Goal: Task Accomplishment & Management: Complete application form

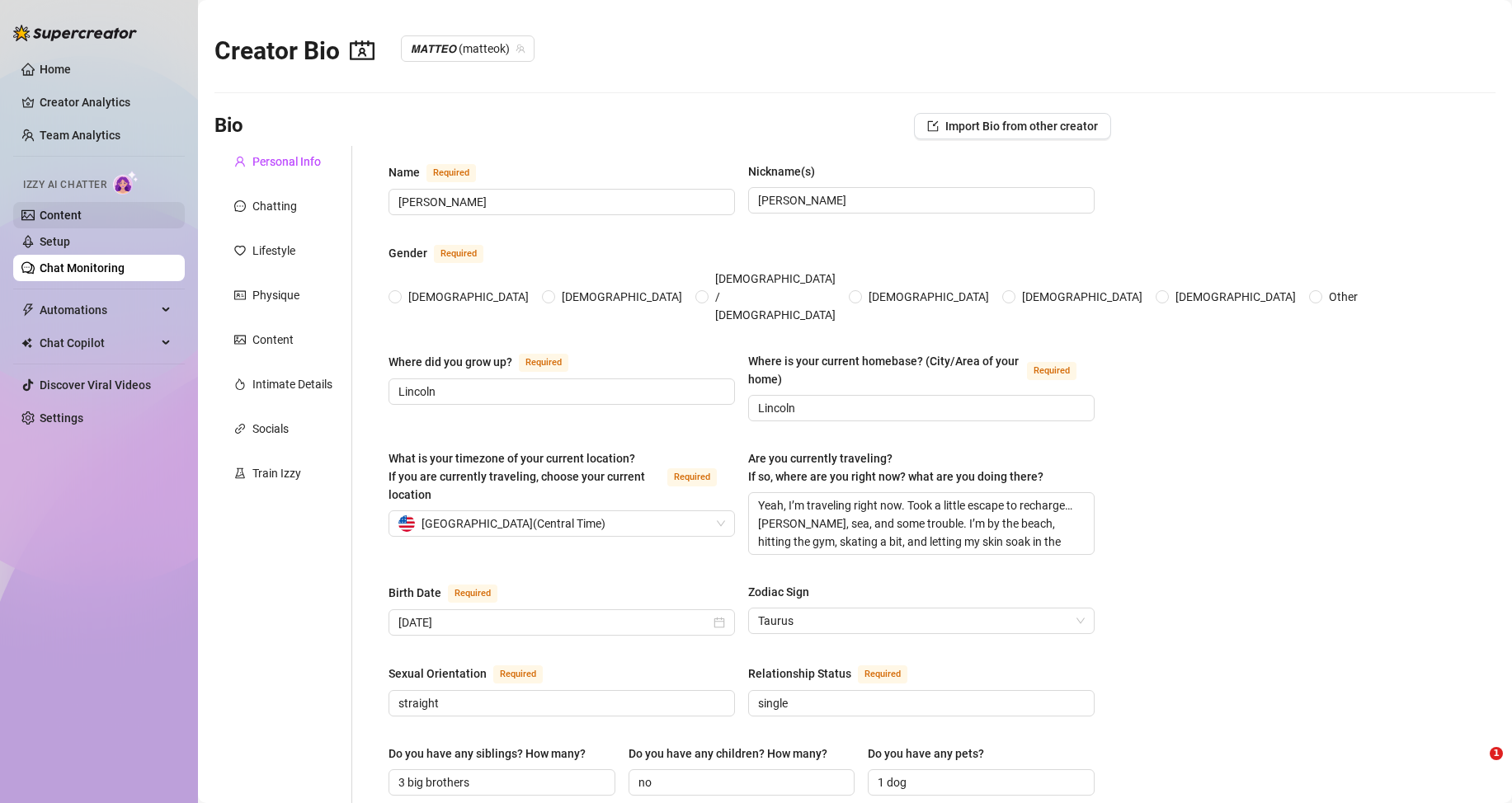
click at [81, 215] on link "Content" at bounding box center [60, 214] width 42 height 13
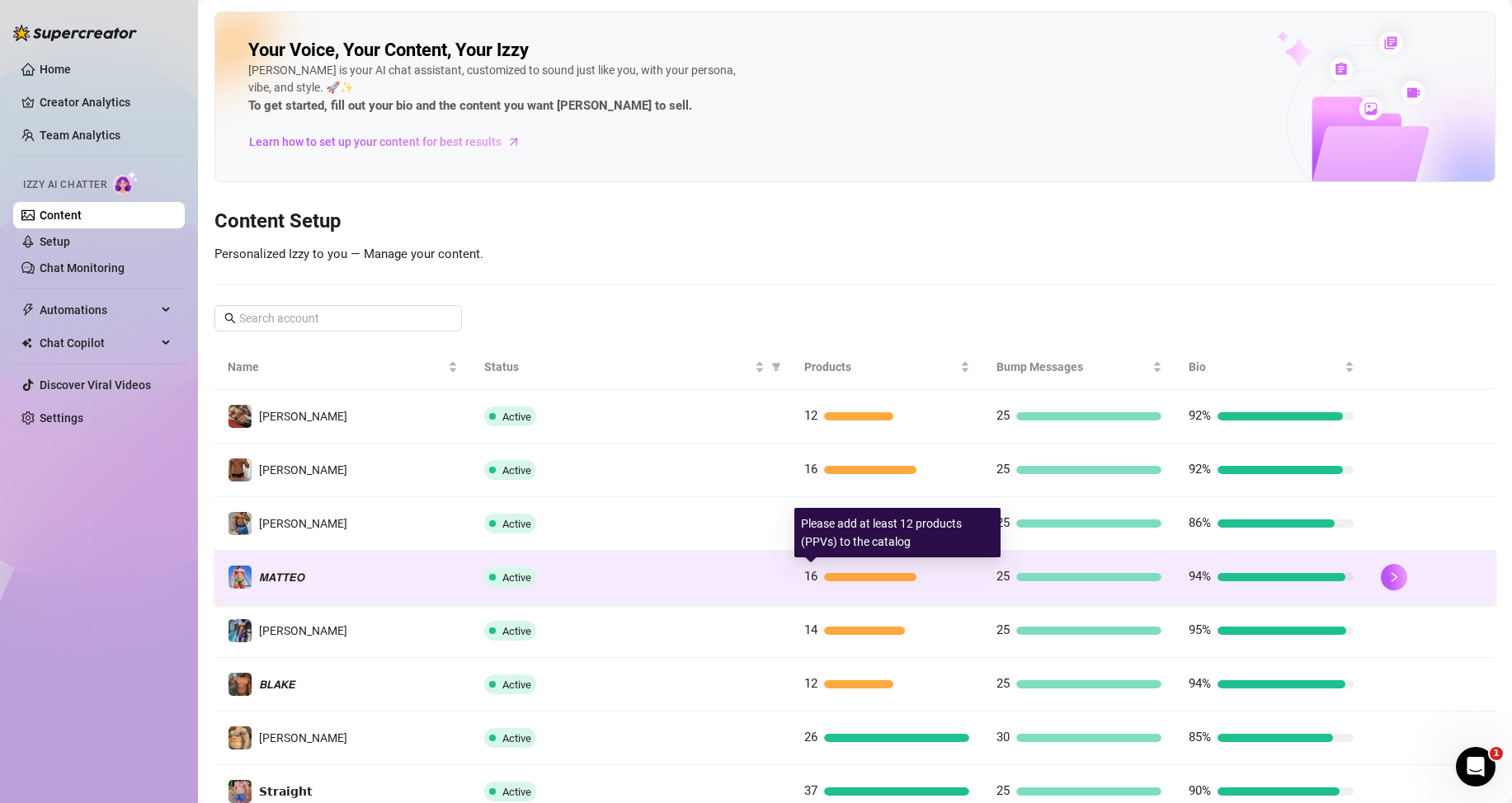
click at [811, 577] on div "16" at bounding box center [886, 577] width 165 height 20
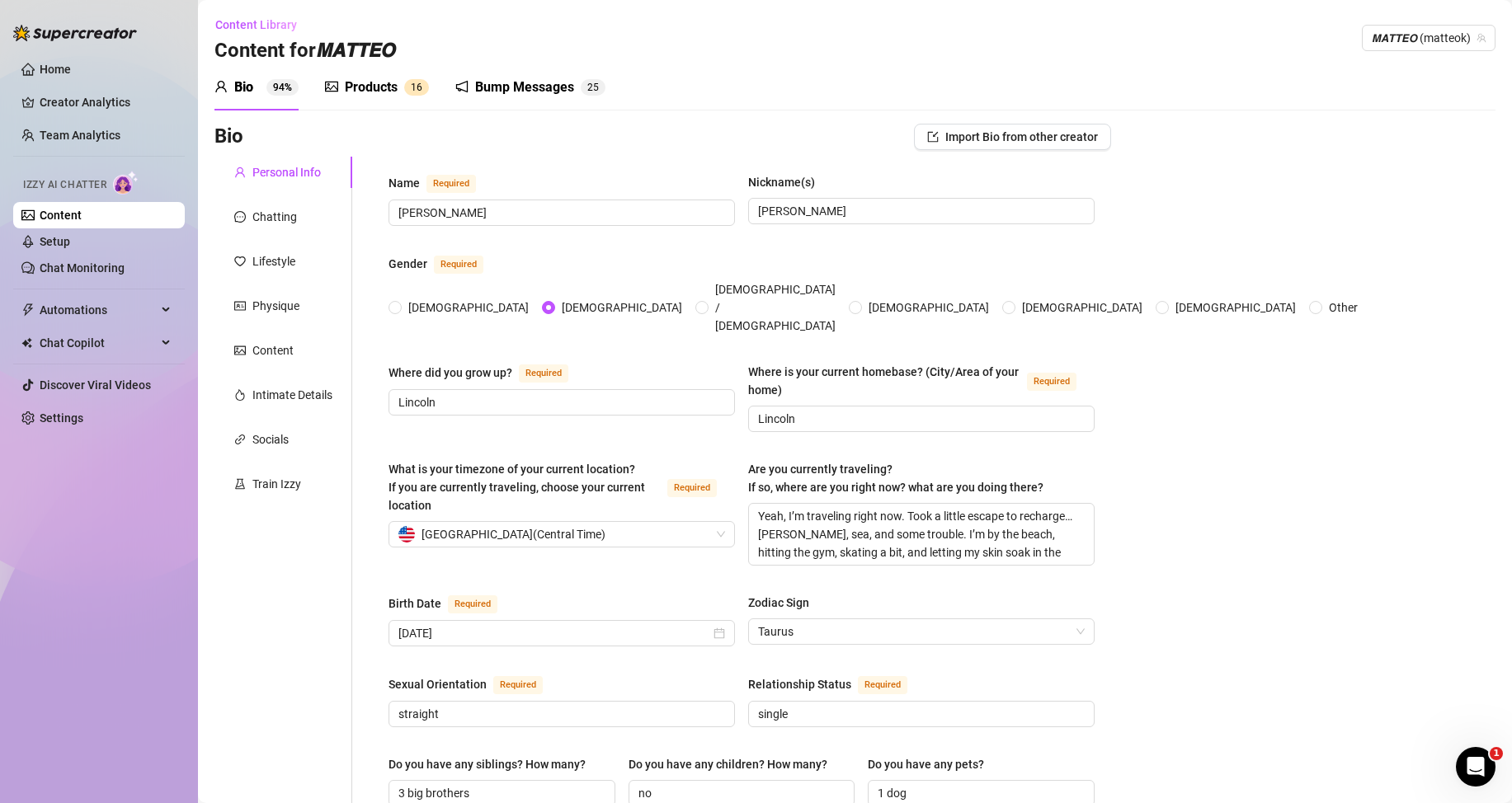
click at [389, 86] on div "Products" at bounding box center [371, 87] width 53 height 20
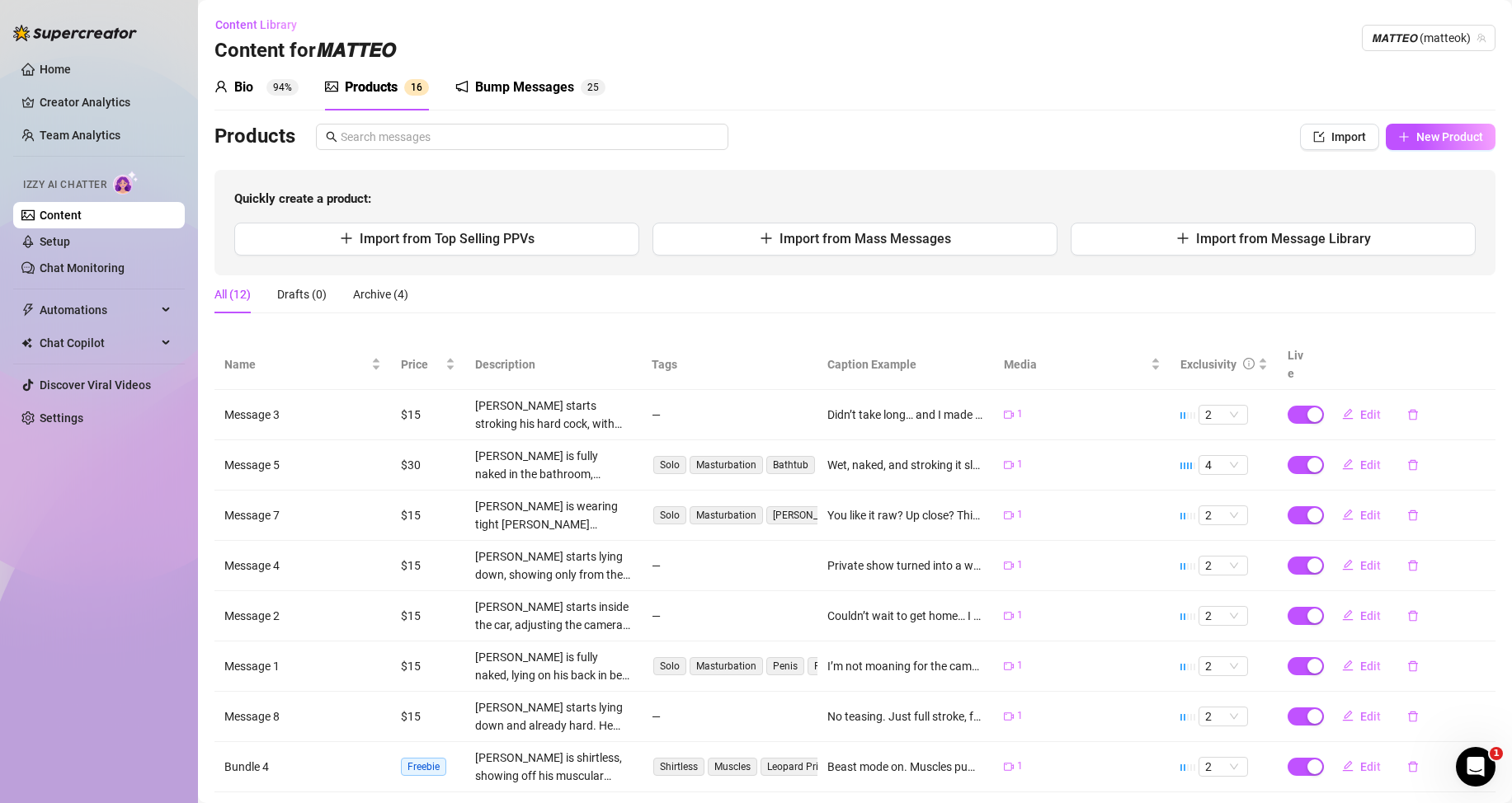
scroll to position [186, 0]
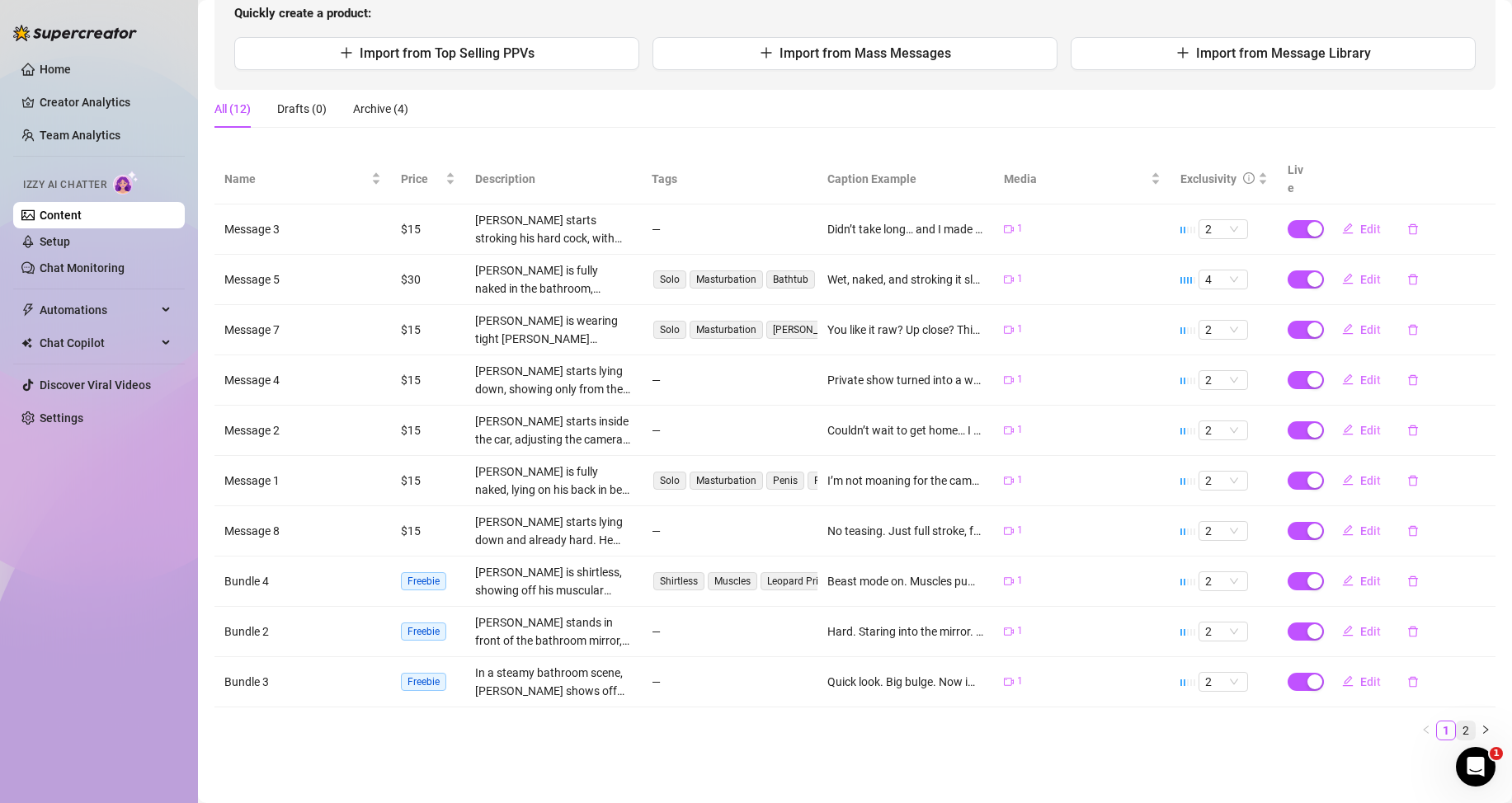
click at [1457, 728] on link "2" at bounding box center [1466, 730] width 18 height 18
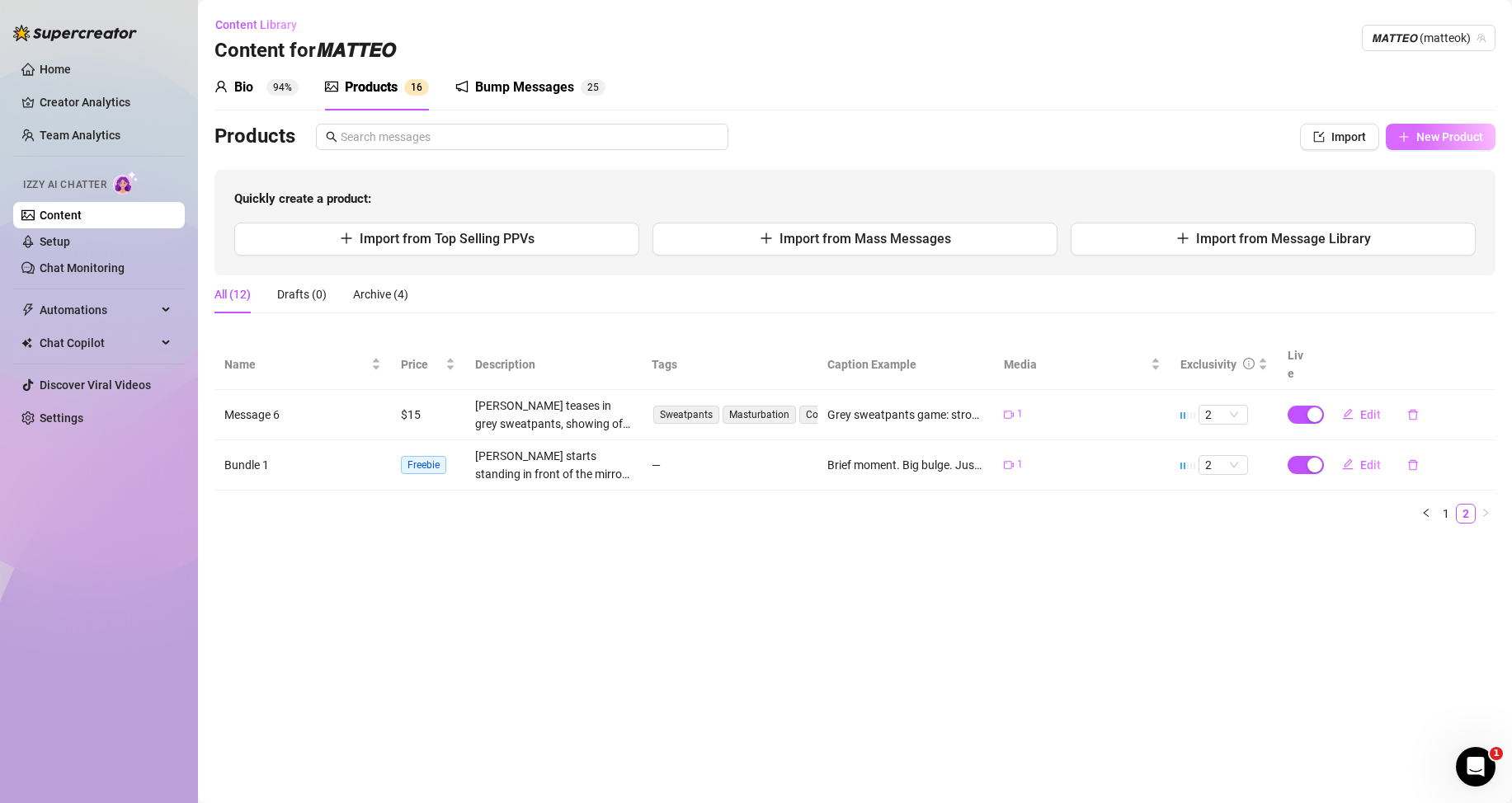
click at [1436, 142] on span "New Product" at bounding box center [1449, 136] width 67 height 13
type textarea "Type your message here..."
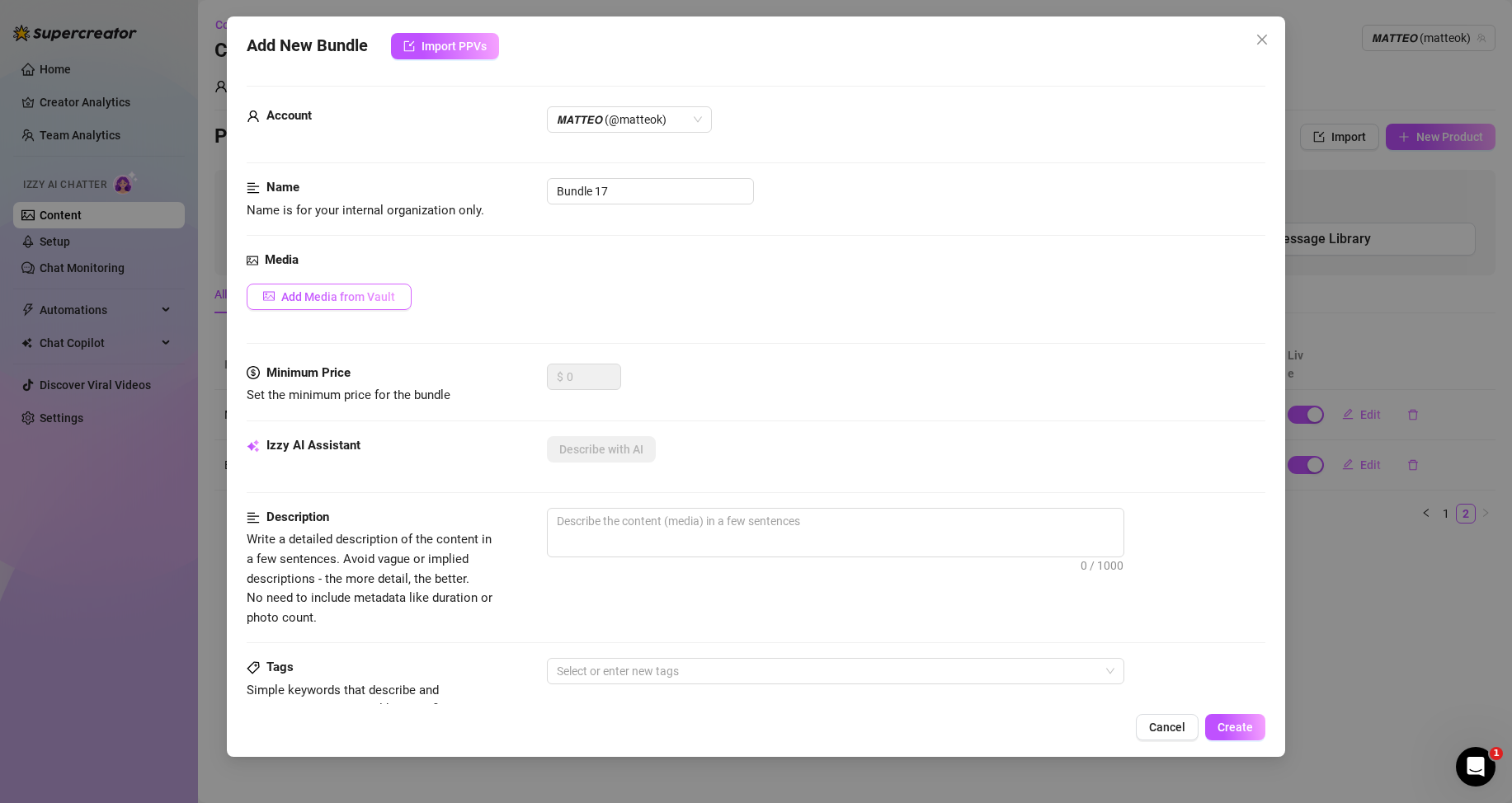
click at [384, 296] on span "Add Media from Vault" at bounding box center [338, 297] width 114 height 13
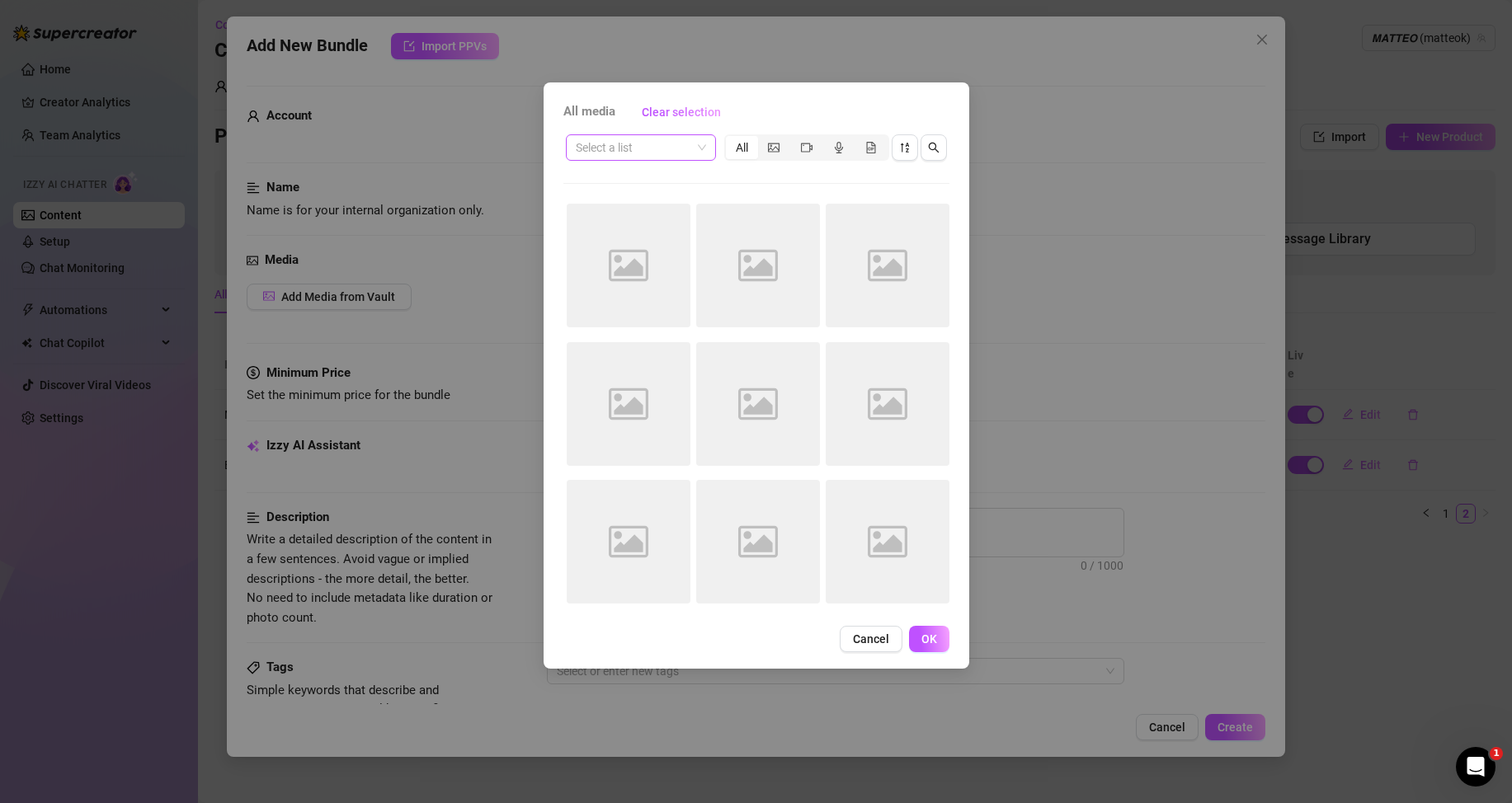
click at [684, 150] on input "search" at bounding box center [633, 147] width 116 height 25
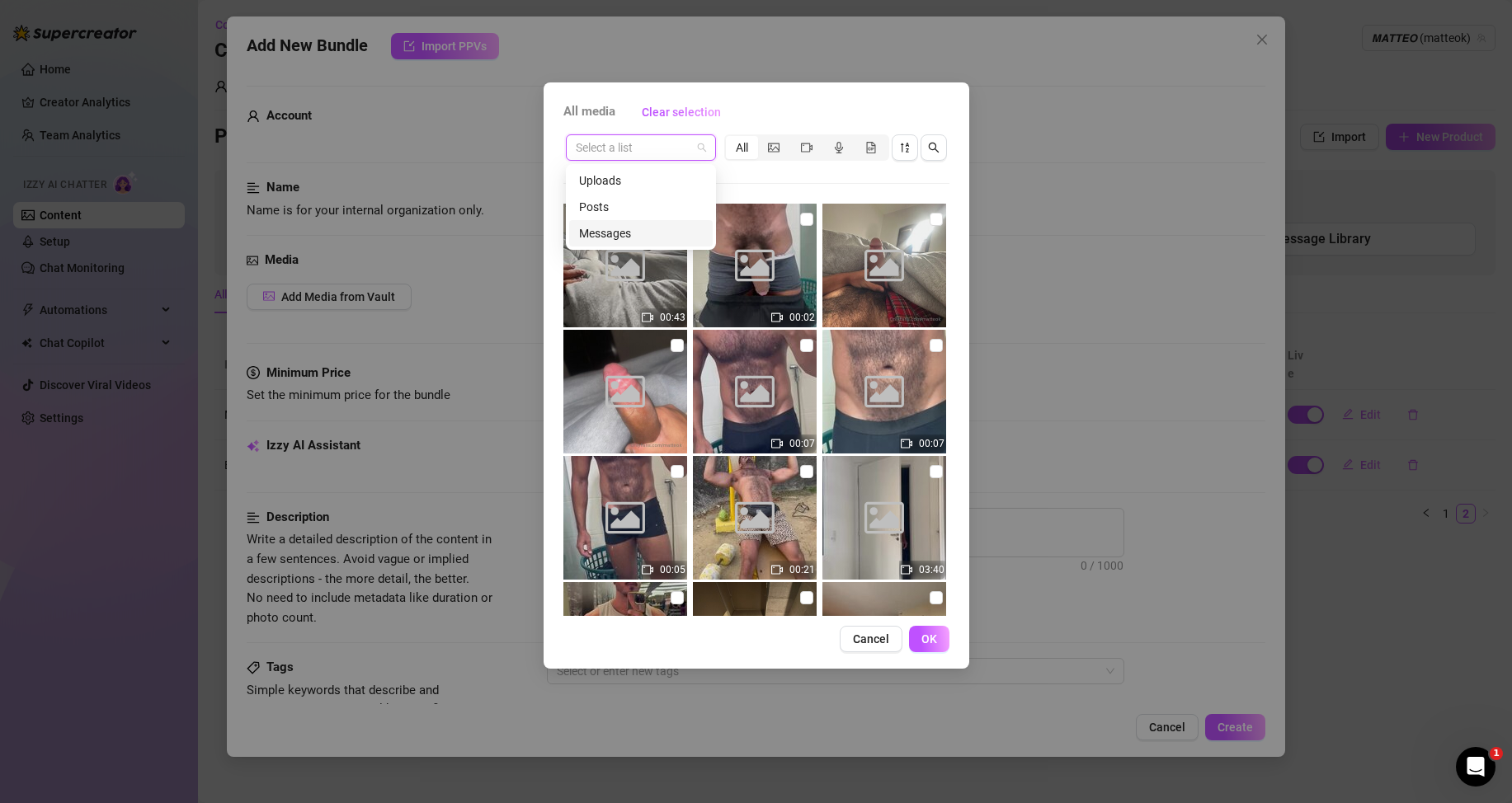
click at [615, 229] on div "Messages" at bounding box center [641, 233] width 123 height 18
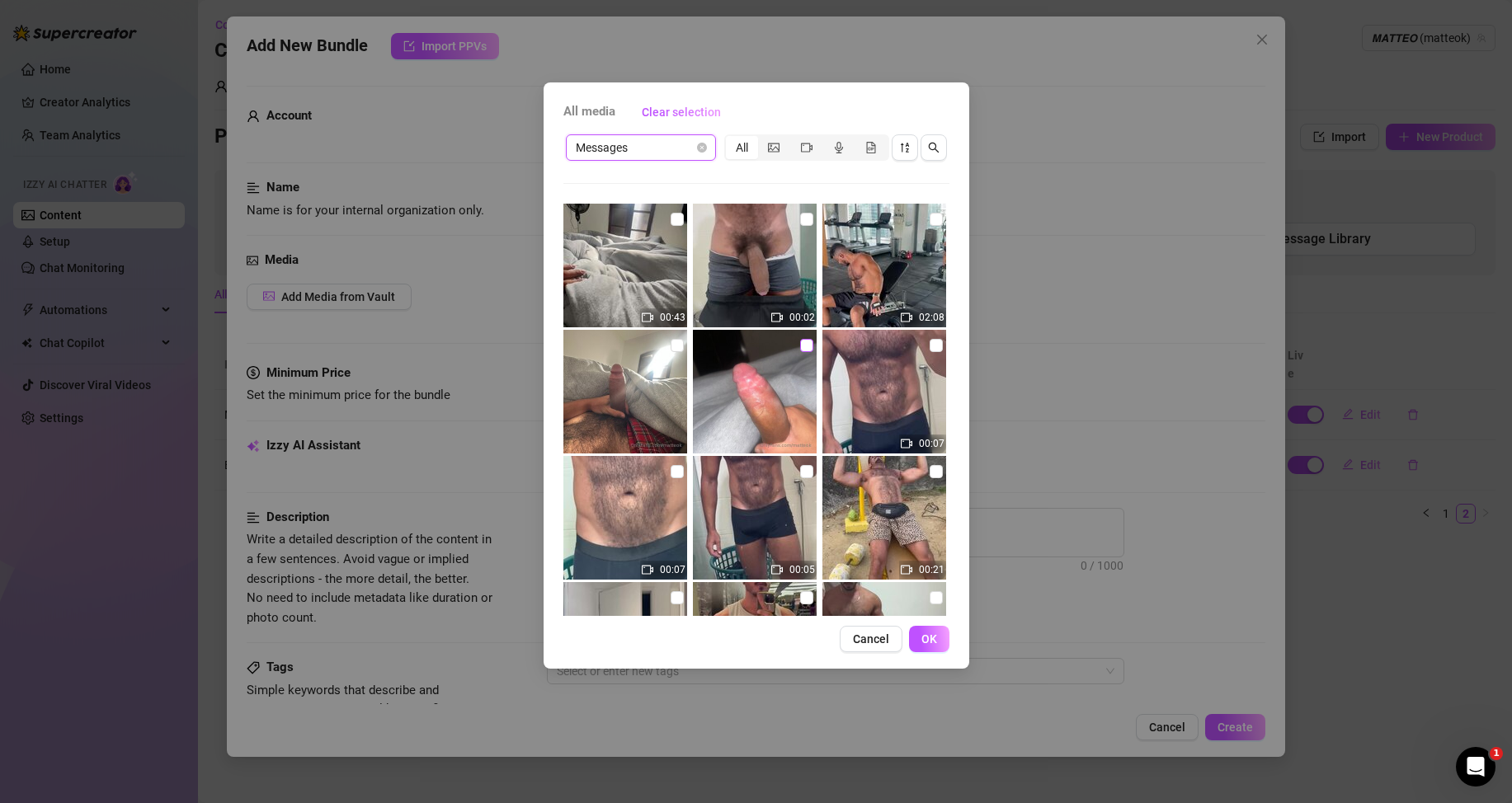
click at [802, 339] on input "checkbox" at bounding box center [807, 345] width 13 height 13
checkbox input "true"
click at [915, 637] on button "OK" at bounding box center [929, 638] width 40 height 27
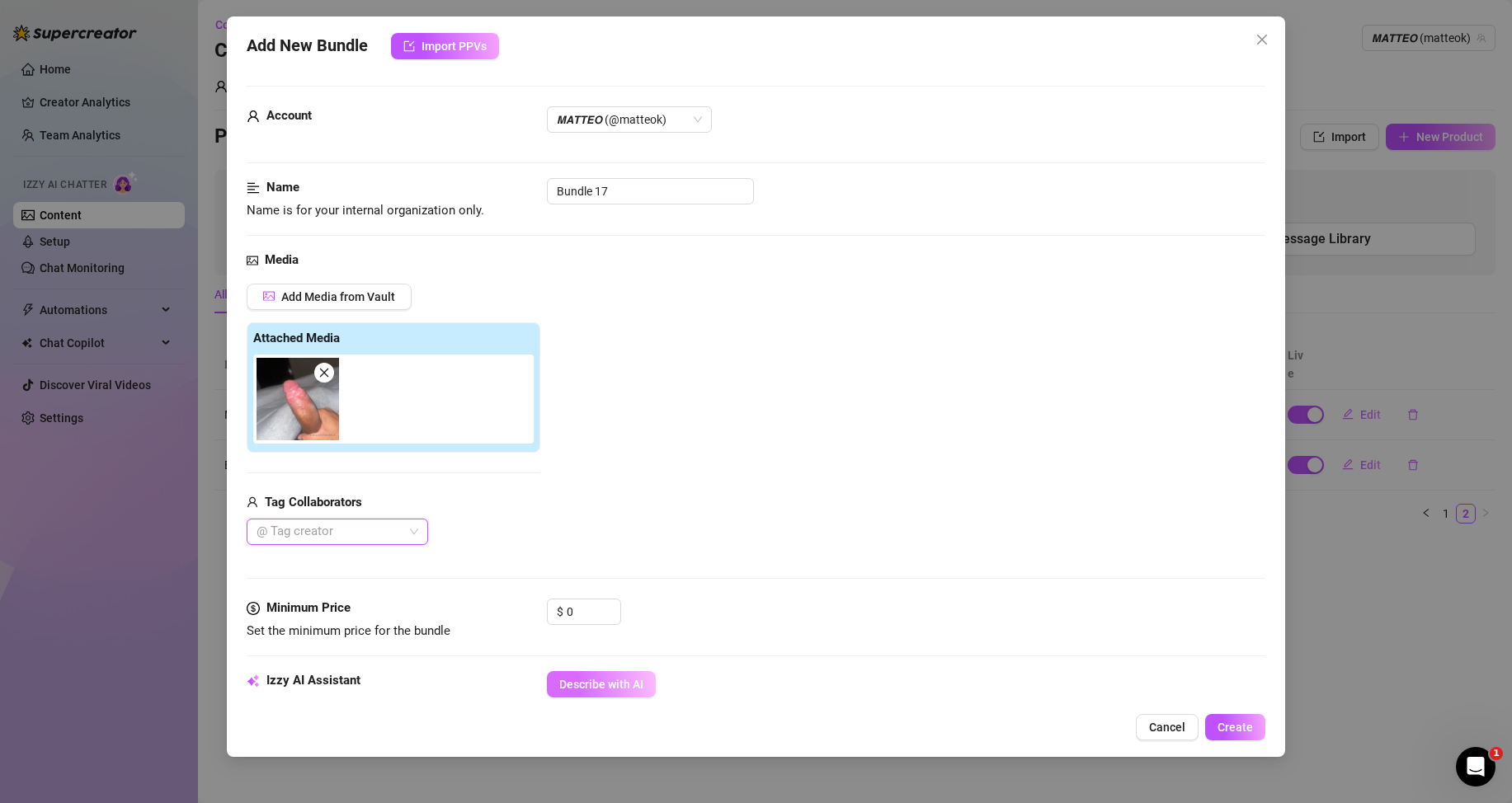
click at [632, 686] on span "Describe with AI" at bounding box center [601, 684] width 84 height 13
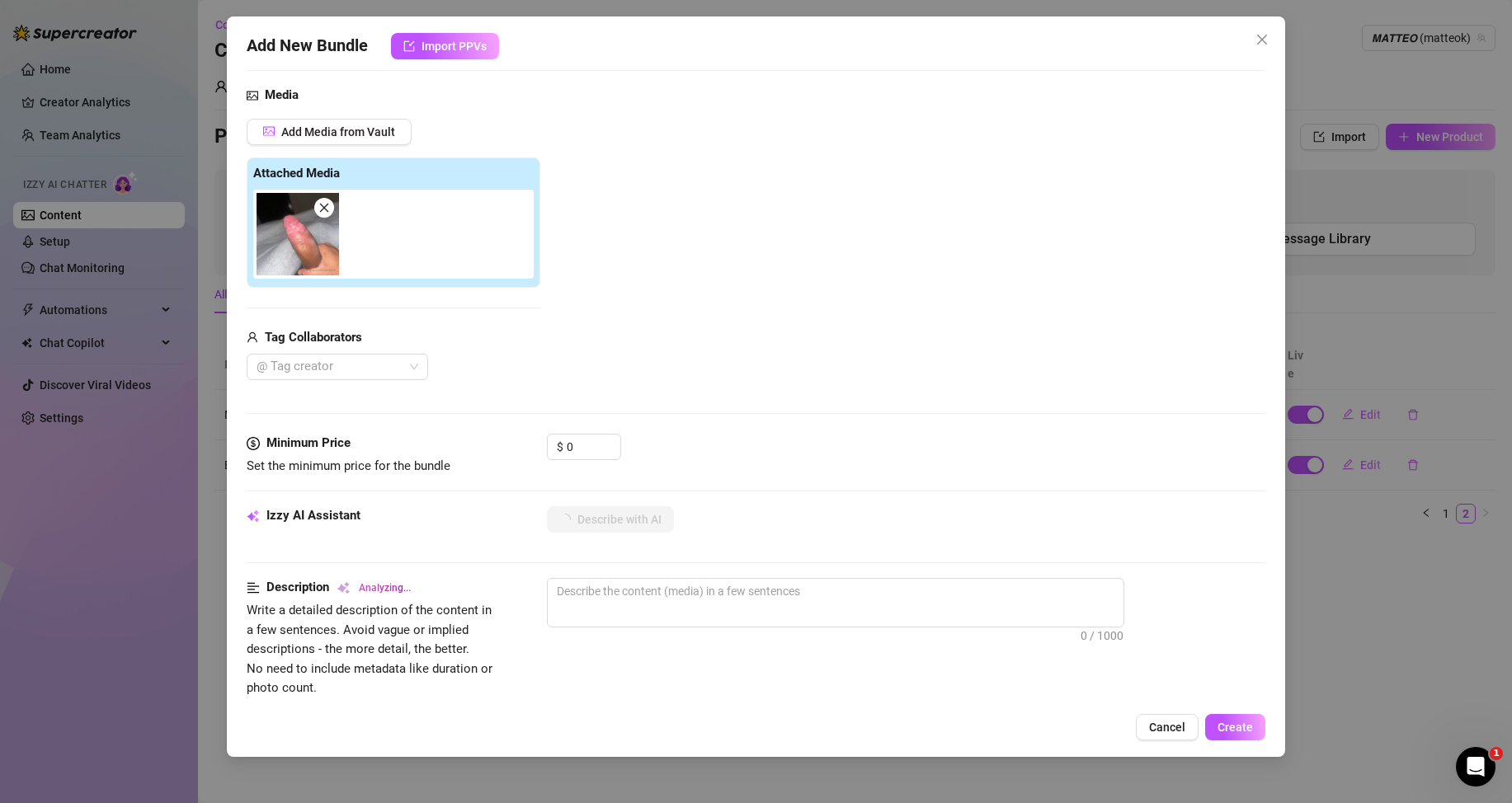
type textarea "Close-up"
type textarea "Close-up shot"
type textarea "Close-up shot of"
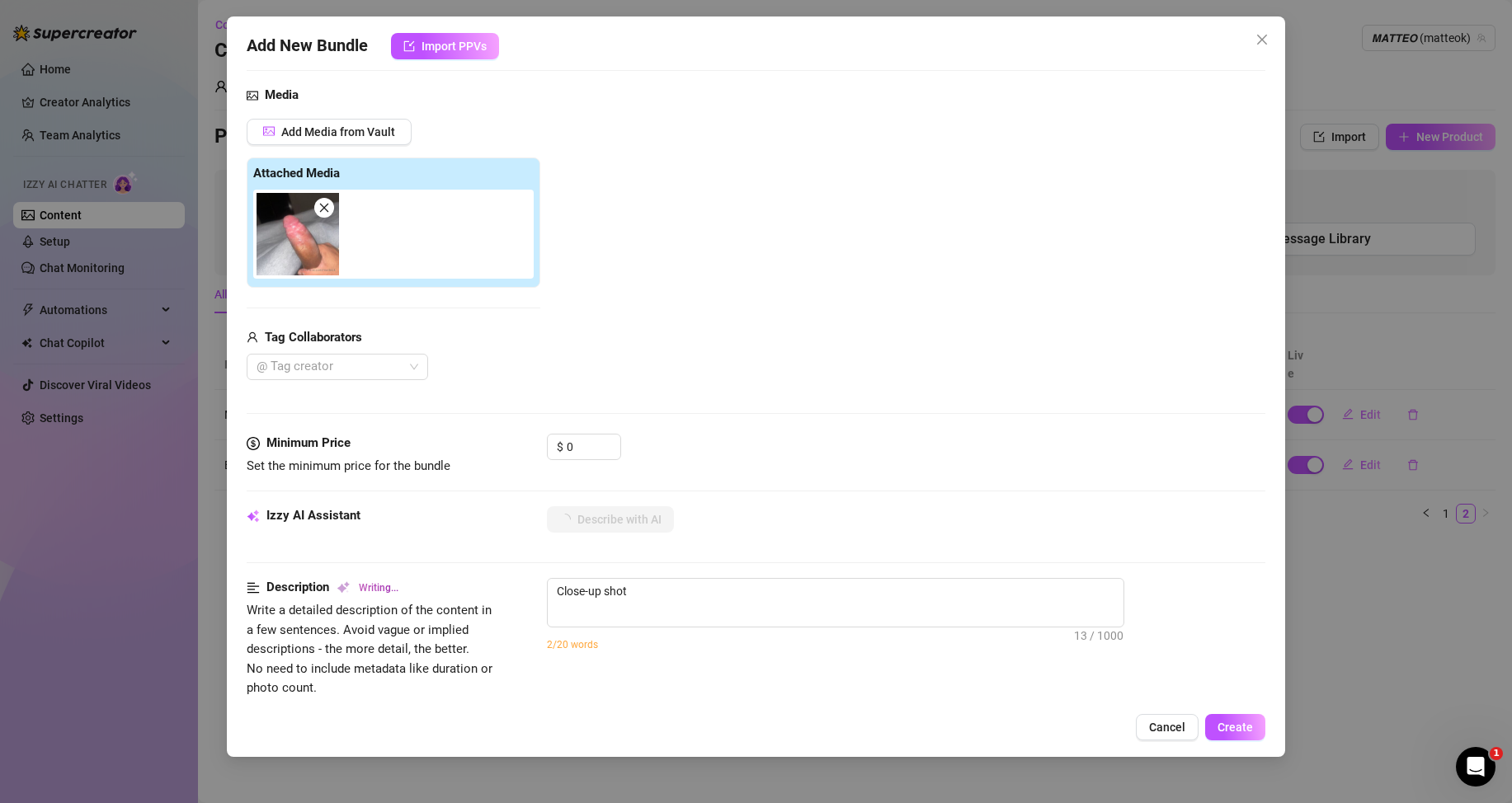
type textarea "Close-up shot of"
type textarea "Close-up shot of [PERSON_NAME]’s"
type textarea "Close-up shot of [PERSON_NAME]’s thick,"
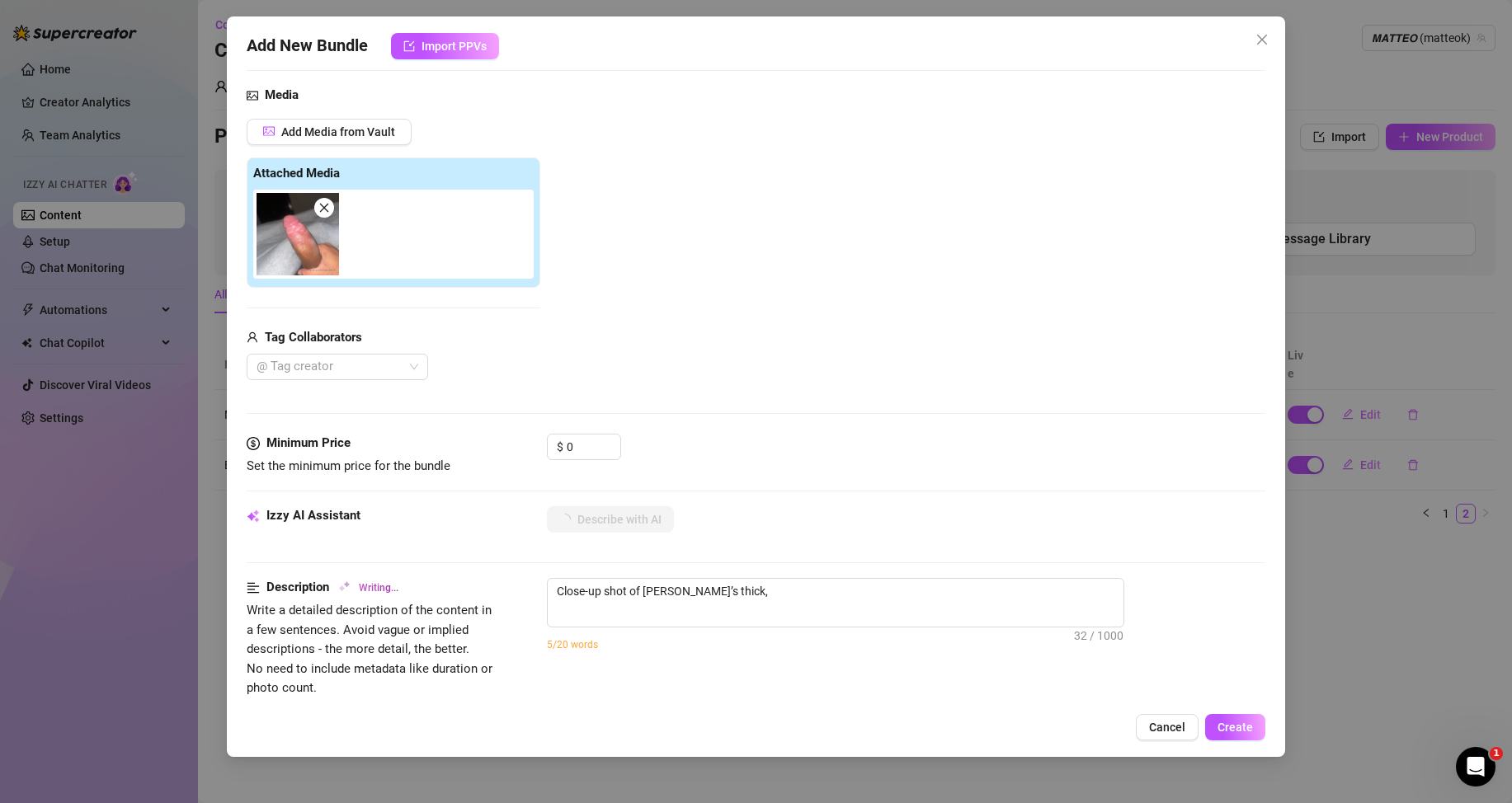
type textarea "Close-up shot of [PERSON_NAME]’s thick, uncut"
type textarea "Close-up shot of [PERSON_NAME]’s thick, uncut cock"
type textarea "Close-up shot of [PERSON_NAME]’s thick, uncut cock with"
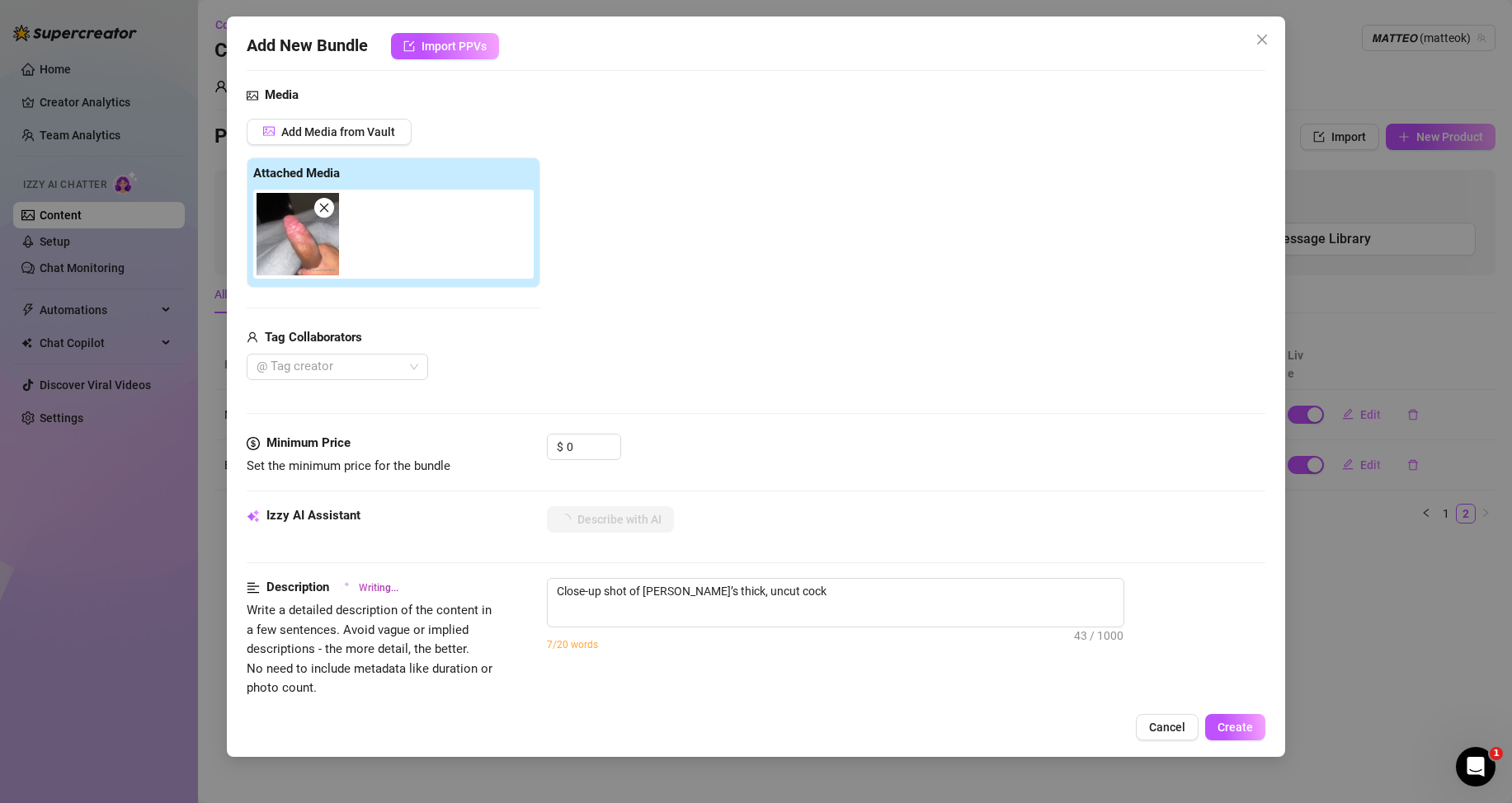
type textarea "Close-up shot of [PERSON_NAME]’s thick, uncut cock with"
type textarea "Close-up shot of [PERSON_NAME]’s thick, uncut cock with the"
type textarea "Close-up shot of [PERSON_NAME]’s thick, uncut cock with the [MEDICAL_DATA]"
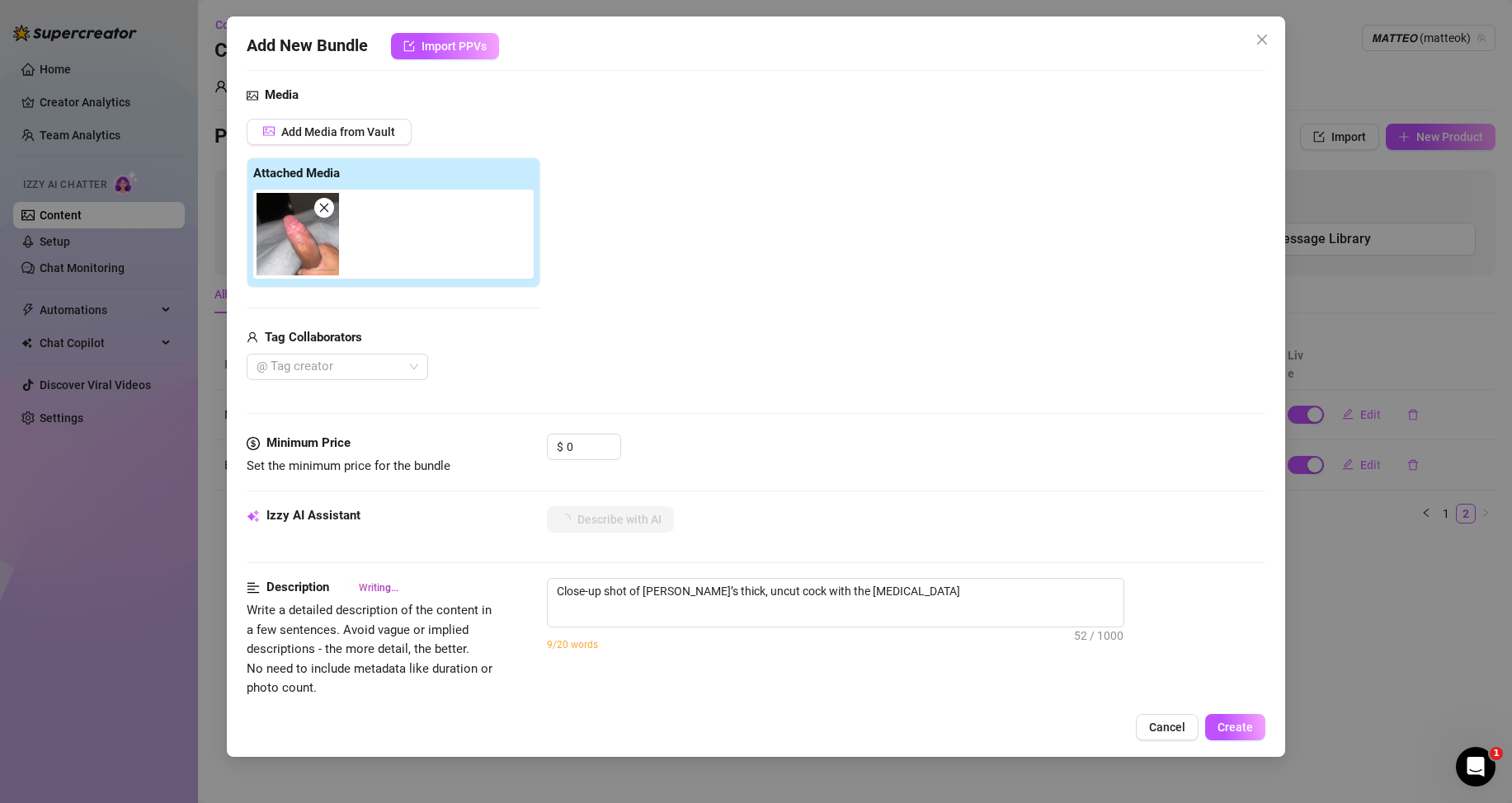
type textarea "Close-up shot of [PERSON_NAME]’s thick, uncut cock with the [MEDICAL_DATA] pull…"
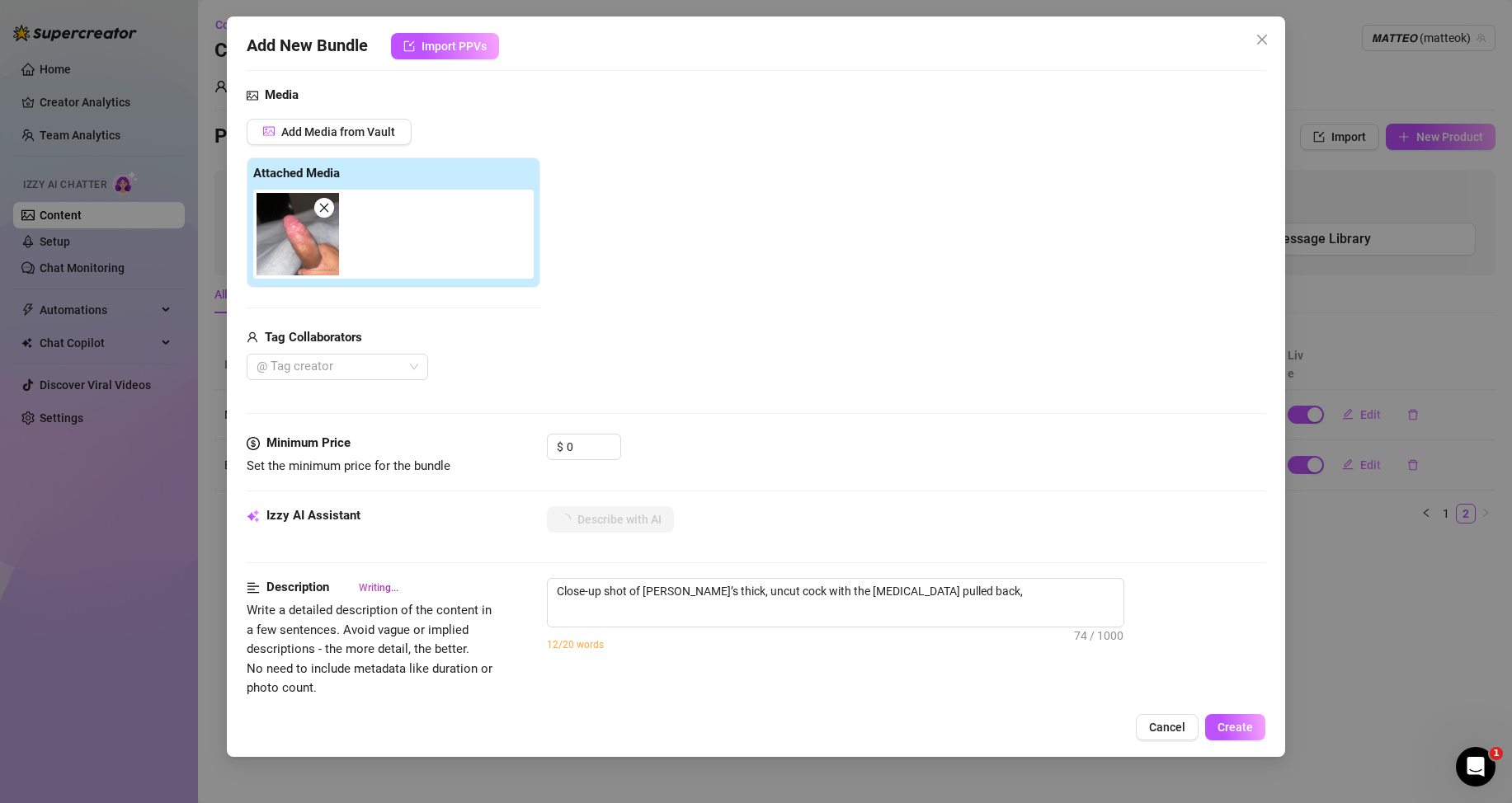
type textarea "Close-up shot of [PERSON_NAME]’s thick, uncut cock with the [MEDICAL_DATA] pull…"
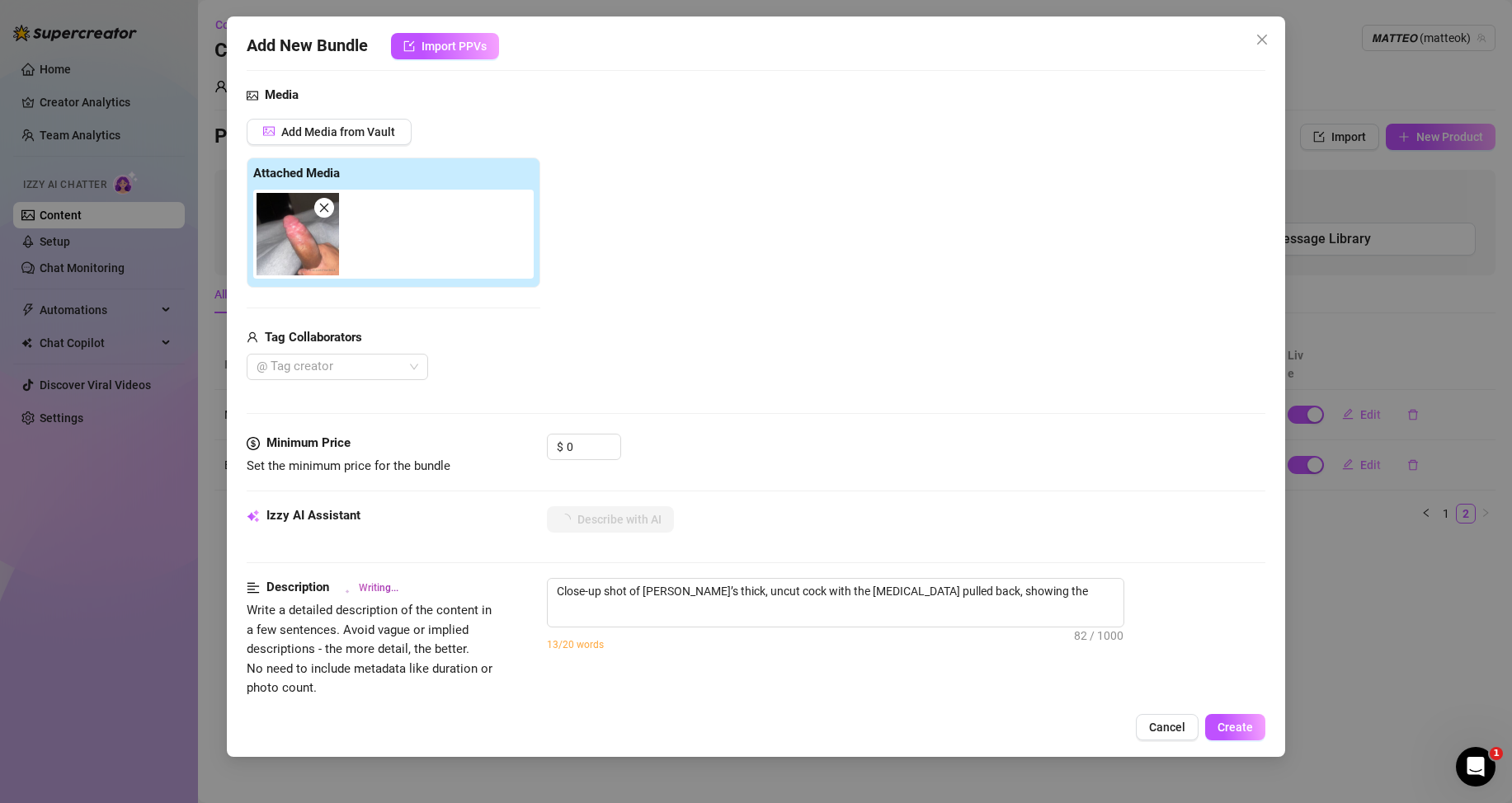
type textarea "Close-up shot of [PERSON_NAME]’s thick, uncut cock with the [MEDICAL_DATA] pull…"
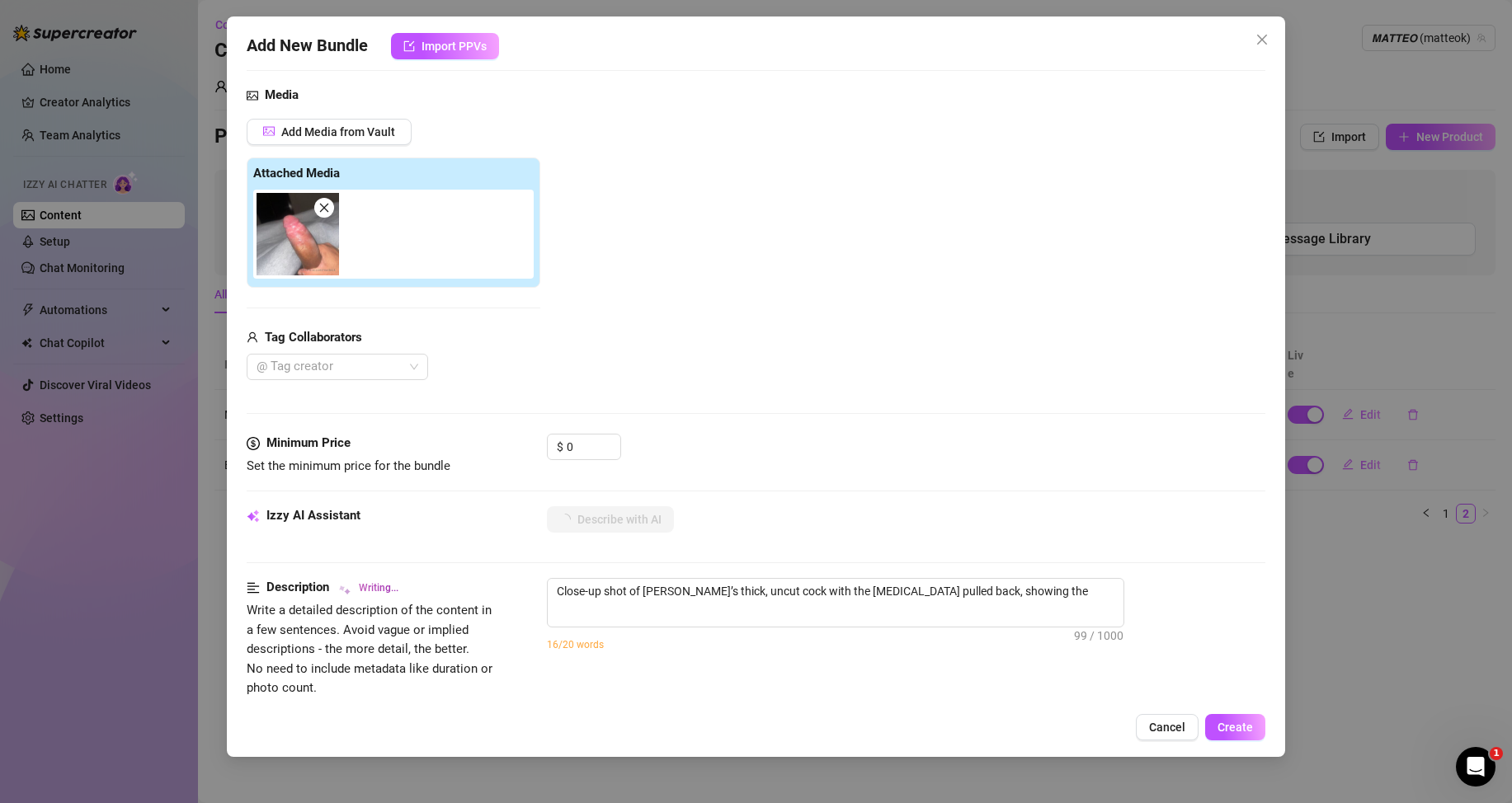
type textarea "Close-up shot of [PERSON_NAME]’s thick, uncut cock with the [MEDICAL_DATA] pull…"
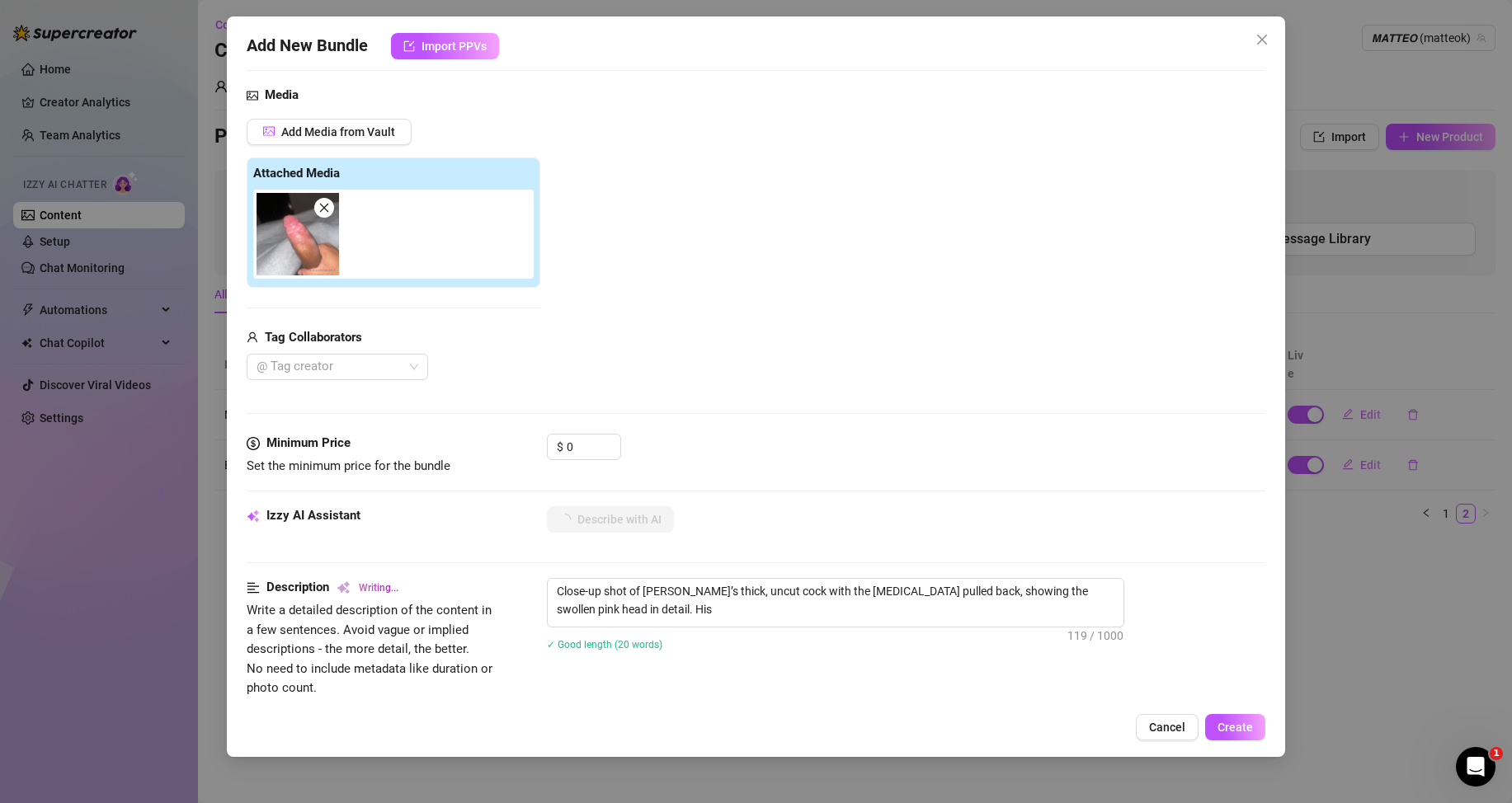
type textarea "Close-up shot of [PERSON_NAME]’s thick, uncut cock with the [MEDICAL_DATA] pull…"
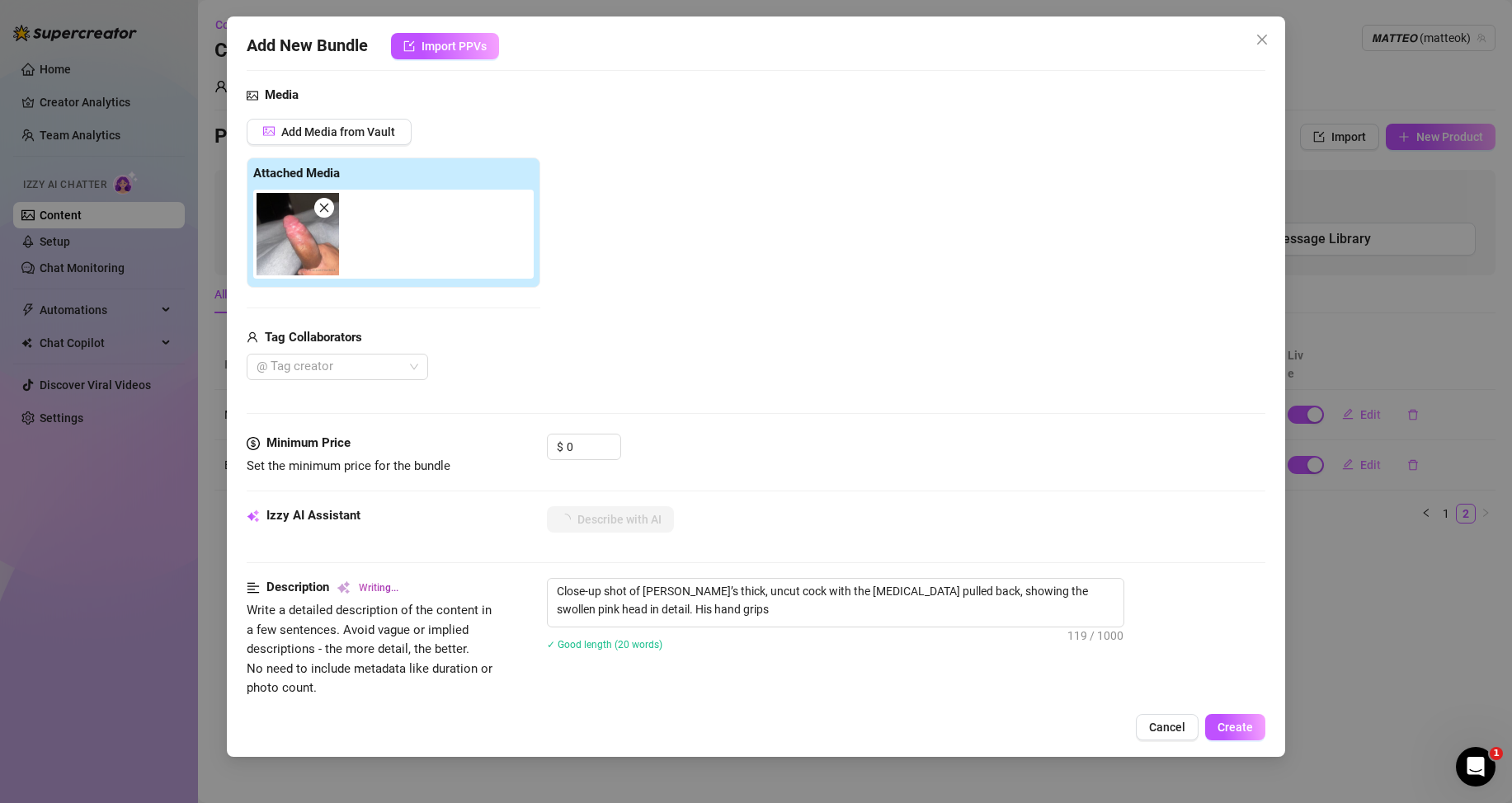
type textarea "Close-up shot of [PERSON_NAME]’s thick, uncut cock with the [MEDICAL_DATA] pull…"
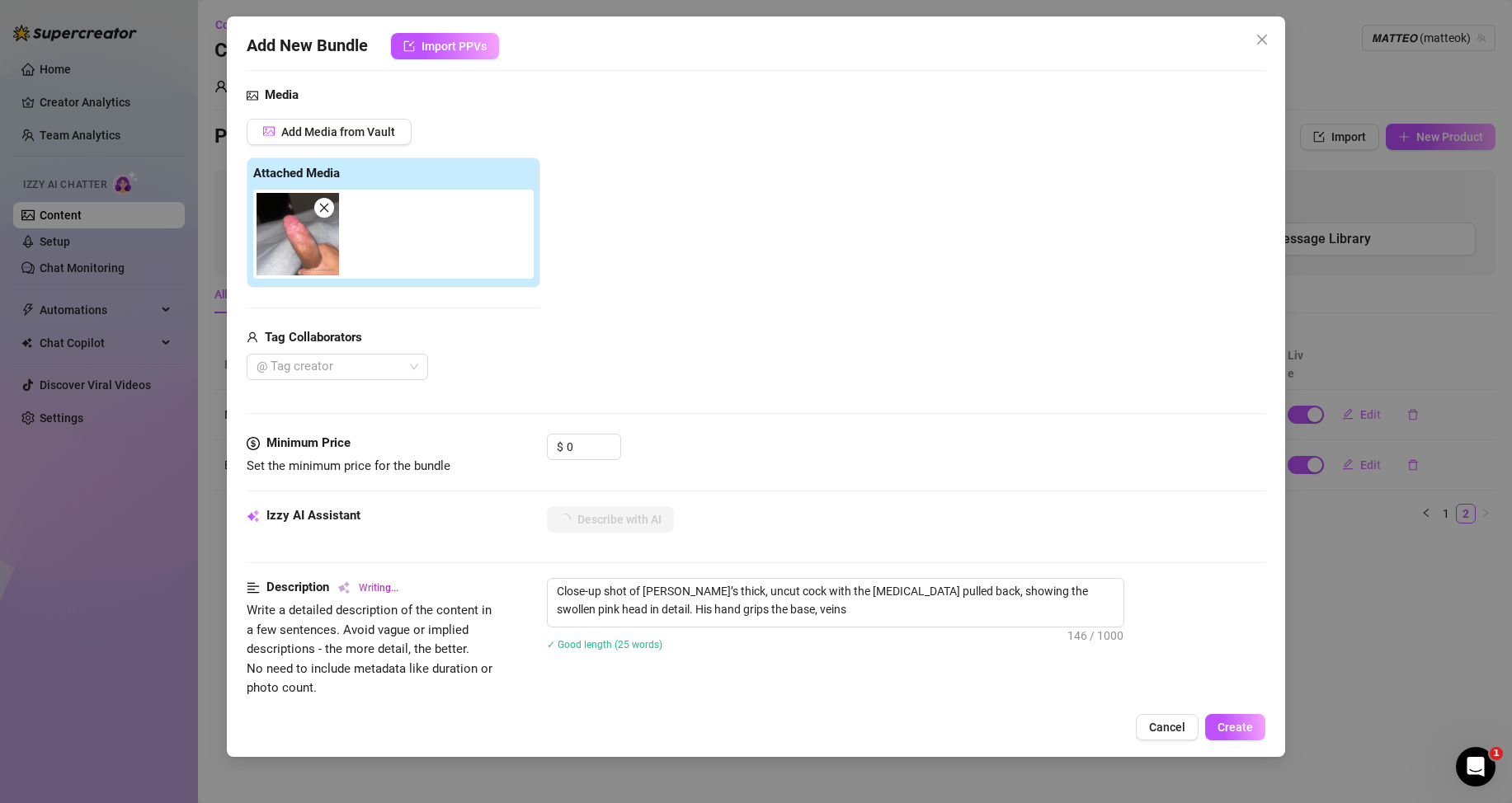
type textarea "Close-up shot of [PERSON_NAME]’s thick, uncut cock with the [MEDICAL_DATA] pull…"
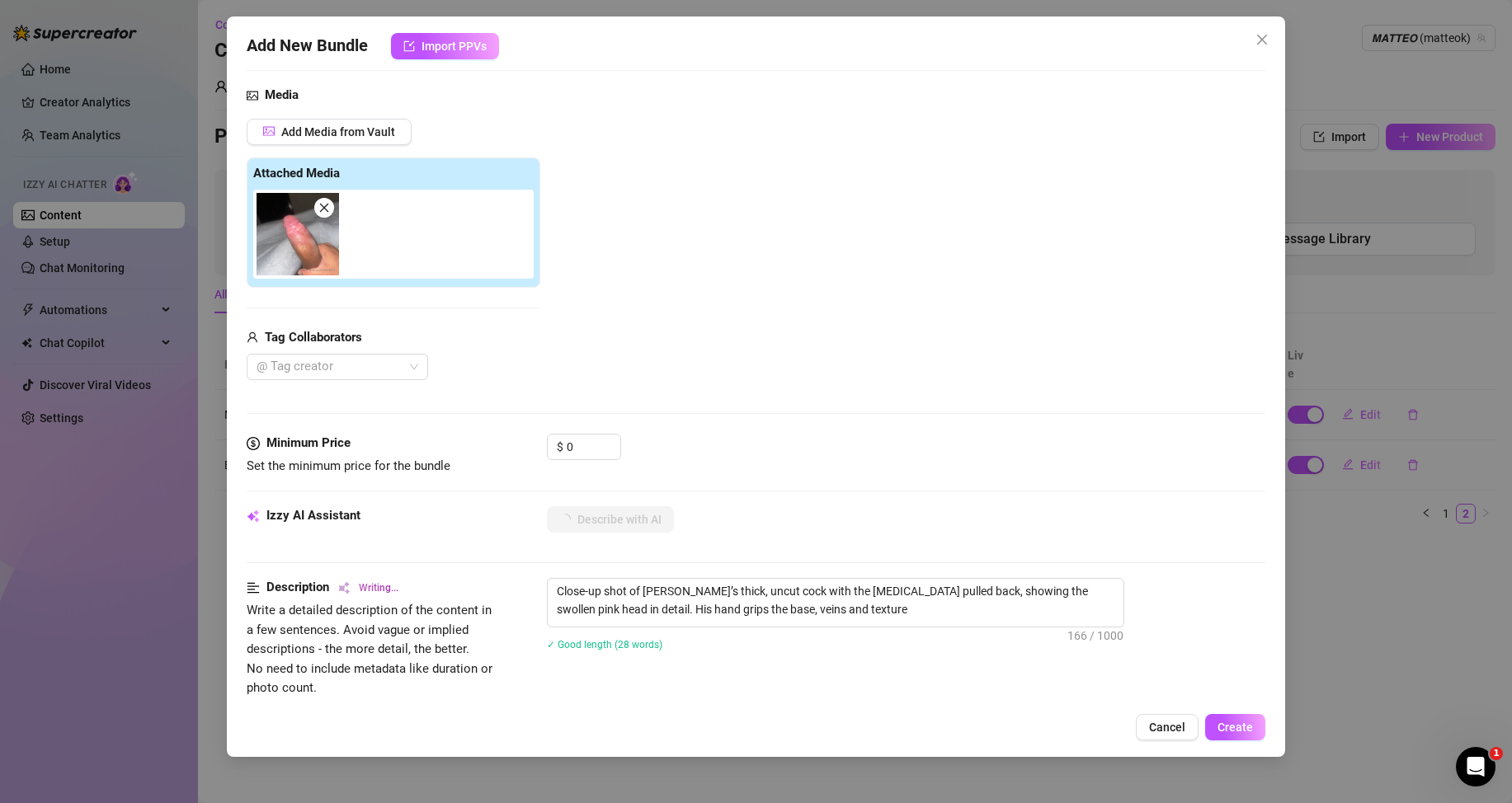
type textarea "Close-up shot of [PERSON_NAME]’s thick, uncut cock with the [MEDICAL_DATA] pull…"
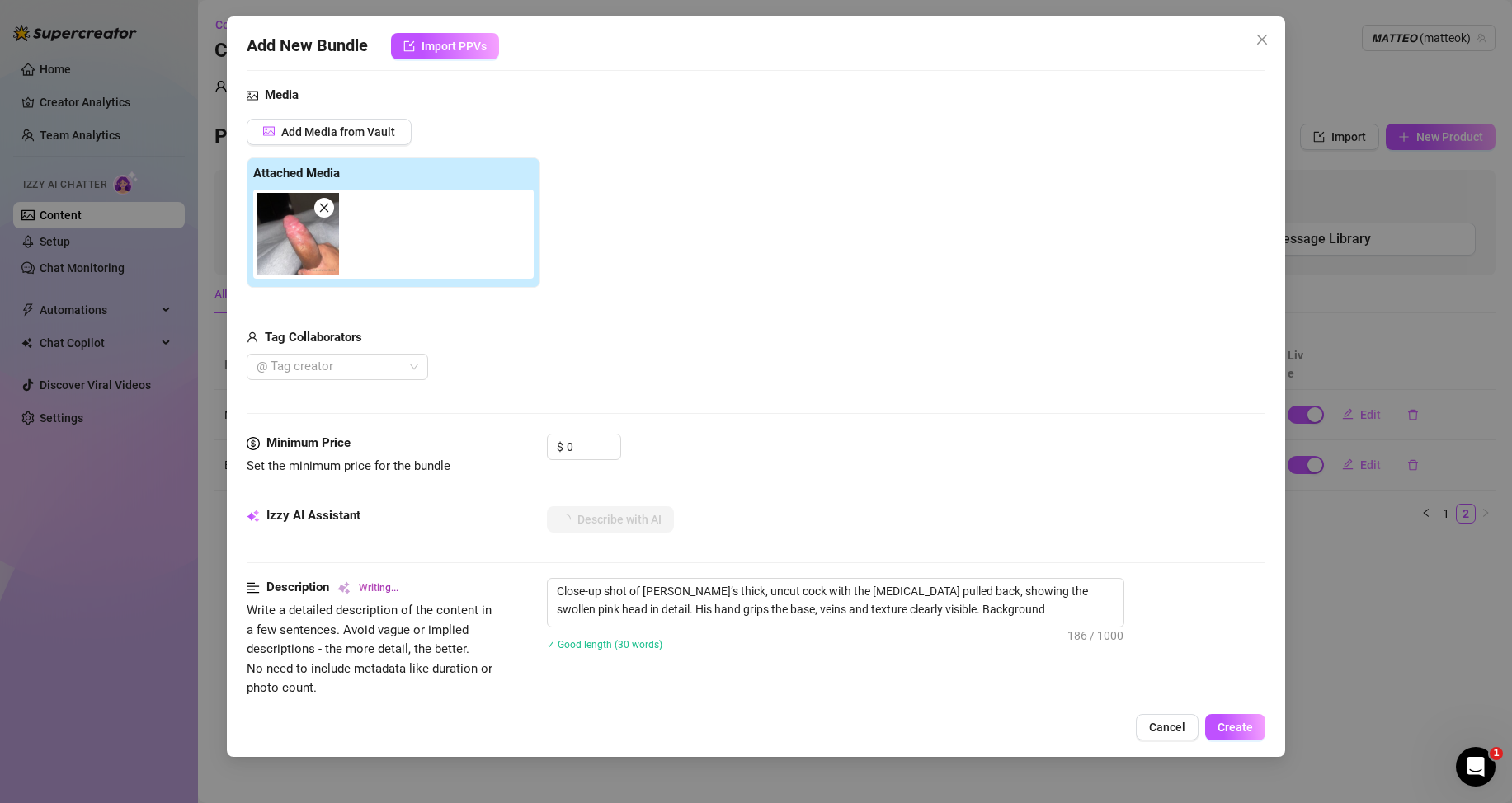
type textarea "Close-up shot of [PERSON_NAME]’s thick, uncut cock with the [MEDICAL_DATA] pull…"
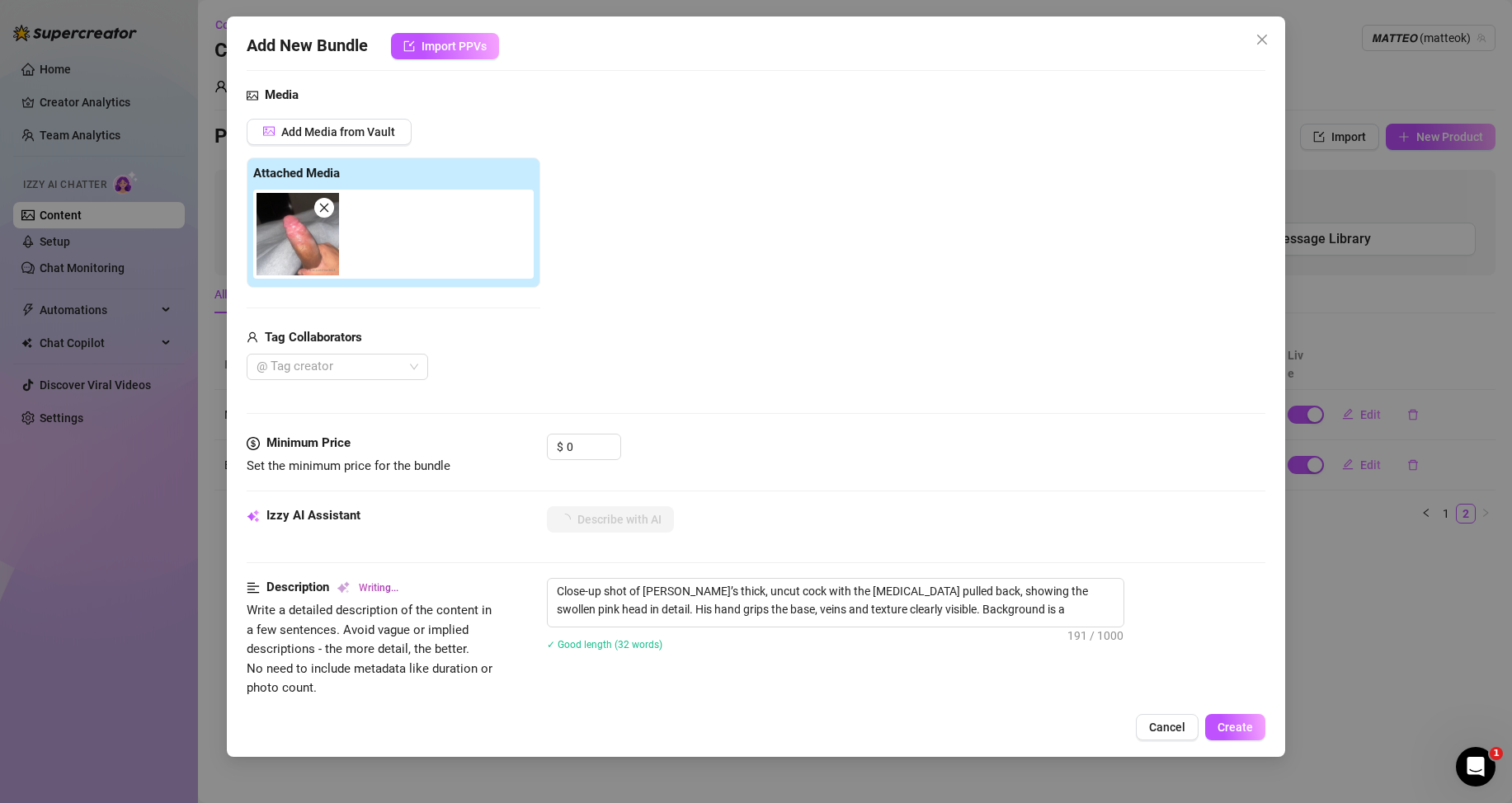
type textarea "Close-up shot of [PERSON_NAME]’s thick, uncut cock with the [MEDICAL_DATA] pull…"
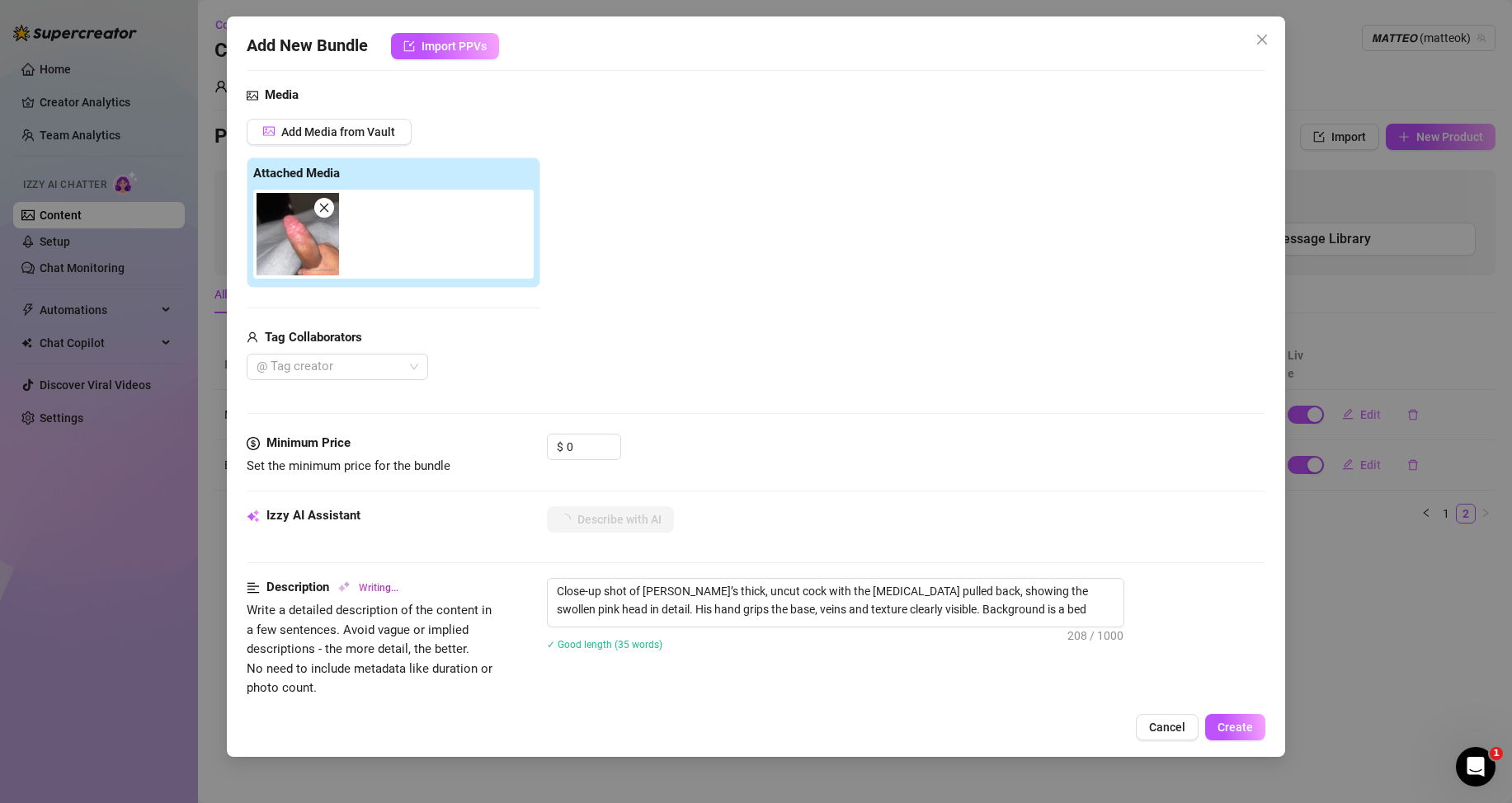
type textarea "Close-up shot of [PERSON_NAME]’s thick, uncut cock with the [MEDICAL_DATA] pull…"
click at [1239, 722] on span "Create" at bounding box center [1234, 727] width 35 height 13
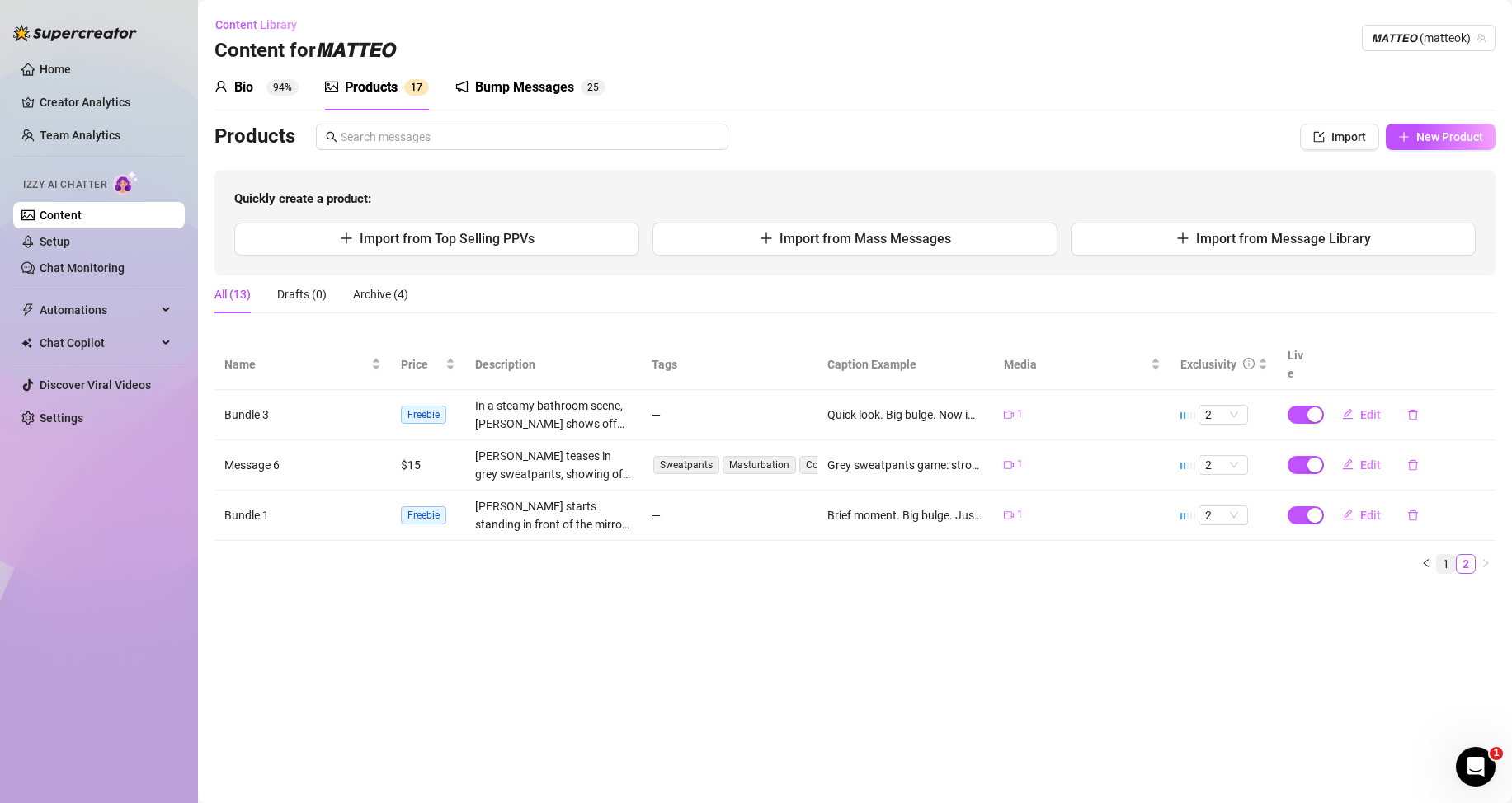
click at [1443, 561] on link "1" at bounding box center [1445, 564] width 18 height 18
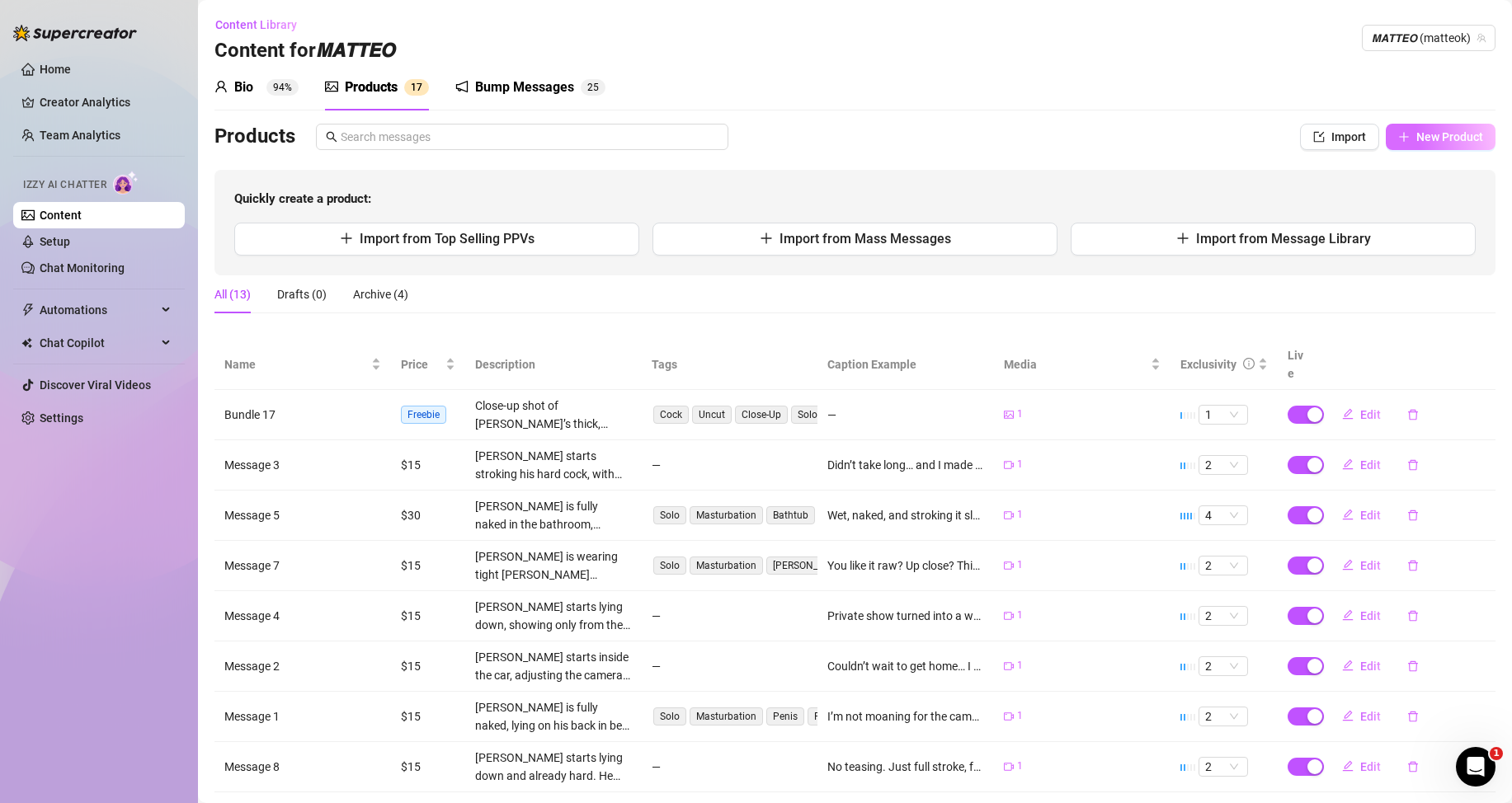
click at [1416, 137] on span "New Product" at bounding box center [1449, 136] width 67 height 13
type textarea "Type your message here..."
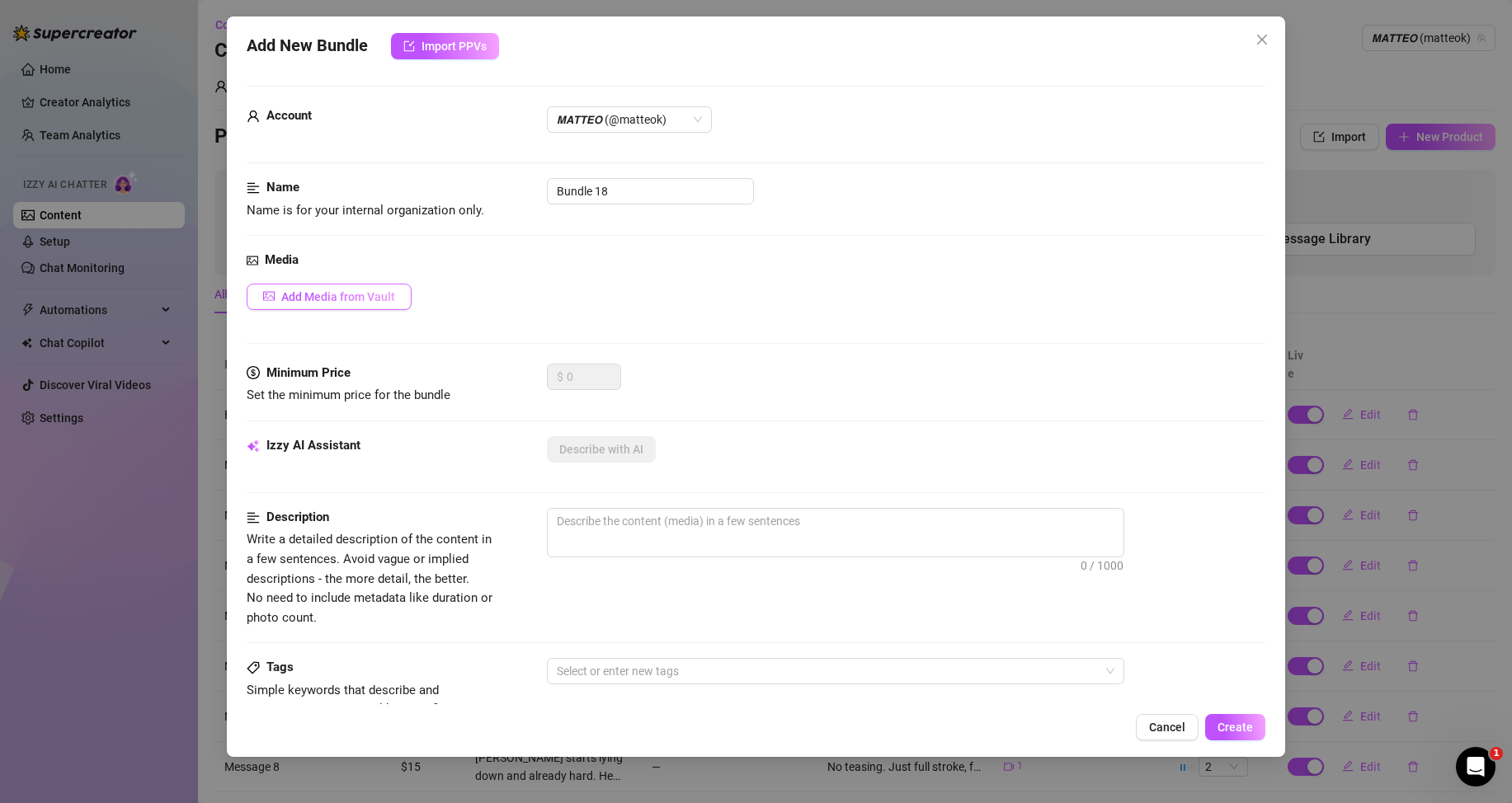
click at [361, 288] on button "Add Media from Vault" at bounding box center [329, 297] width 165 height 27
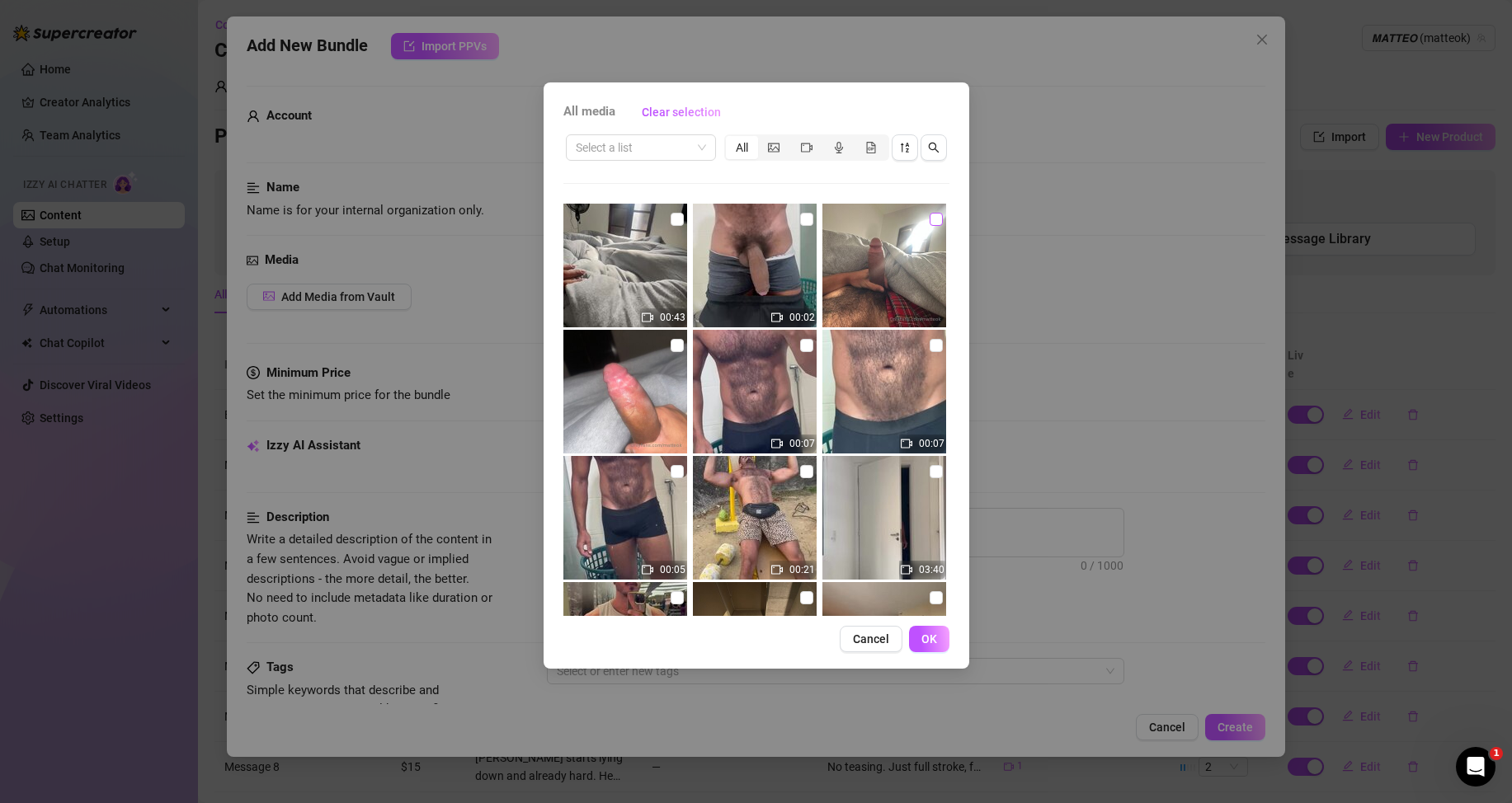
click at [930, 219] on input "checkbox" at bounding box center [936, 219] width 13 height 13
checkbox input "true"
click at [930, 641] on span "OK" at bounding box center [929, 638] width 15 height 13
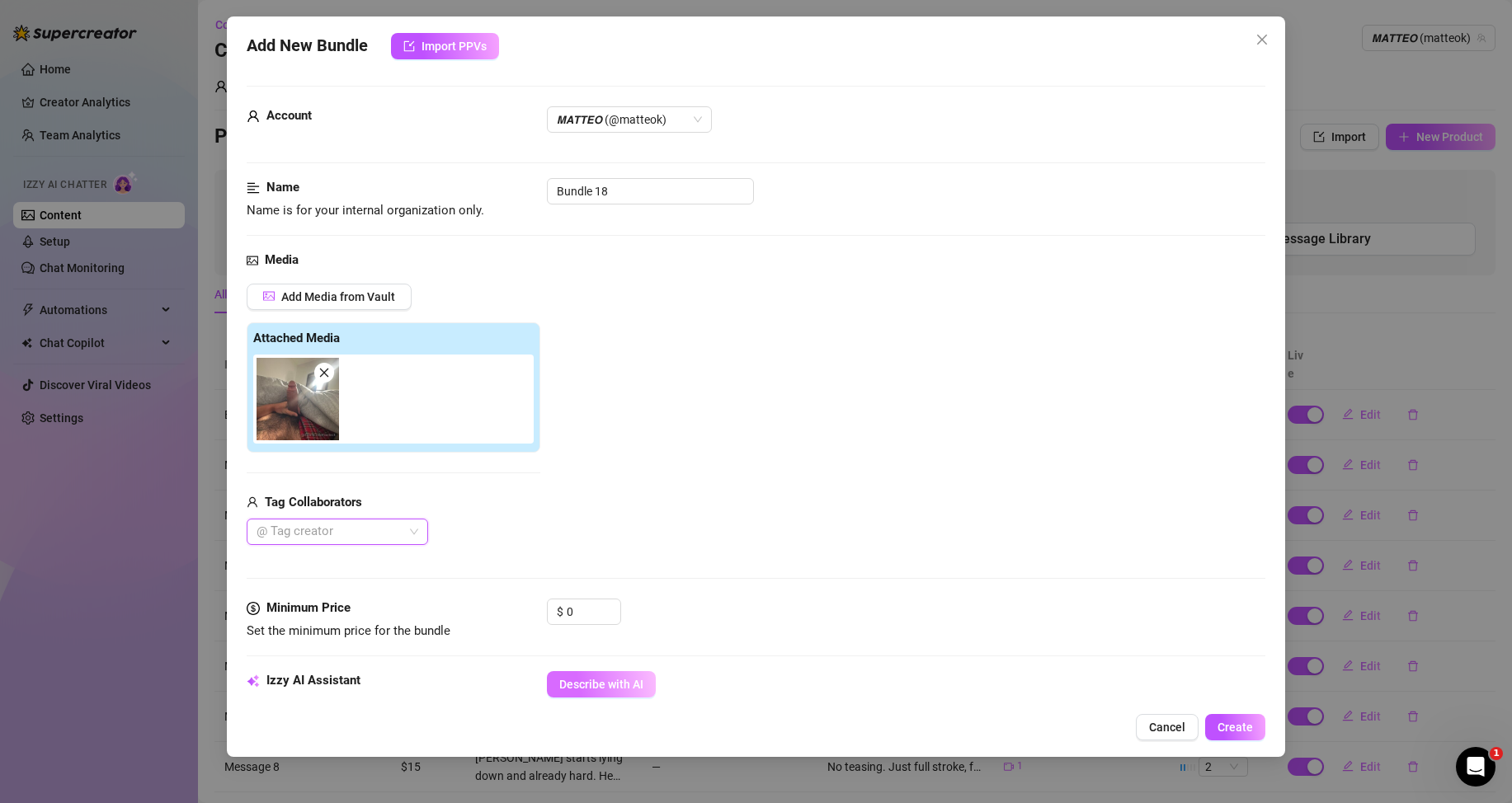
click at [632, 681] on span "Describe with AI" at bounding box center [601, 684] width 84 height 13
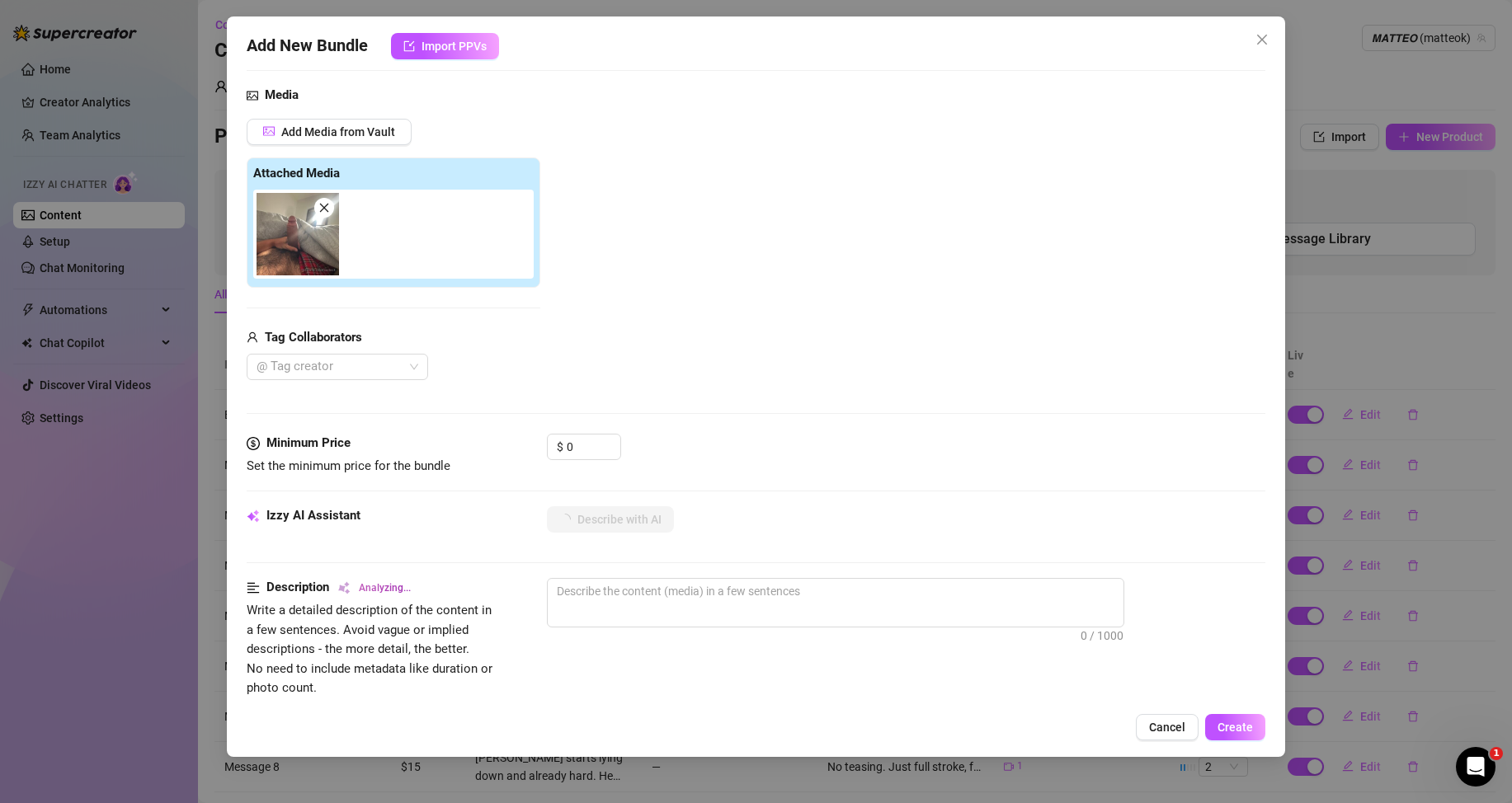
type textarea "[PERSON_NAME]"
type textarea "[PERSON_NAME] is"
type textarea "[PERSON_NAME] is lying"
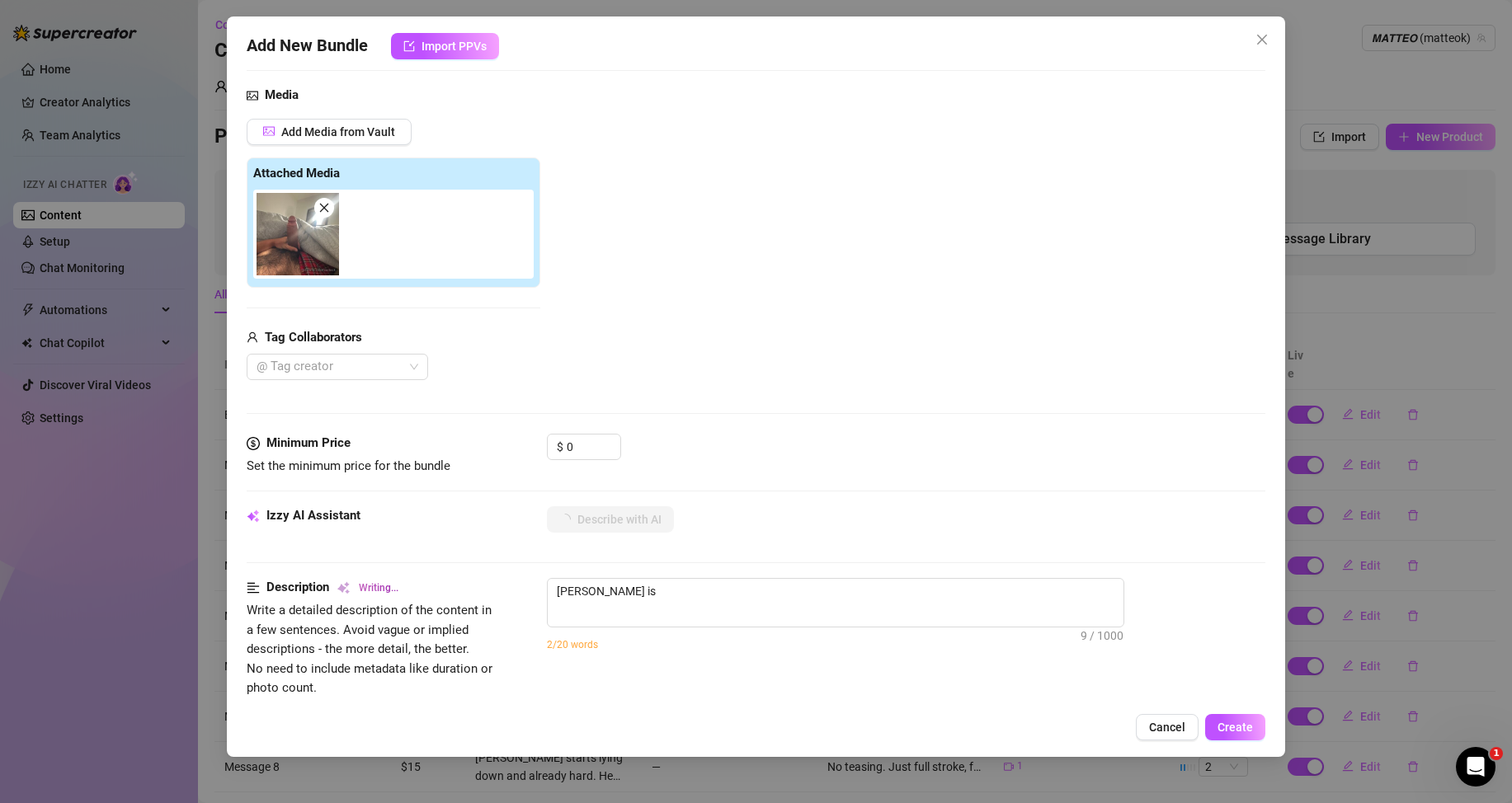
type textarea "[PERSON_NAME] is lying"
type textarea "[PERSON_NAME] is lying in"
type textarea "[PERSON_NAME] is lying in bed"
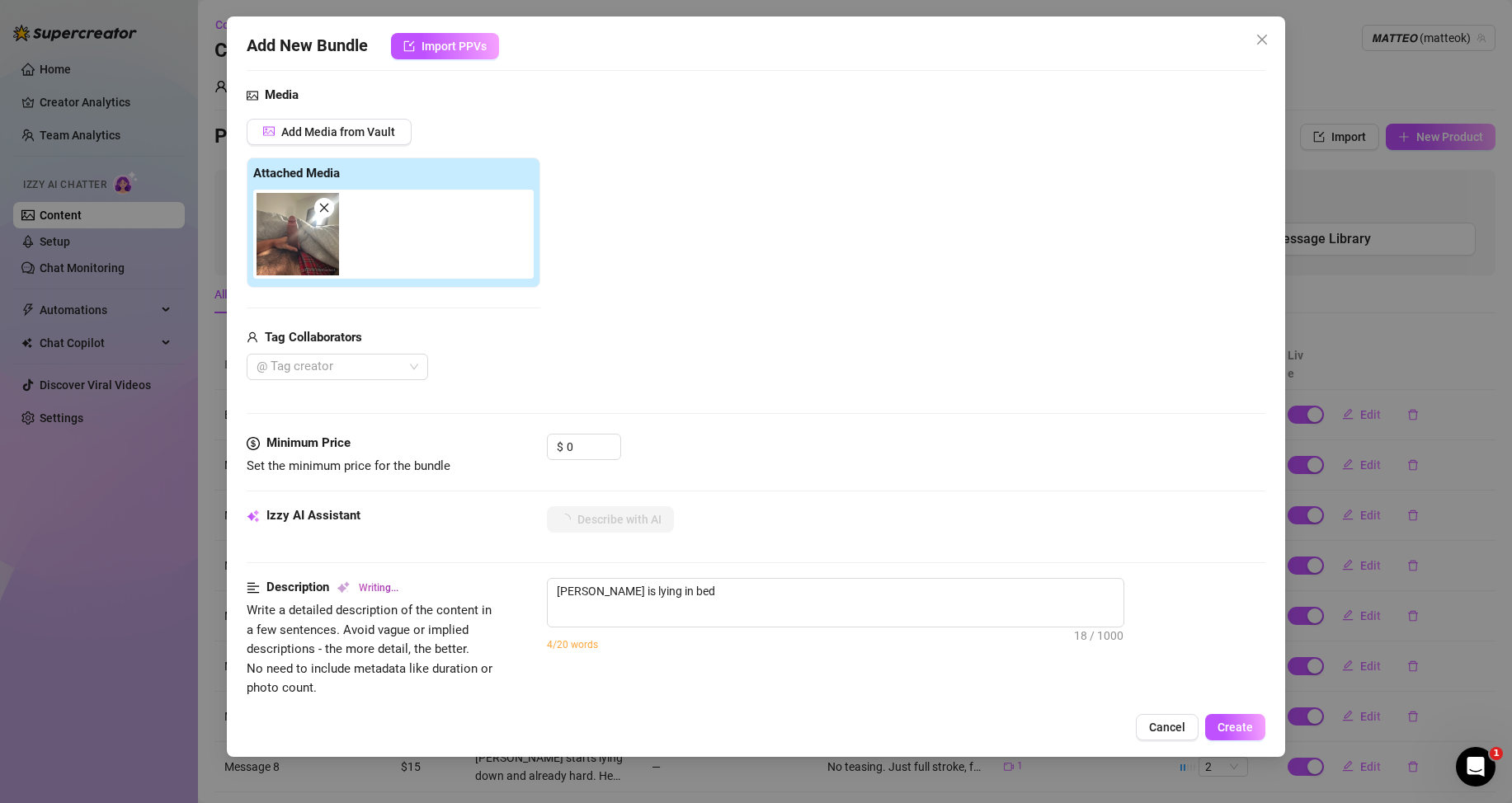
type textarea "[PERSON_NAME] is lying in bed wearing"
type textarea "[PERSON_NAME] is lying in bed wearing red"
type textarea "[PERSON_NAME] is lying in bed wearing red plaid"
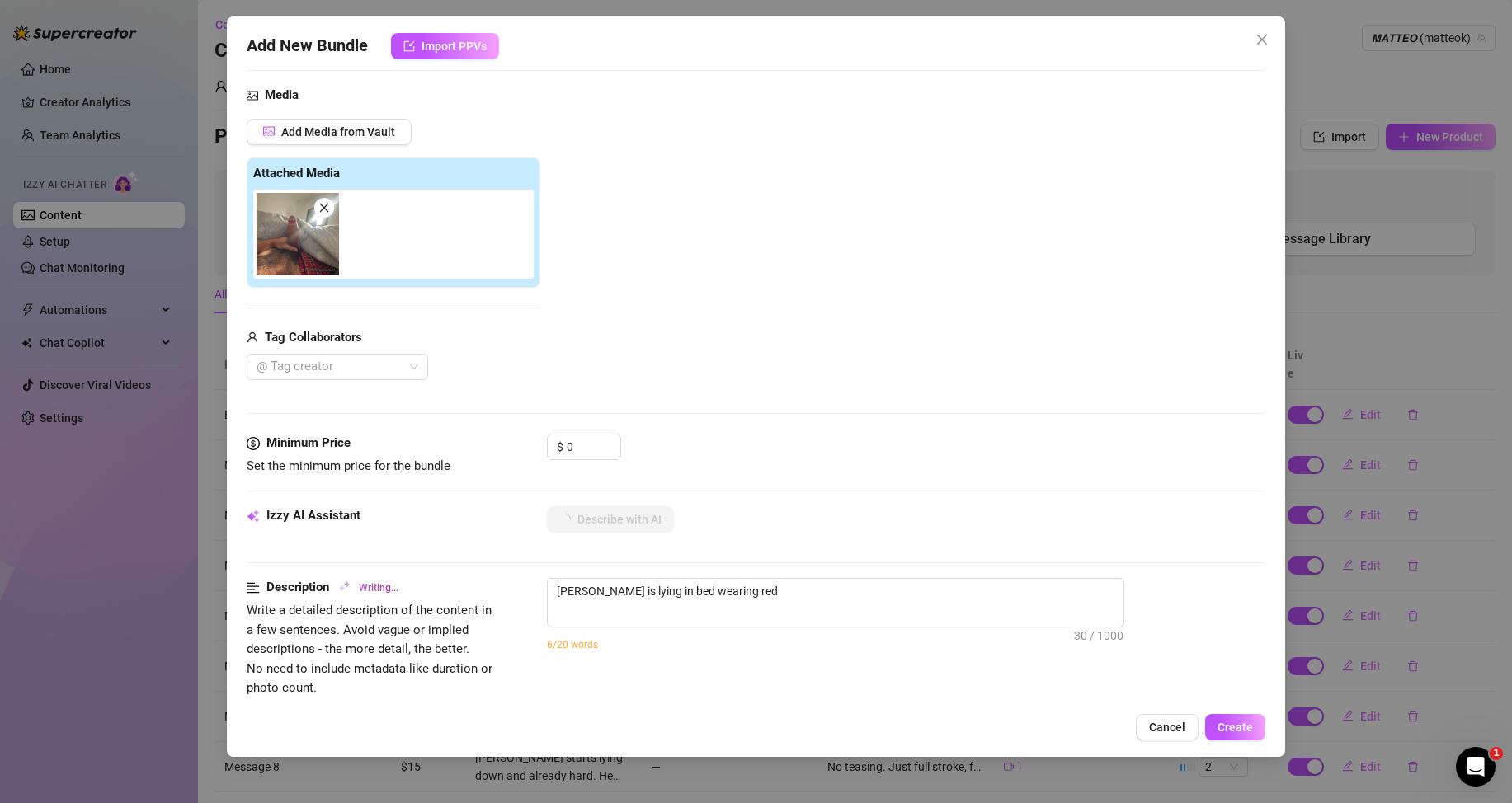
type textarea "[PERSON_NAME] is lying in bed wearing red plaid"
type textarea "[PERSON_NAME] is lying in bed wearing red plaid pajama"
type textarea "[PERSON_NAME] is lying in bed wearing red plaid pajama pants"
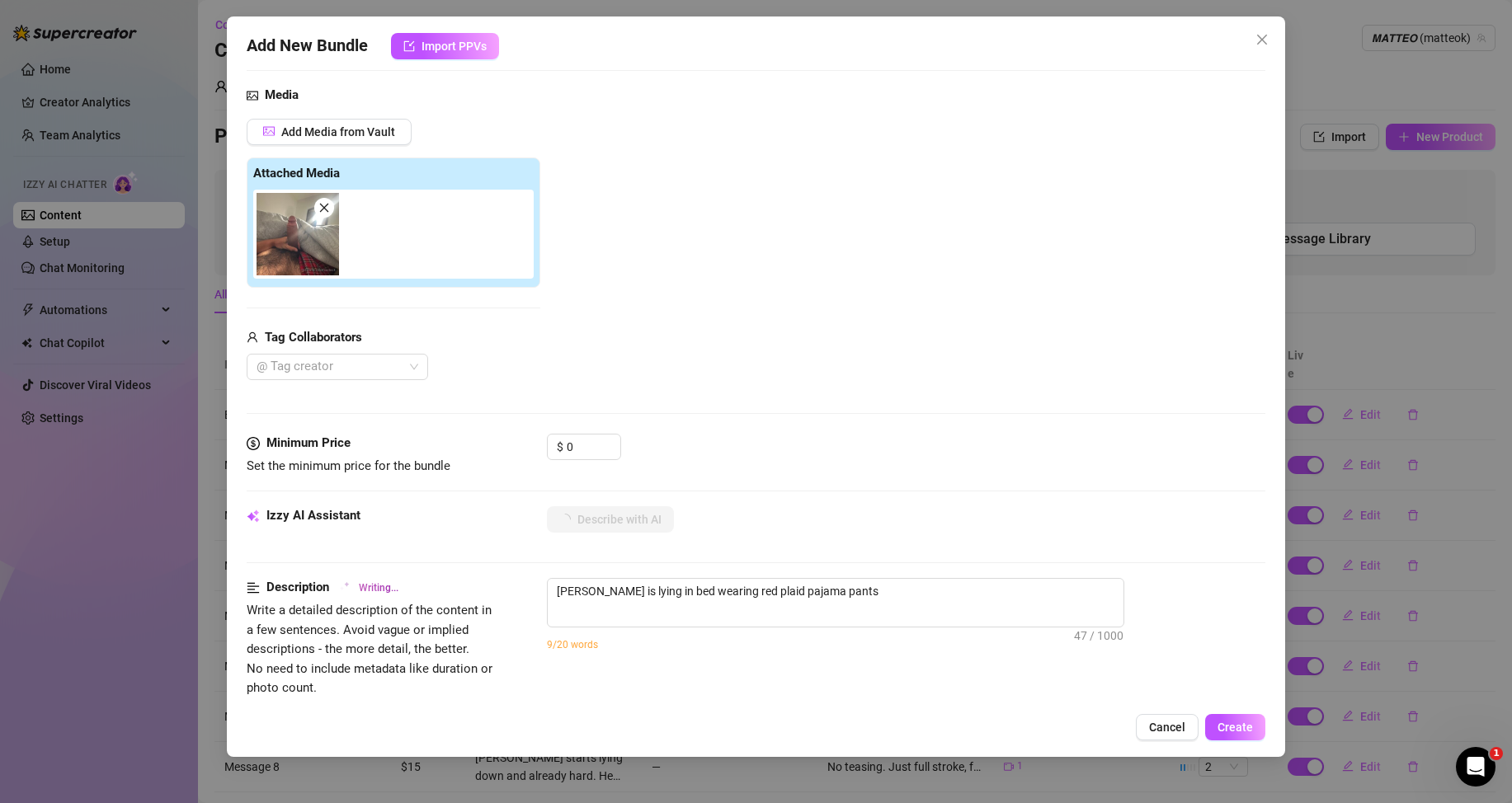
type textarea "[PERSON_NAME] is lying in bed wearing red plaid pajama pants pulled"
type textarea "[PERSON_NAME] is lying in bed wearing red plaid pajama pants pulled down,"
type textarea "[PERSON_NAME] is lying in bed wearing red plaid pajama pants pulled down, expos…"
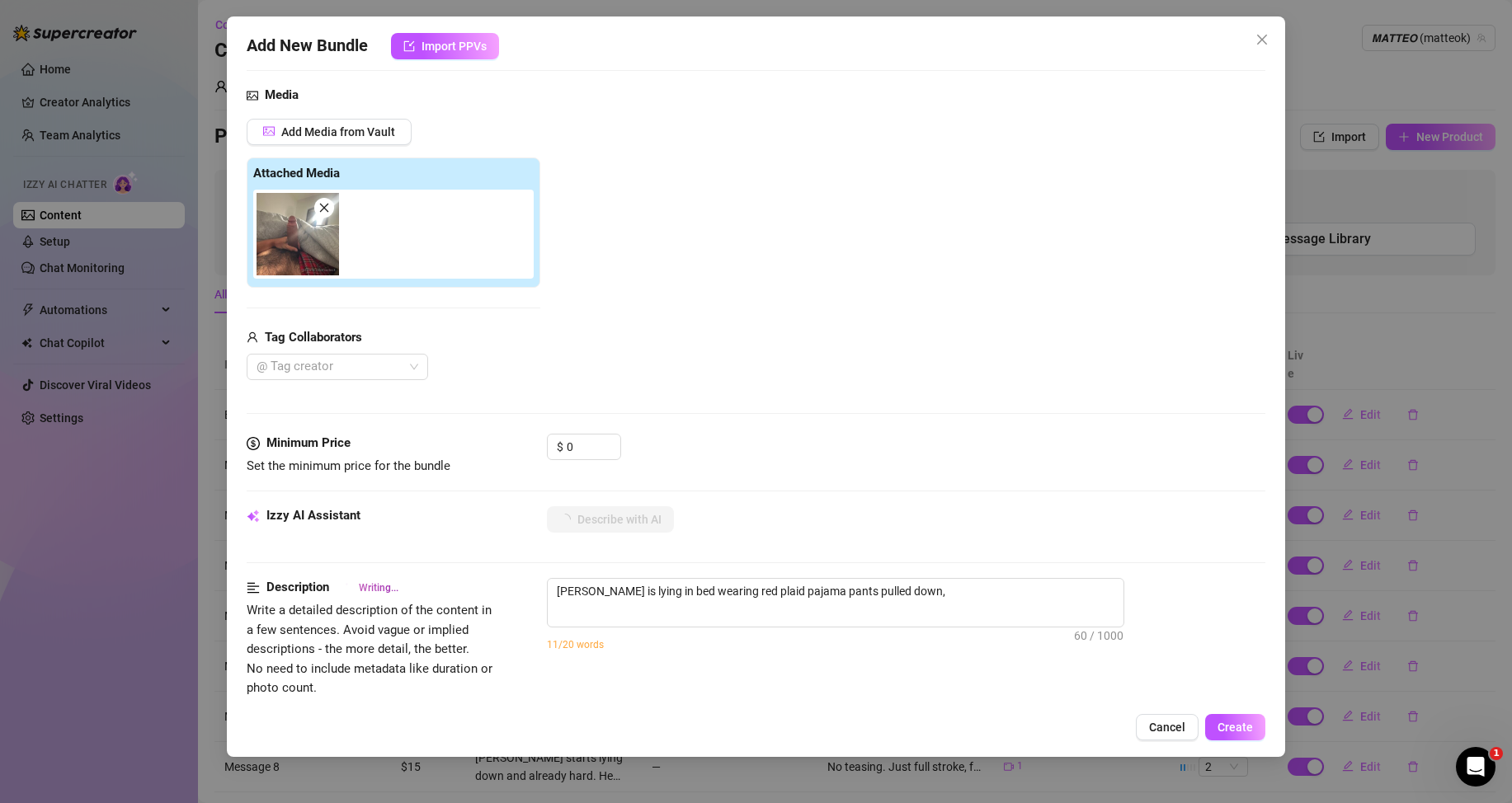
type textarea "[PERSON_NAME] is lying in bed wearing red plaid pajama pants pulled down, expos…"
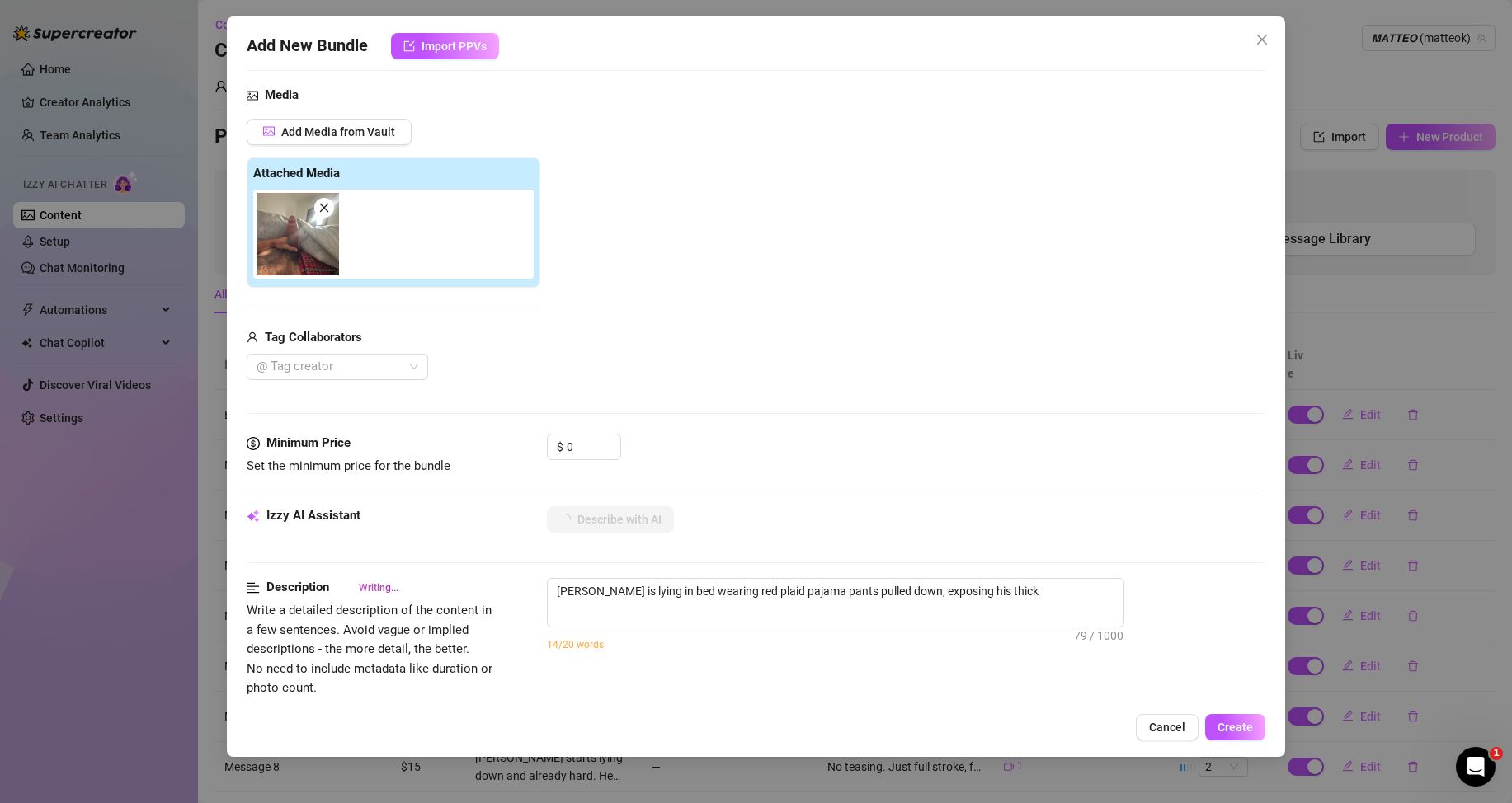
type textarea "[PERSON_NAME] is lying in bed wearing red plaid pajama pants pulled down, expos…"
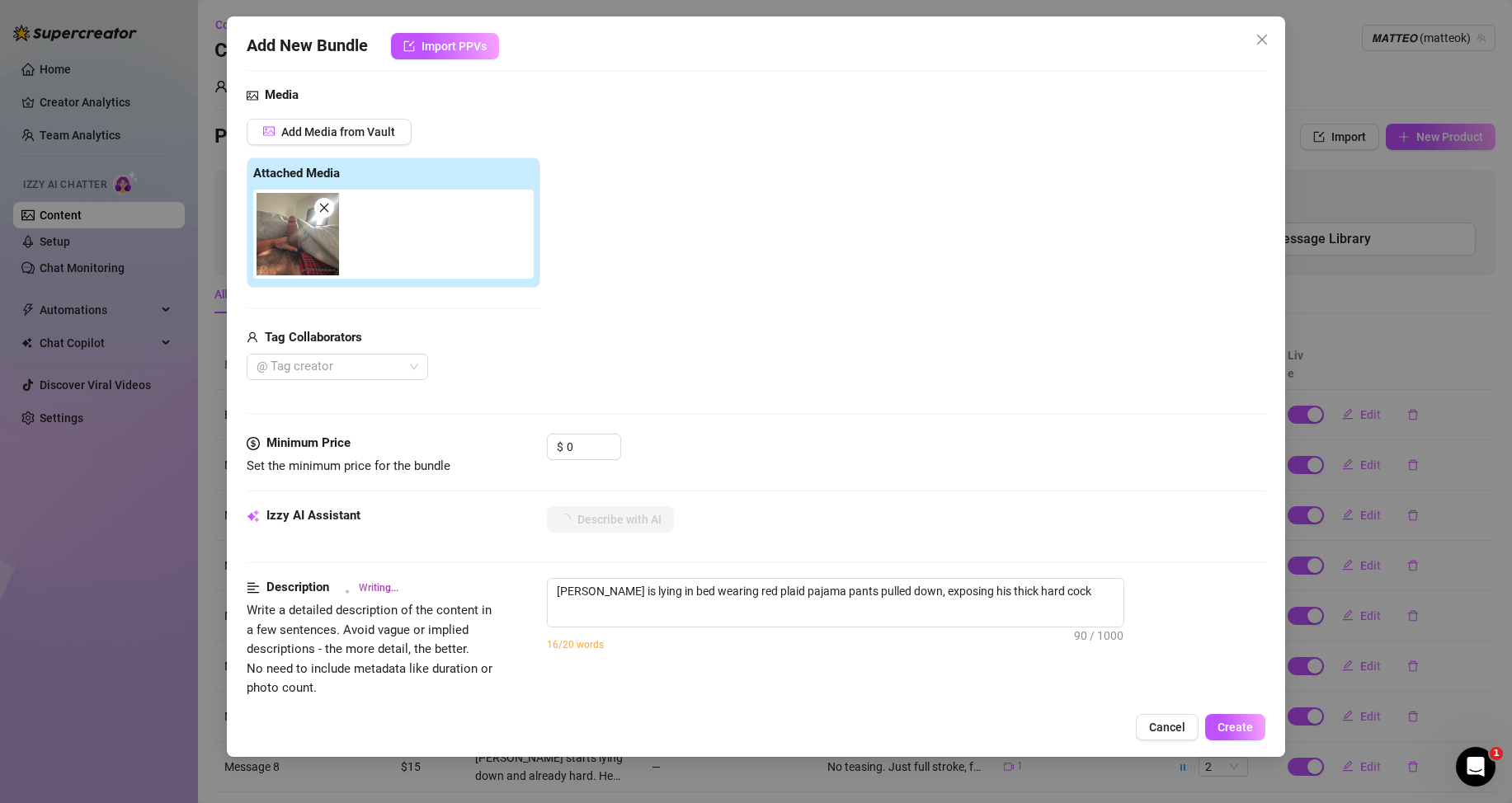
type textarea "[PERSON_NAME] is lying in bed wearing red plaid pajama pants pulled down, expos…"
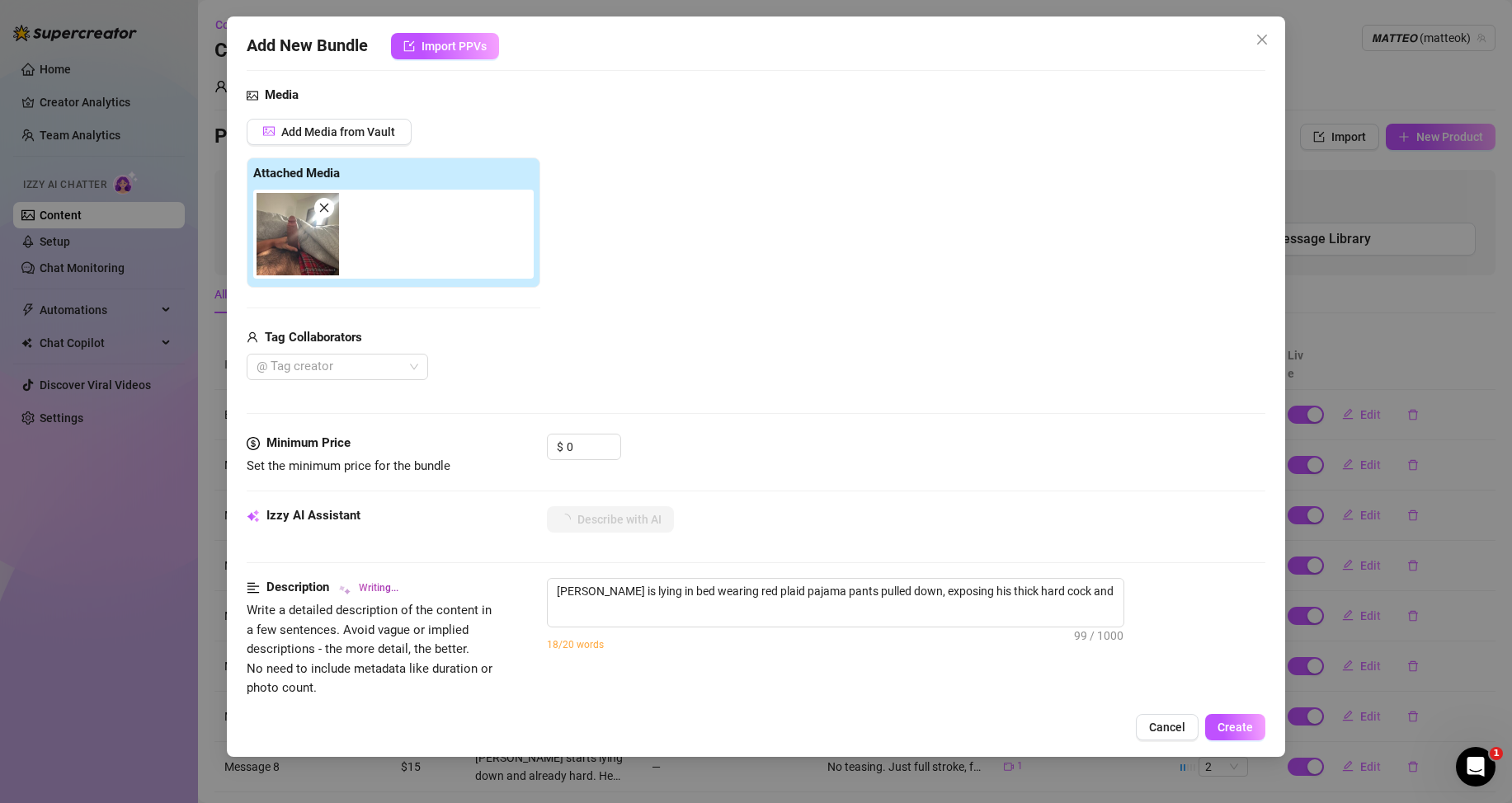
type textarea "[PERSON_NAME] is lying in bed wearing red plaid pajama pants pulled down, expos…"
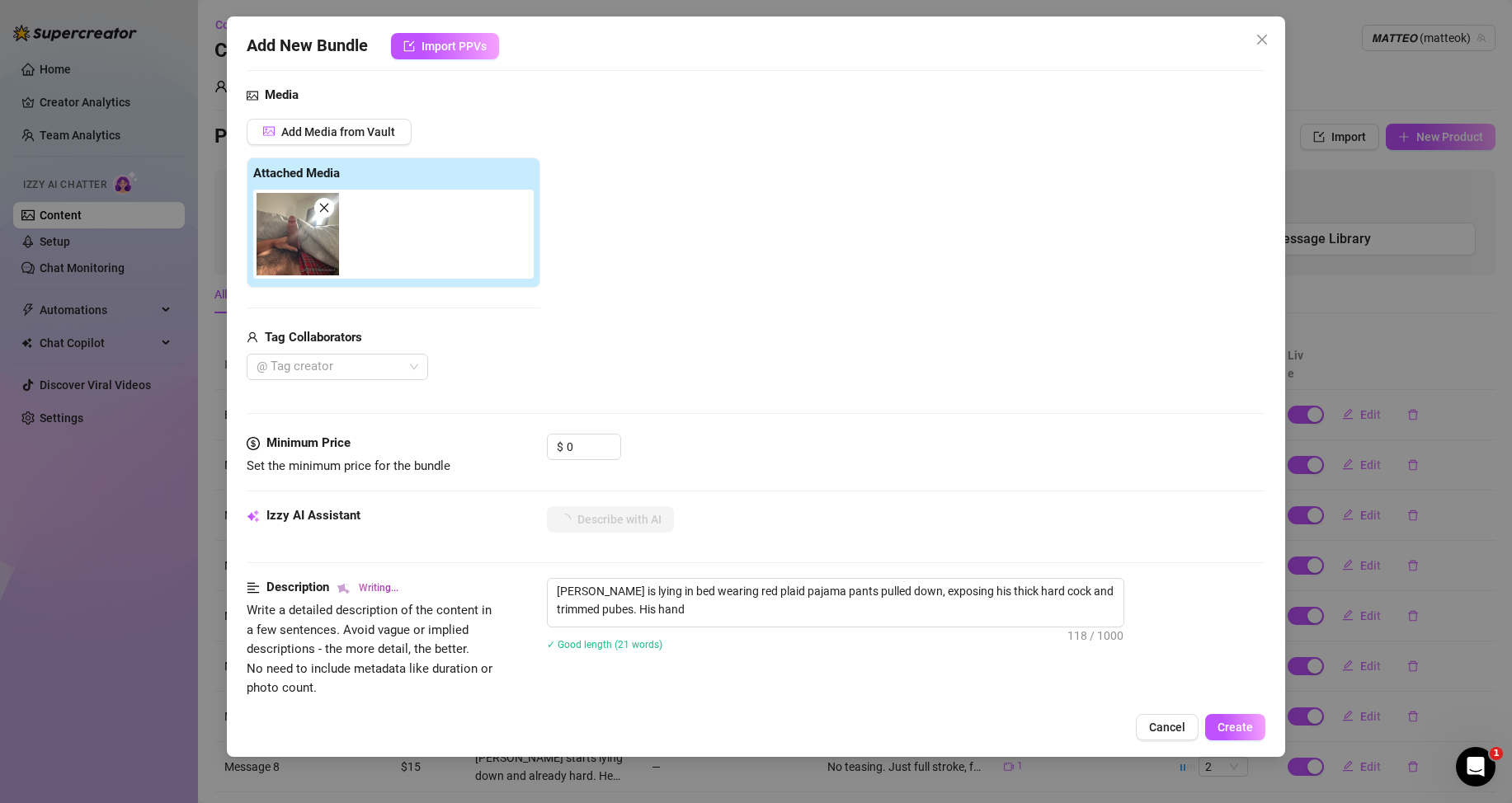
type textarea "[PERSON_NAME] is lying in bed wearing red plaid pajama pants pulled down, expos…"
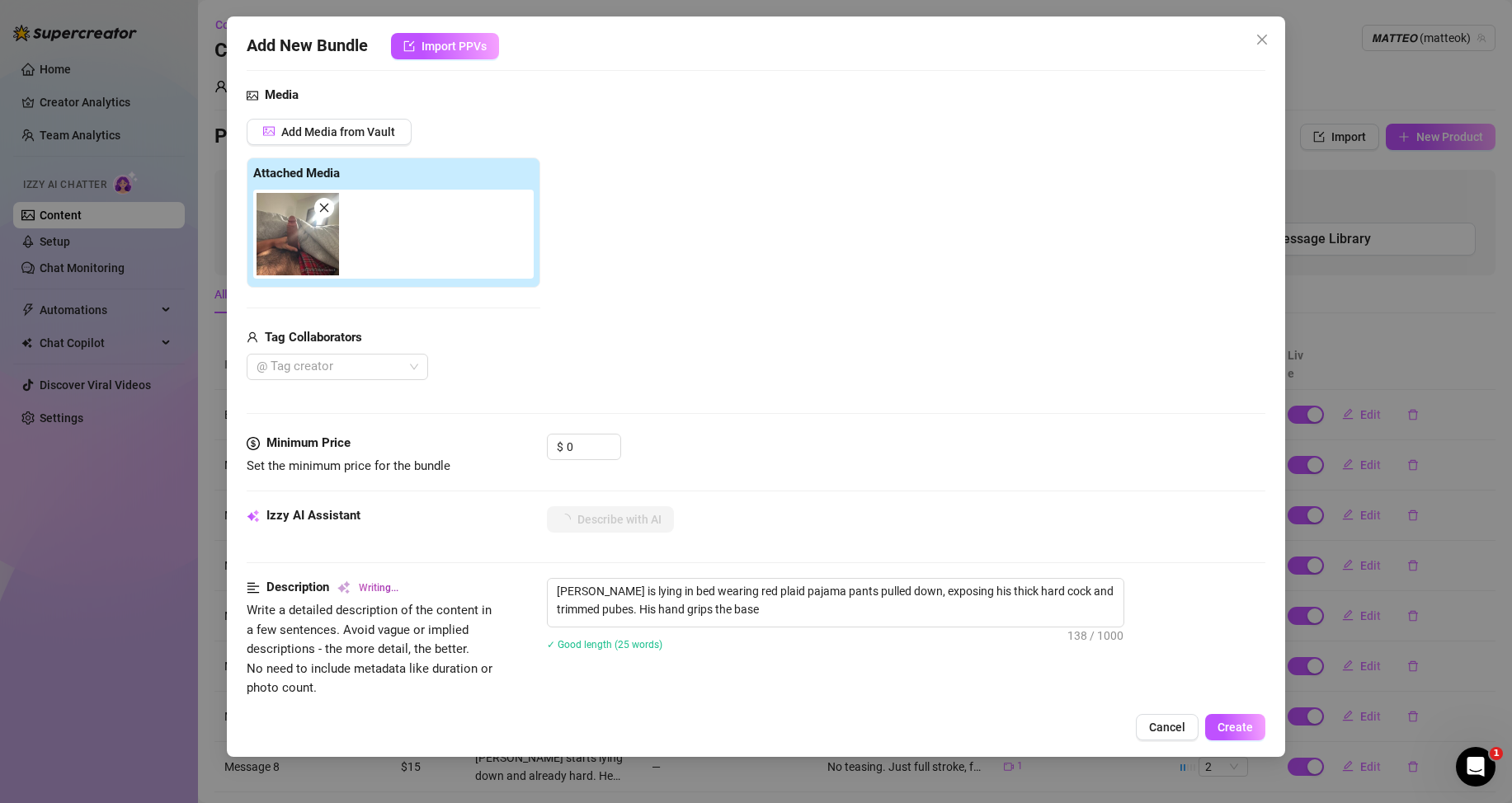
type textarea "[PERSON_NAME] is lying in bed wearing red plaid pajama pants pulled down, expos…"
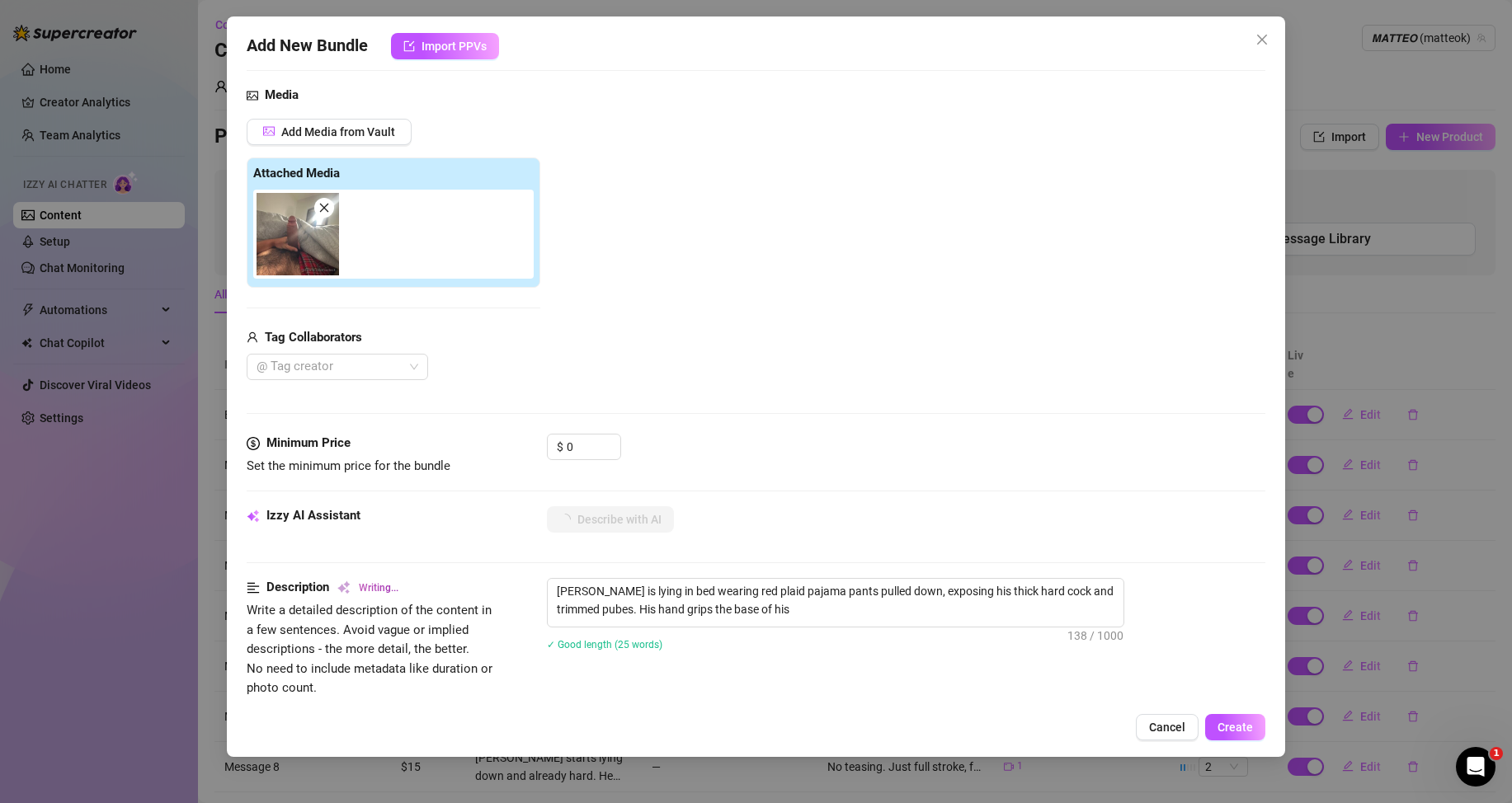
type textarea "[PERSON_NAME] is lying in bed wearing red plaid pajama pants pulled down, expos…"
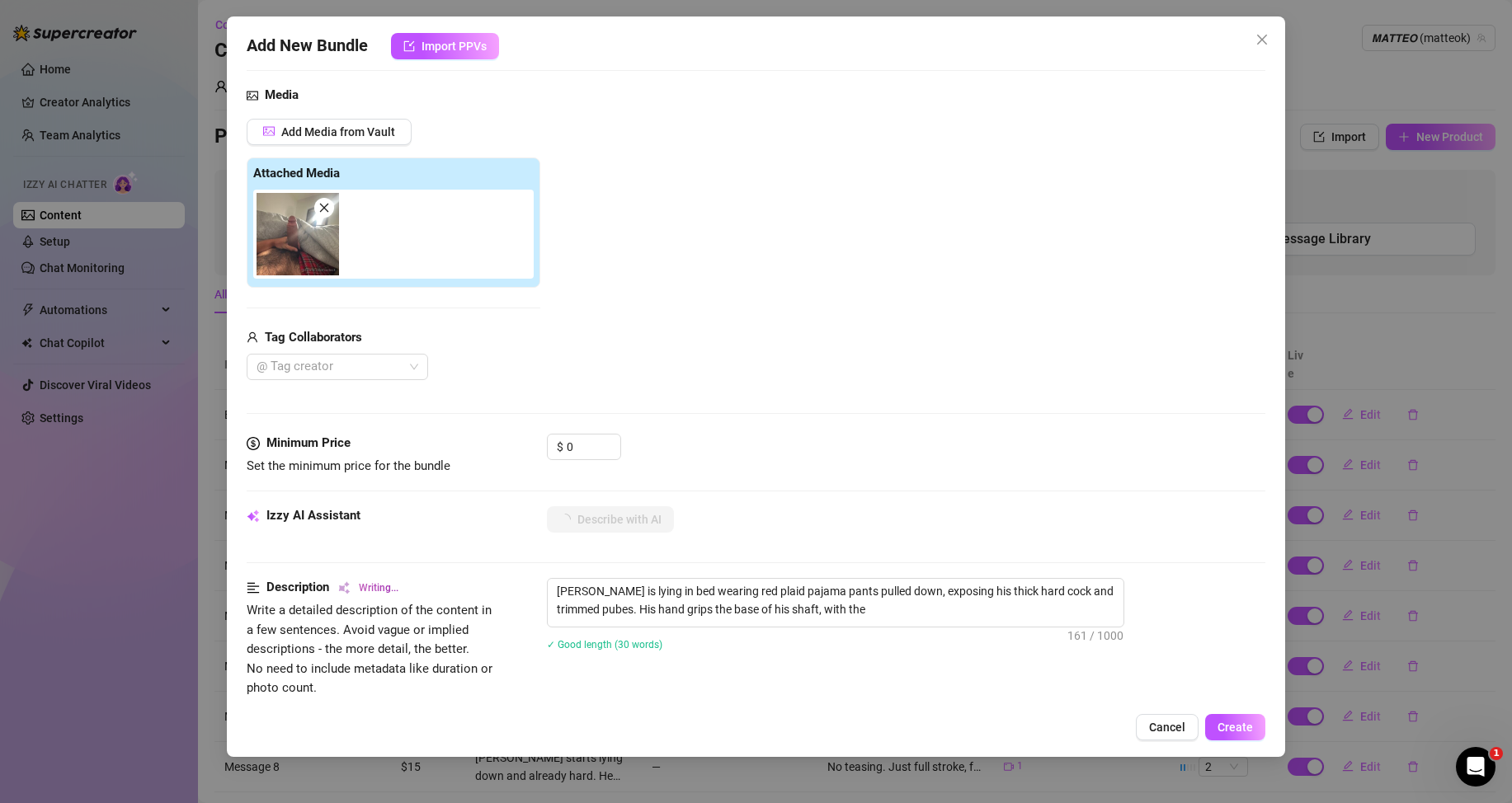
type textarea "[PERSON_NAME] is lying in bed wearing red plaid pajama pants pulled down, expos…"
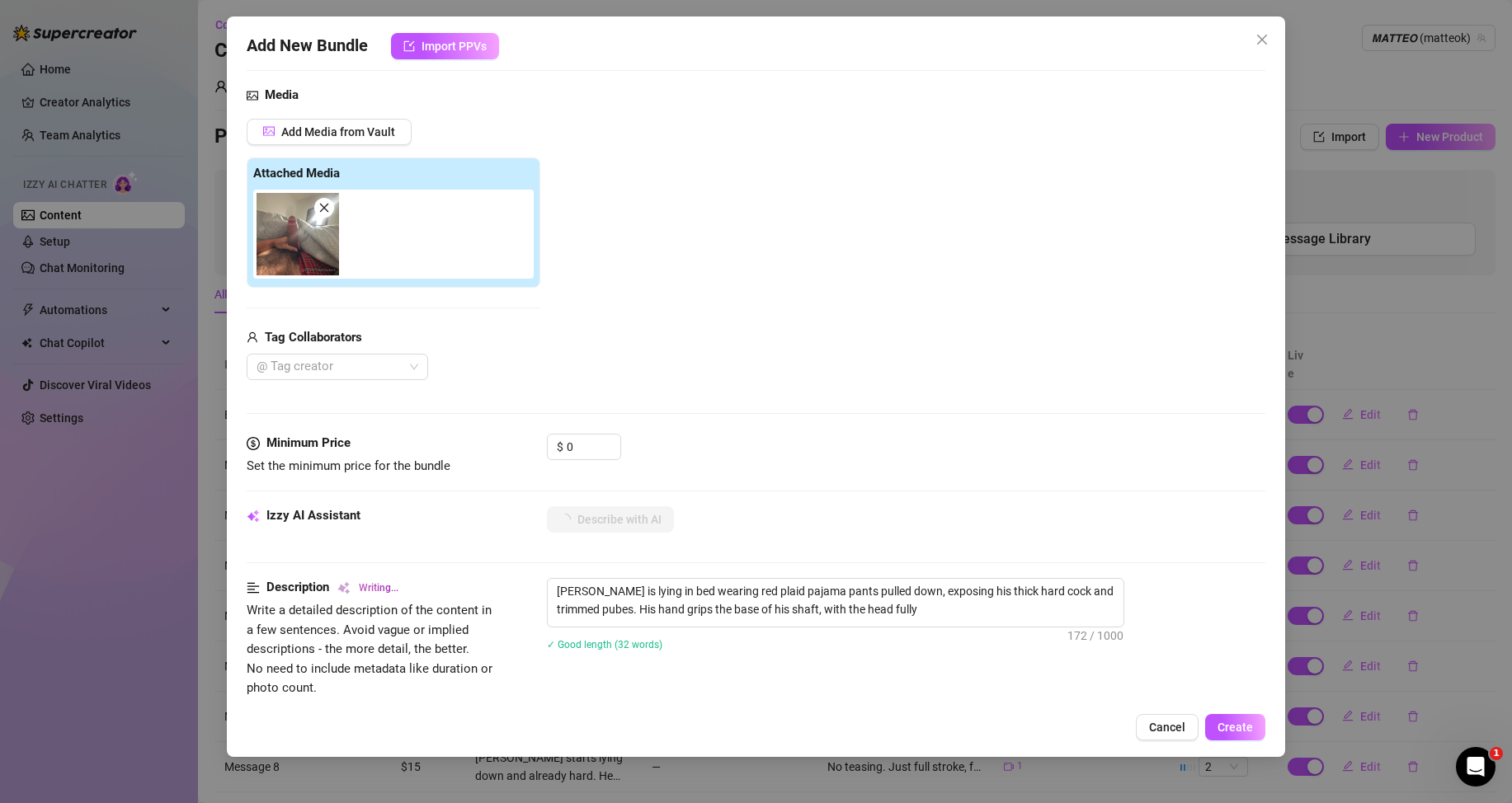
type textarea "[PERSON_NAME] is lying in bed wearing red plaid pajama pants pulled down, expos…"
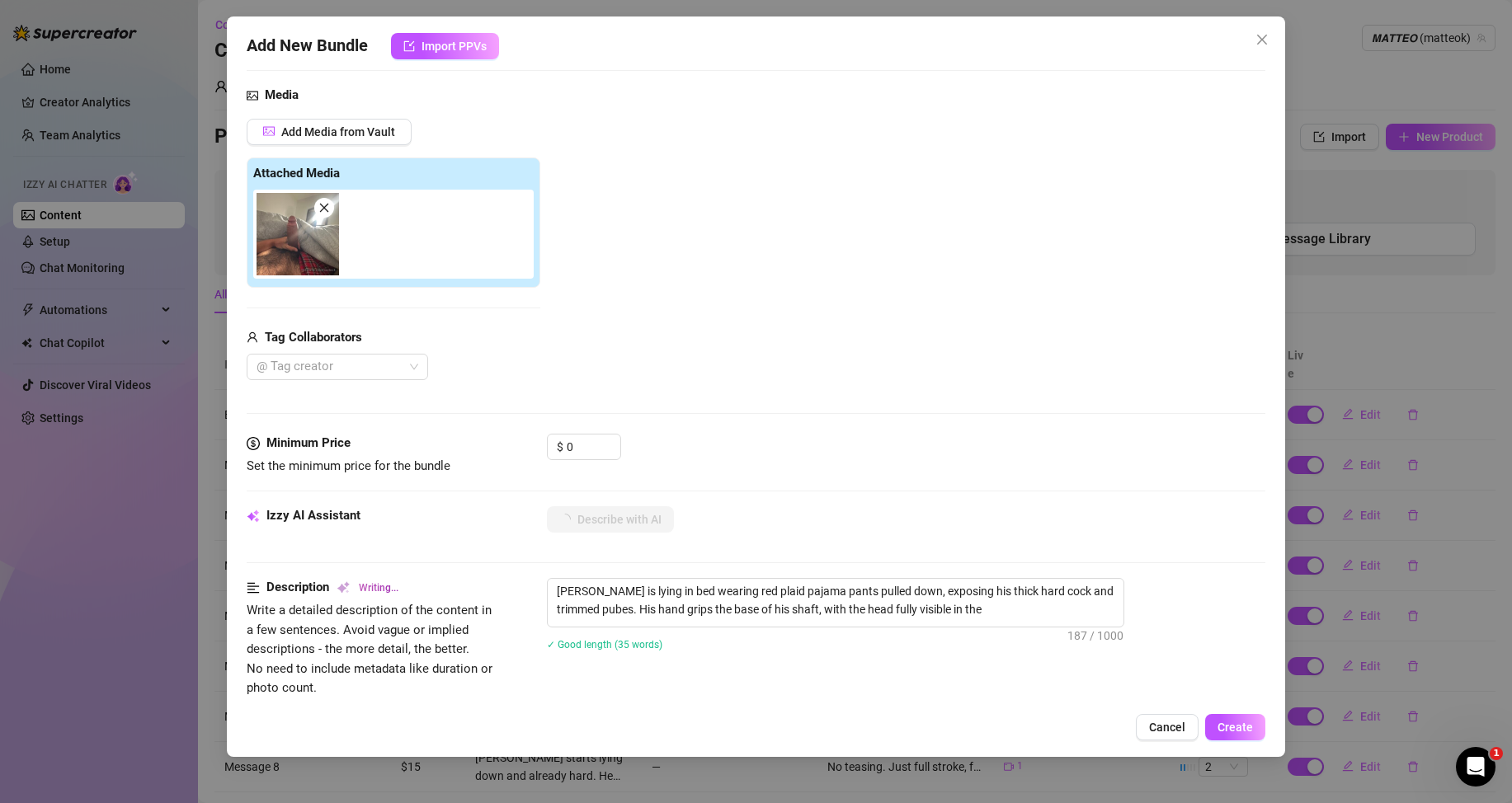
type textarea "[PERSON_NAME] is lying in bed wearing red plaid pajama pants pulled down, expos…"
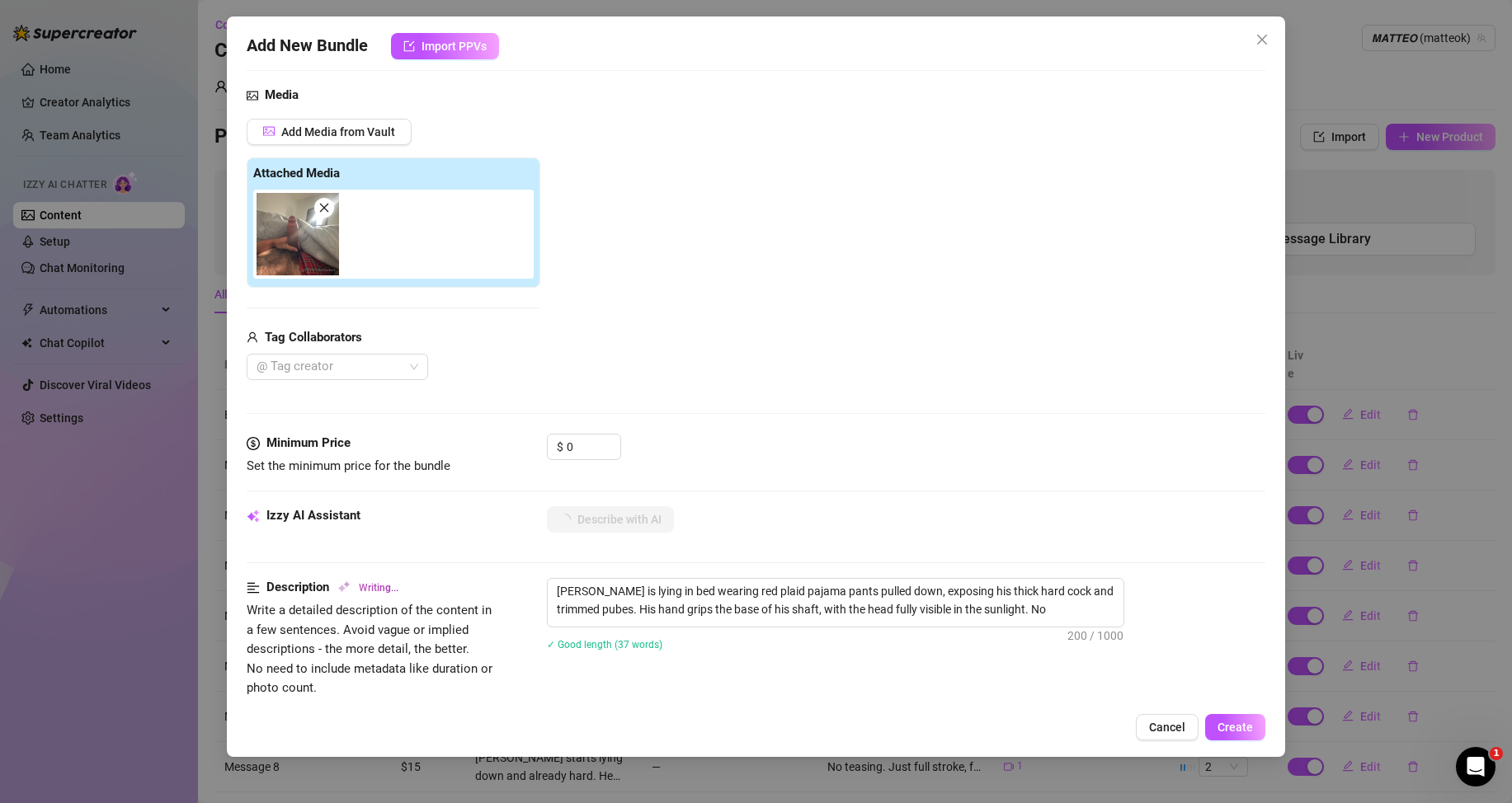
type textarea "[PERSON_NAME] is lying in bed wearing red plaid pajama pants pulled down, expos…"
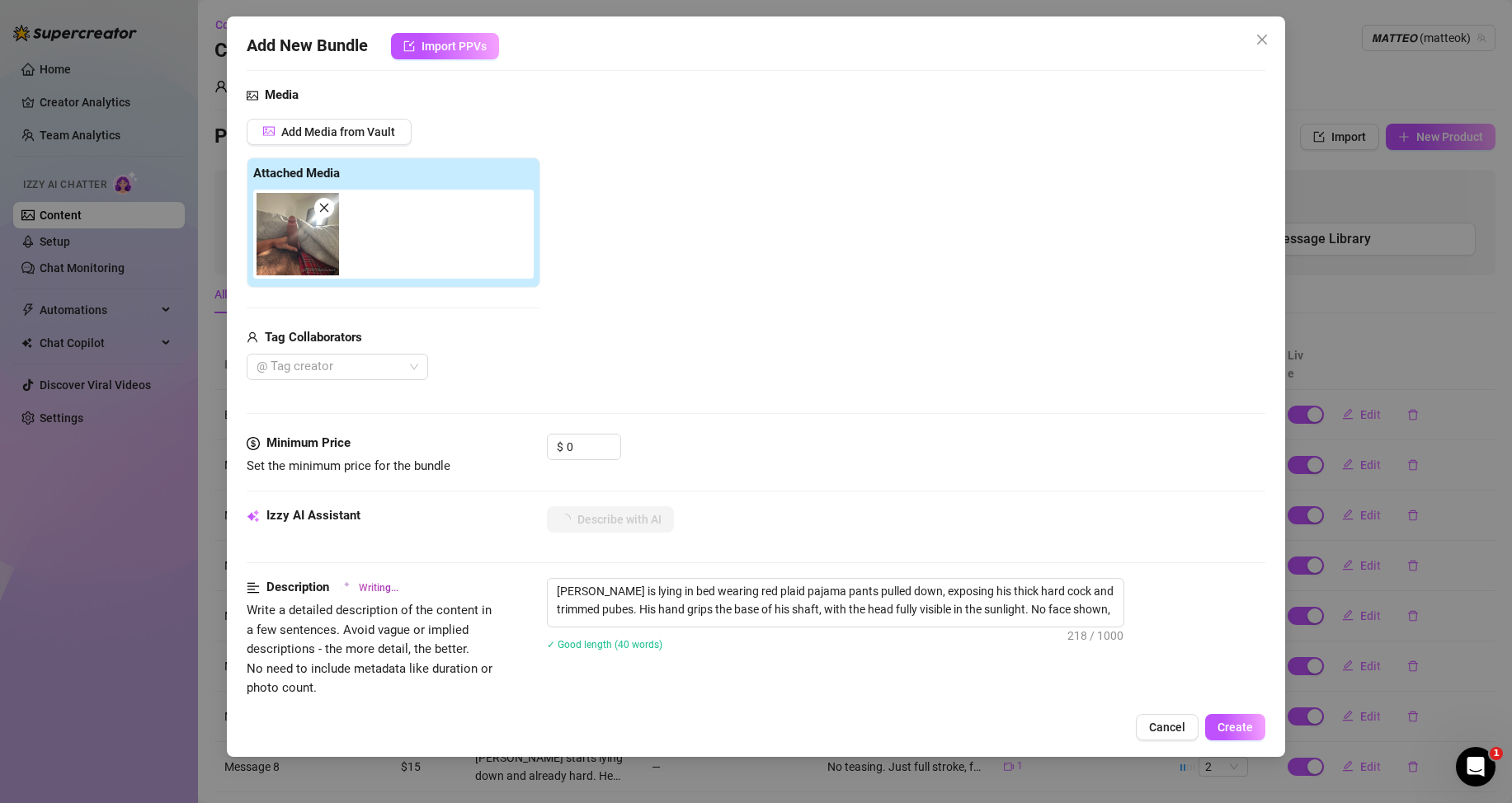
type textarea "[PERSON_NAME] is lying in bed wearing red plaid pajama pants pulled down, expos…"
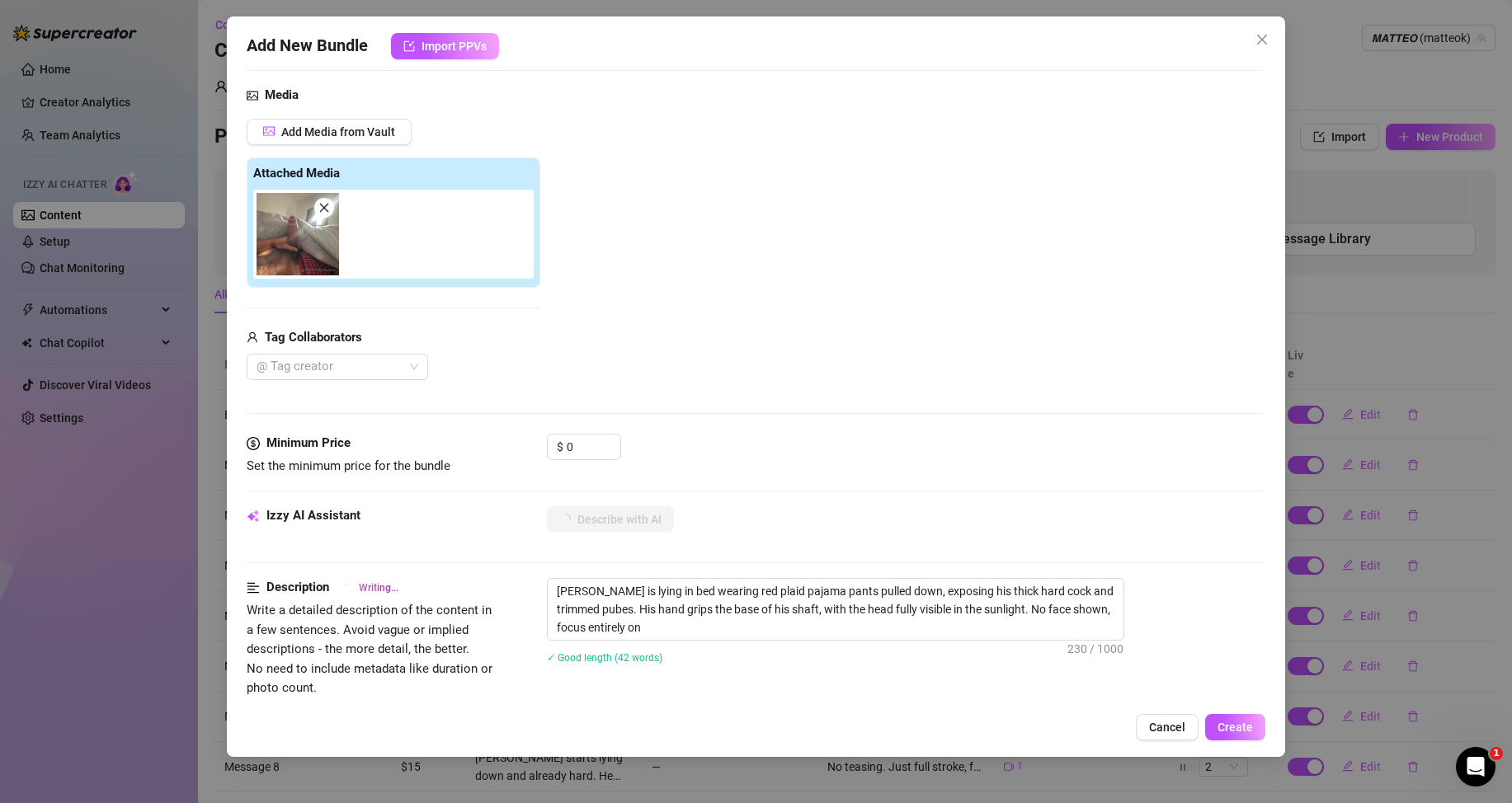
type textarea "[PERSON_NAME] is lying in bed wearing red plaid pajama pants pulled down, expos…"
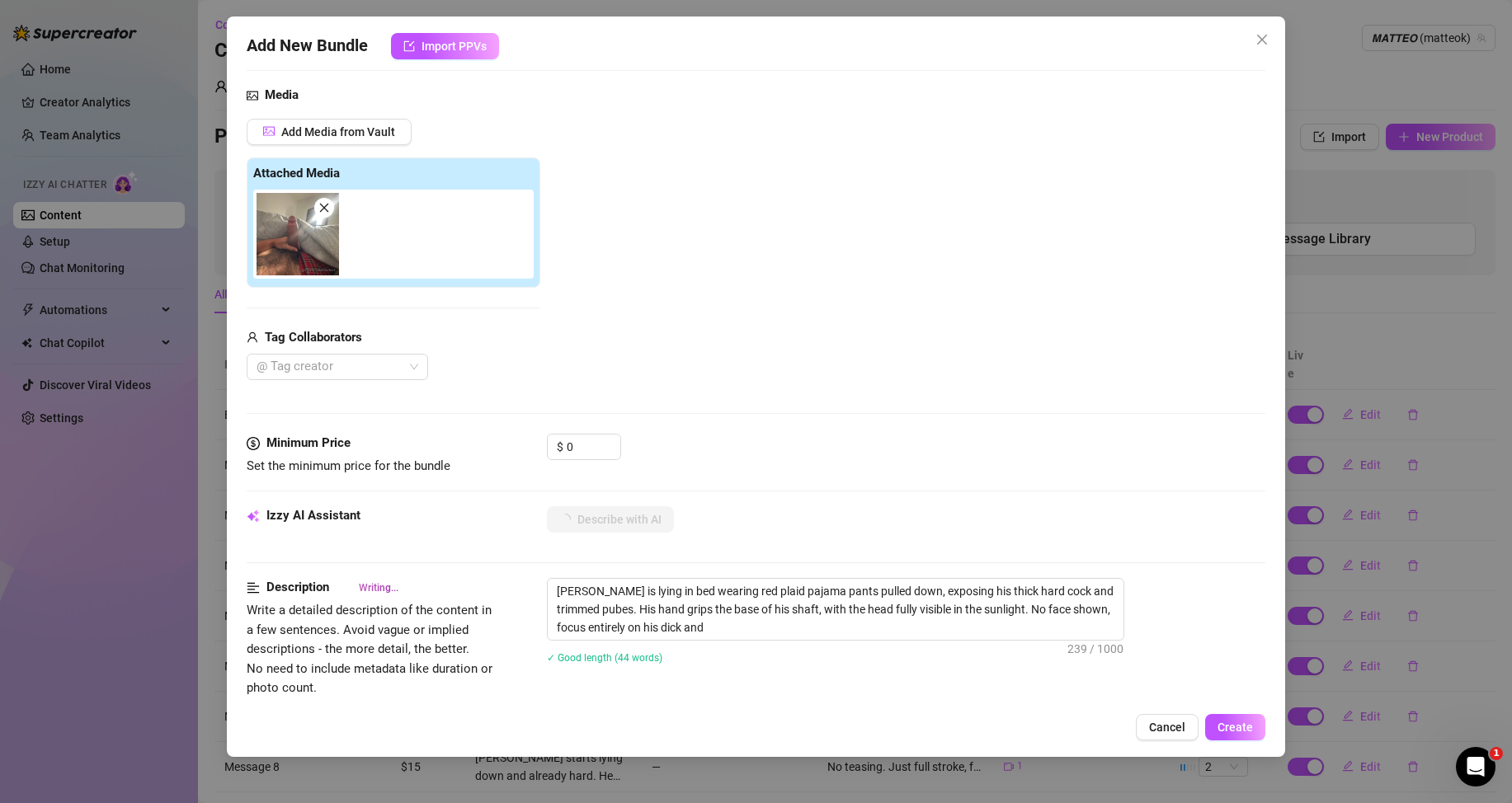
type textarea "[PERSON_NAME] is lying in bed wearing red plaid pajama pants pulled down, expos…"
click at [1246, 726] on span "Create" at bounding box center [1234, 727] width 35 height 13
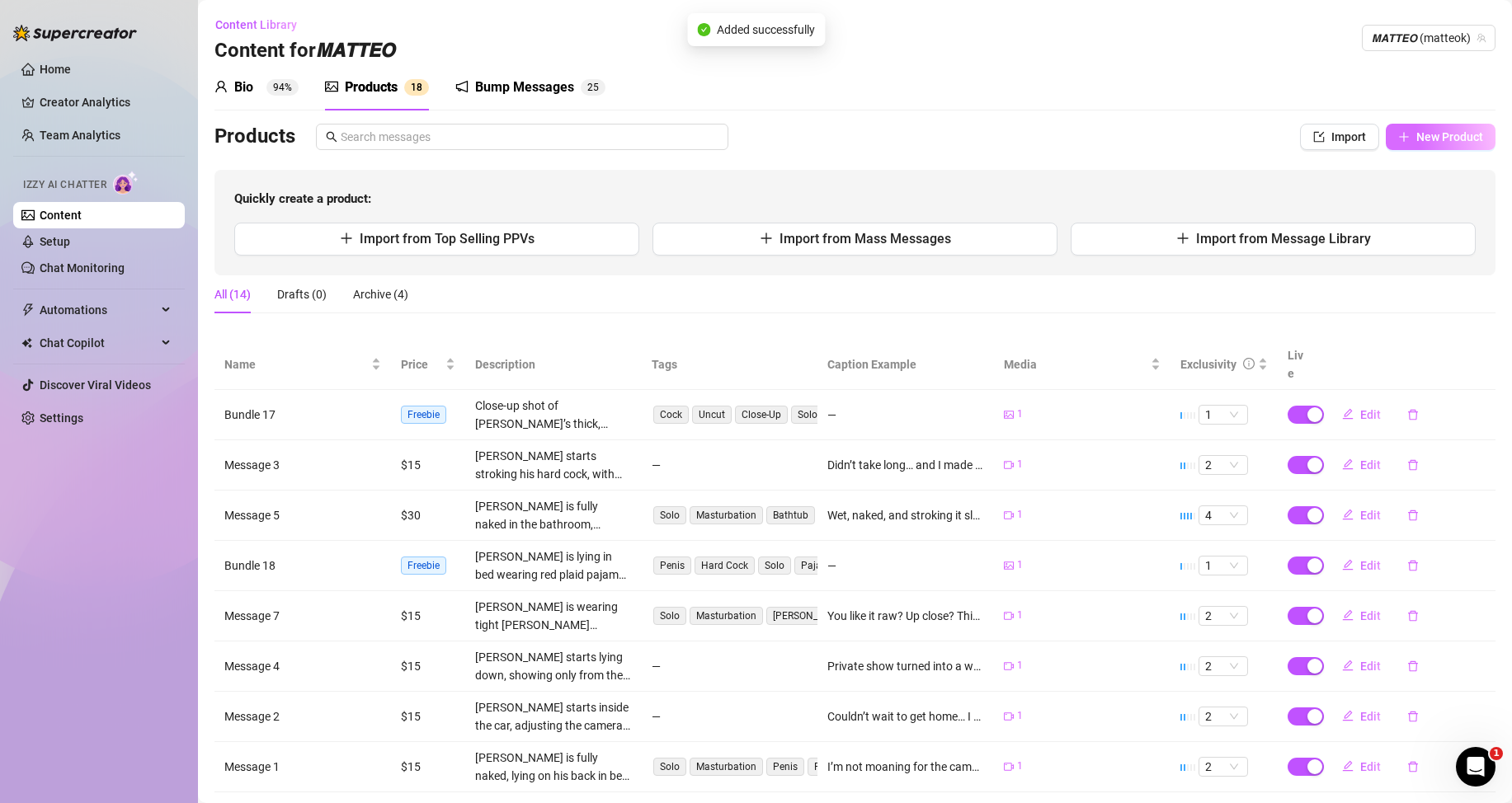
click at [1431, 139] on span "New Product" at bounding box center [1449, 136] width 67 height 13
type textarea "Type your message here..."
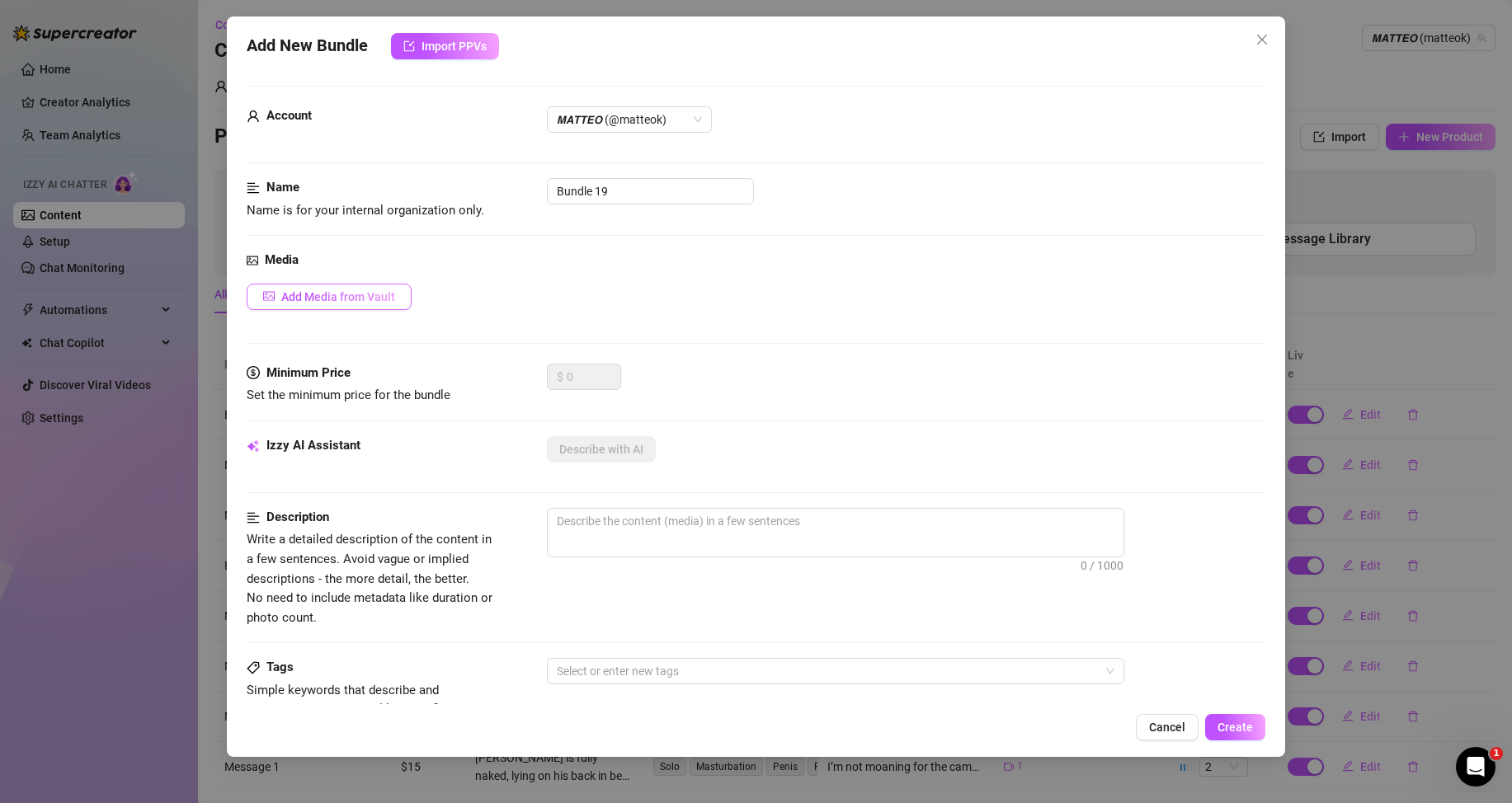
click at [370, 289] on button "Add Media from Vault" at bounding box center [329, 297] width 165 height 27
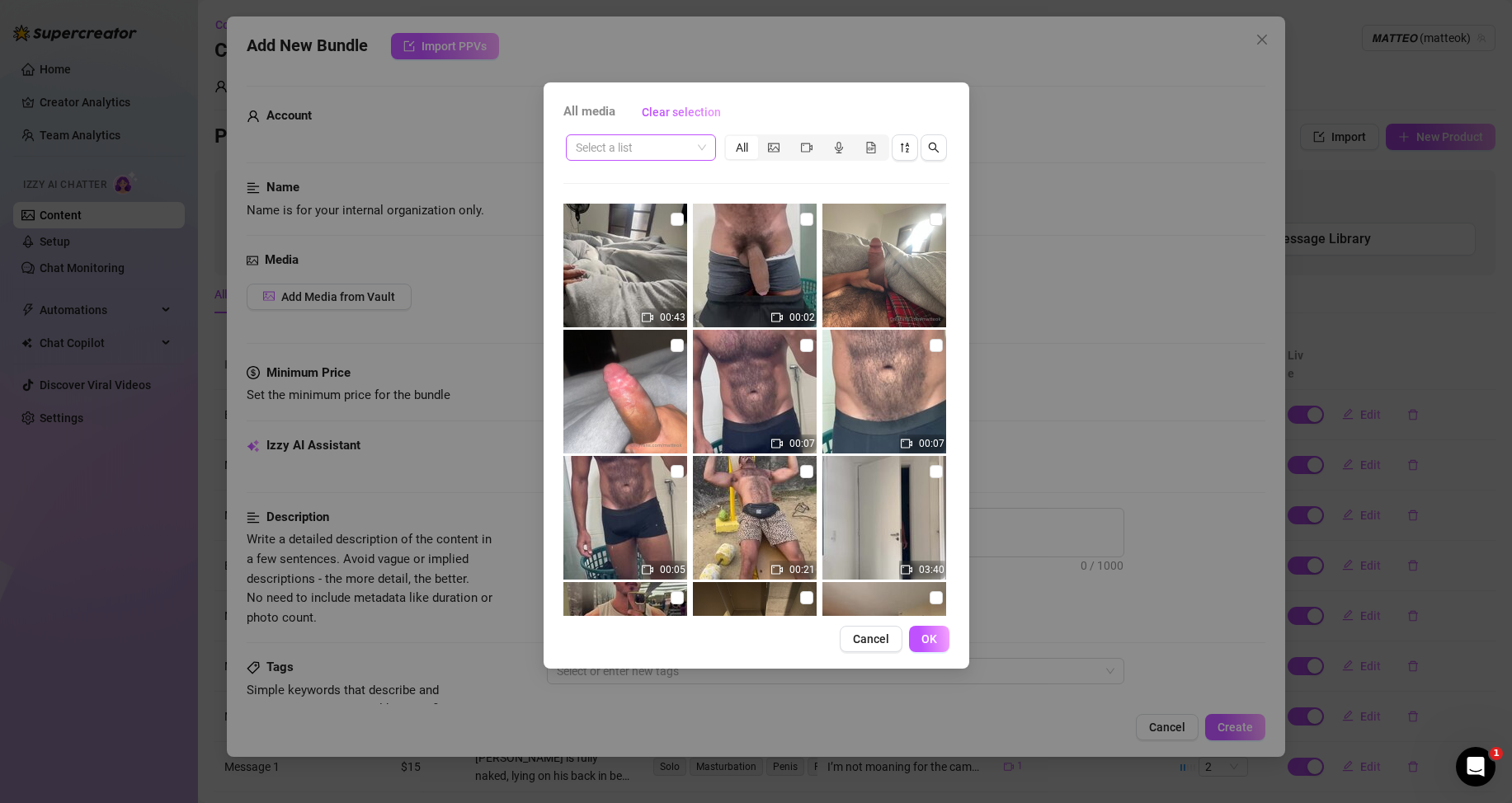
click at [663, 146] on input "search" at bounding box center [633, 147] width 116 height 25
click at [604, 230] on div "Messages" at bounding box center [641, 233] width 123 height 18
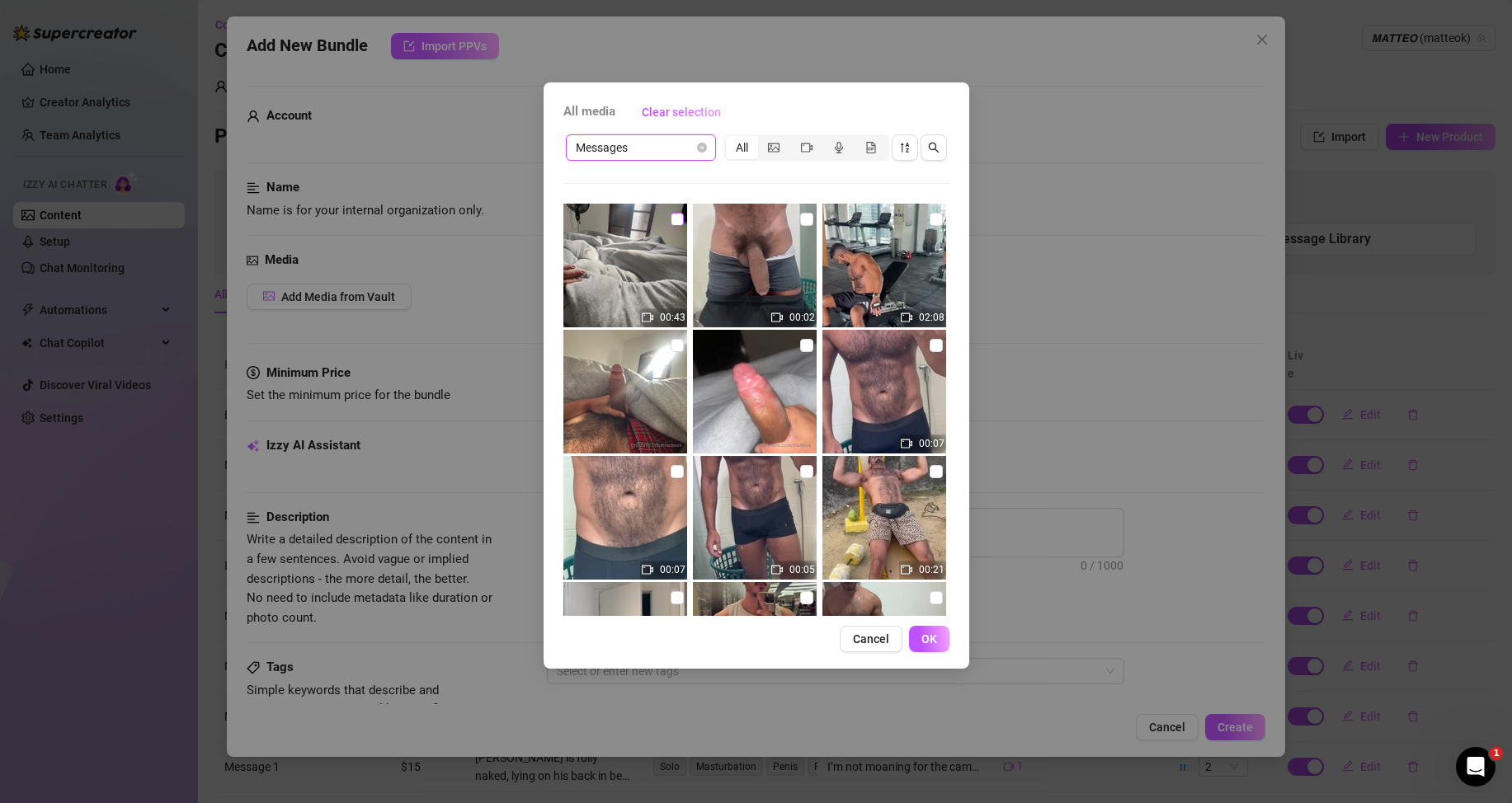
click at [671, 226] on label at bounding box center [676, 219] width 13 height 18
click at [671, 226] on input "checkbox" at bounding box center [676, 219] width 13 height 13
checkbox input "true"
click at [939, 642] on button "OK" at bounding box center [929, 638] width 40 height 27
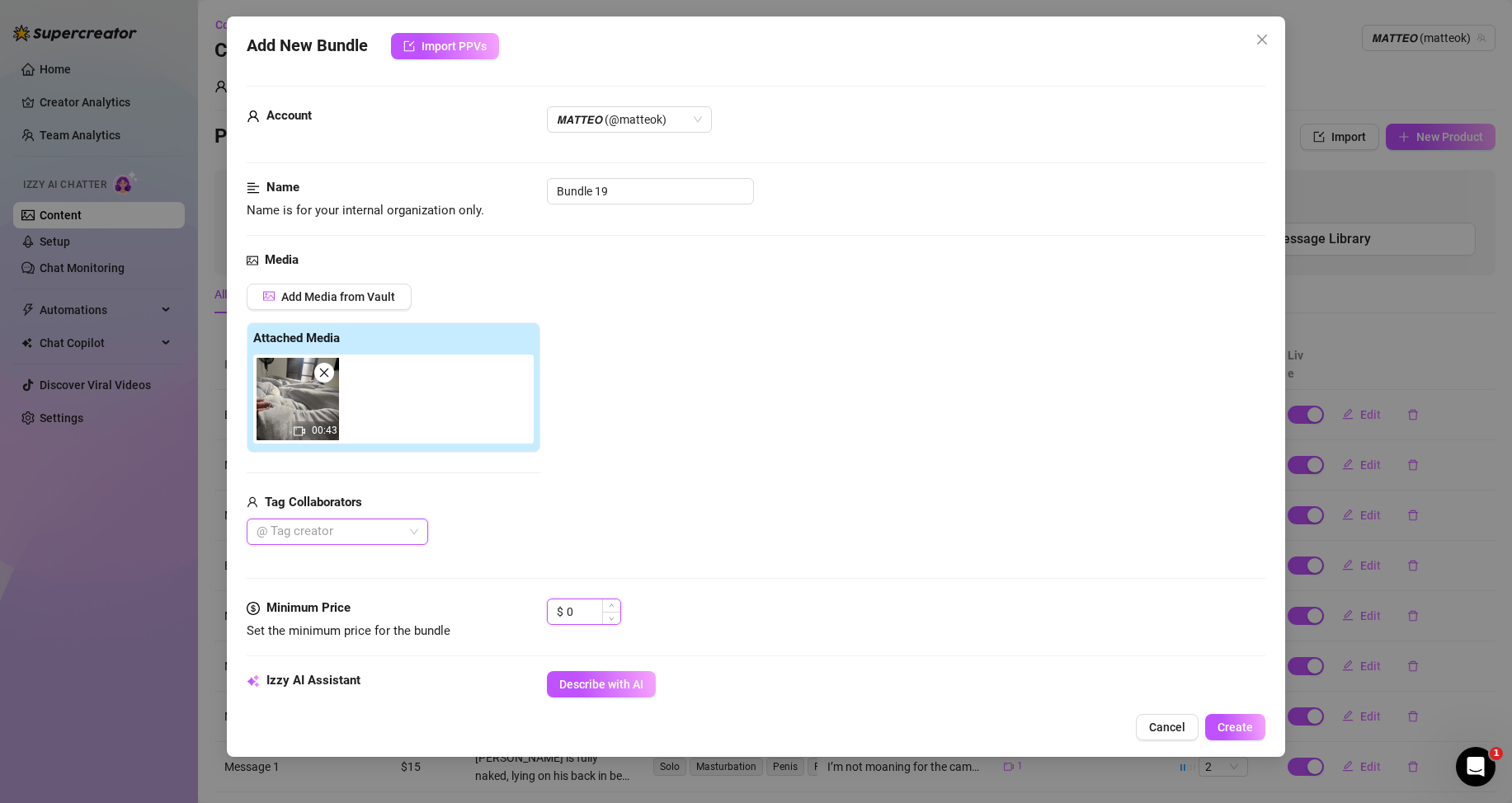
click at [574, 612] on input "0" at bounding box center [593, 612] width 54 height 25
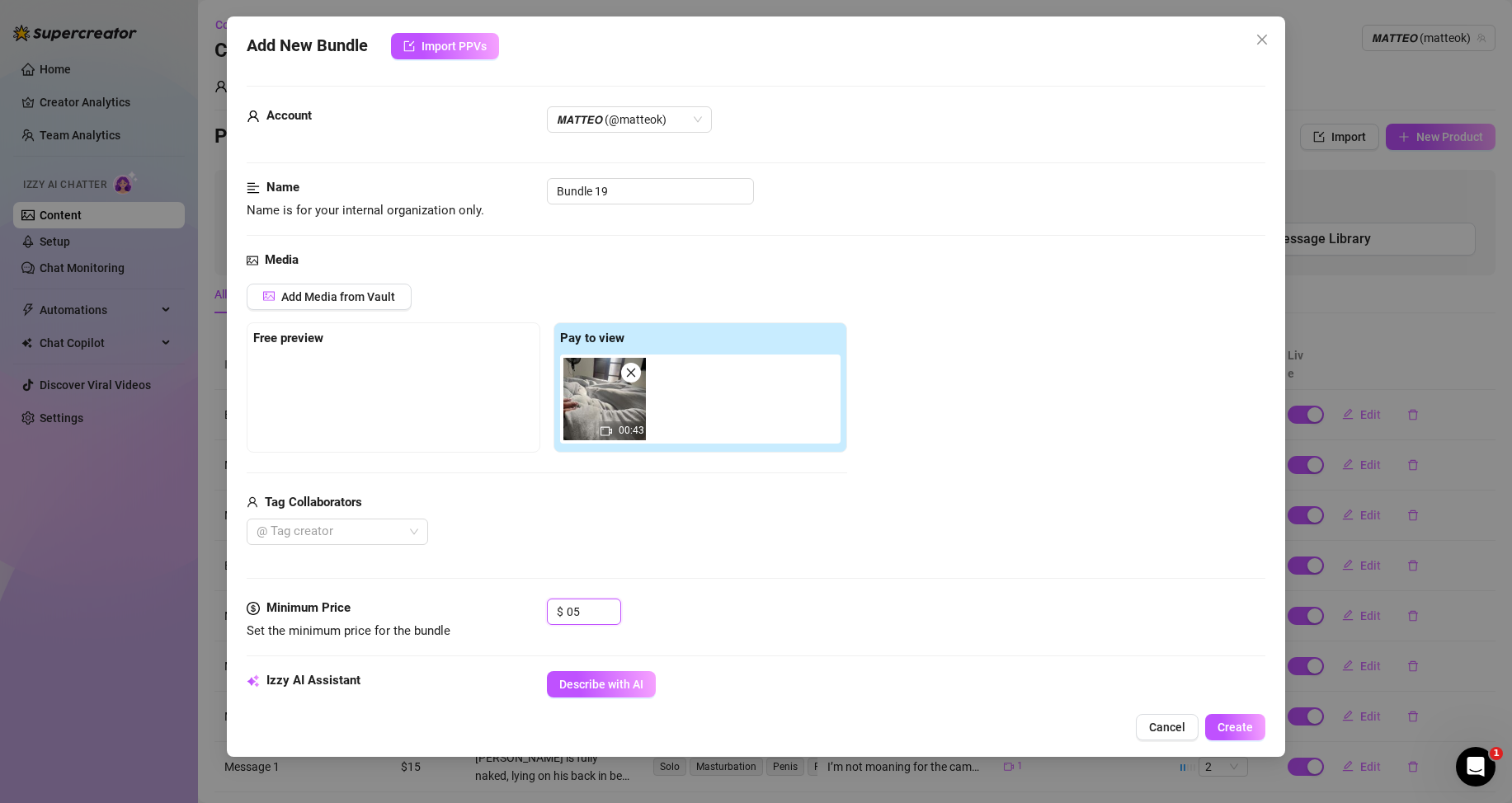
type input "5"
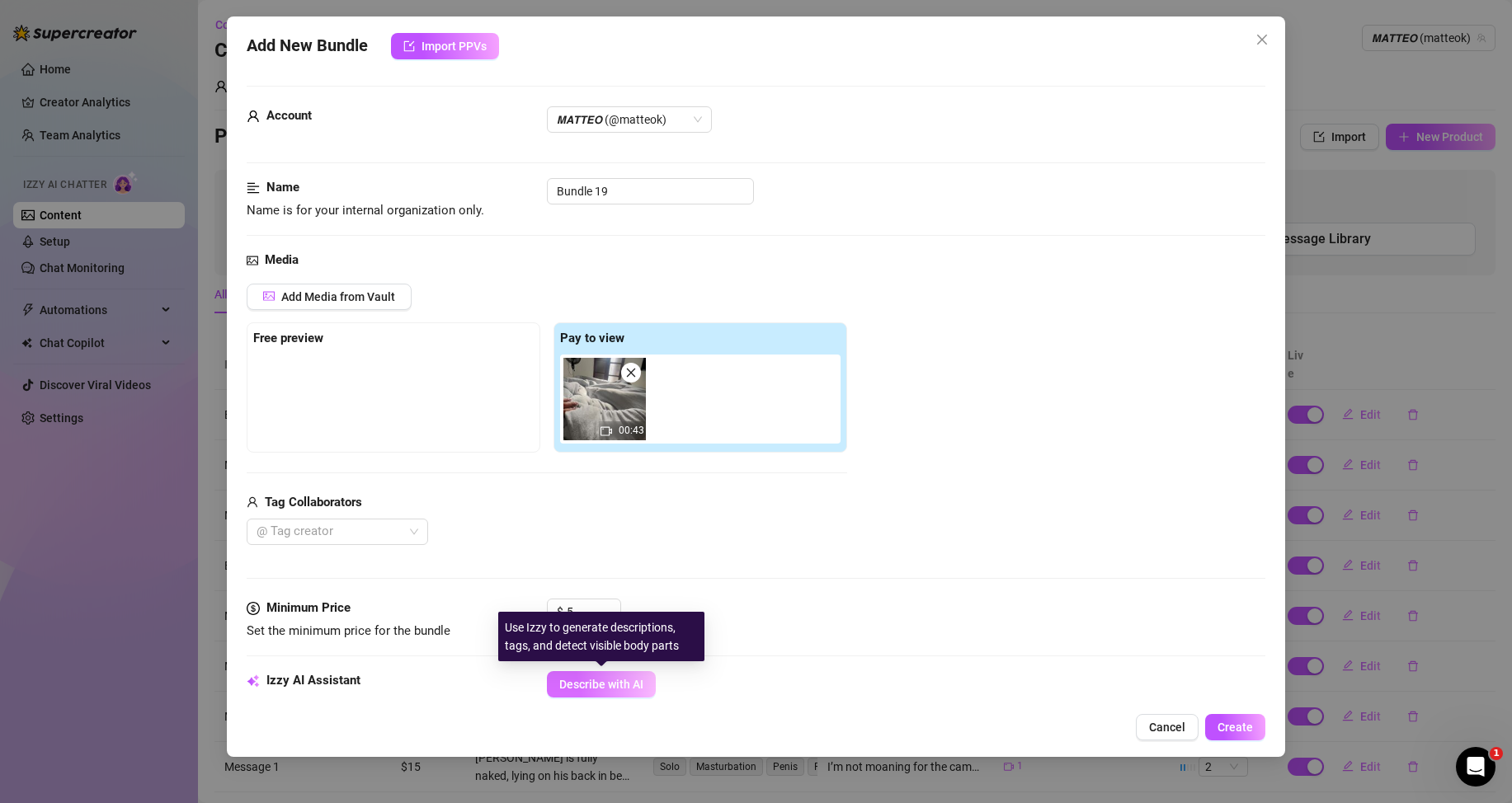
click at [598, 676] on button "Describe with AI" at bounding box center [601, 684] width 109 height 27
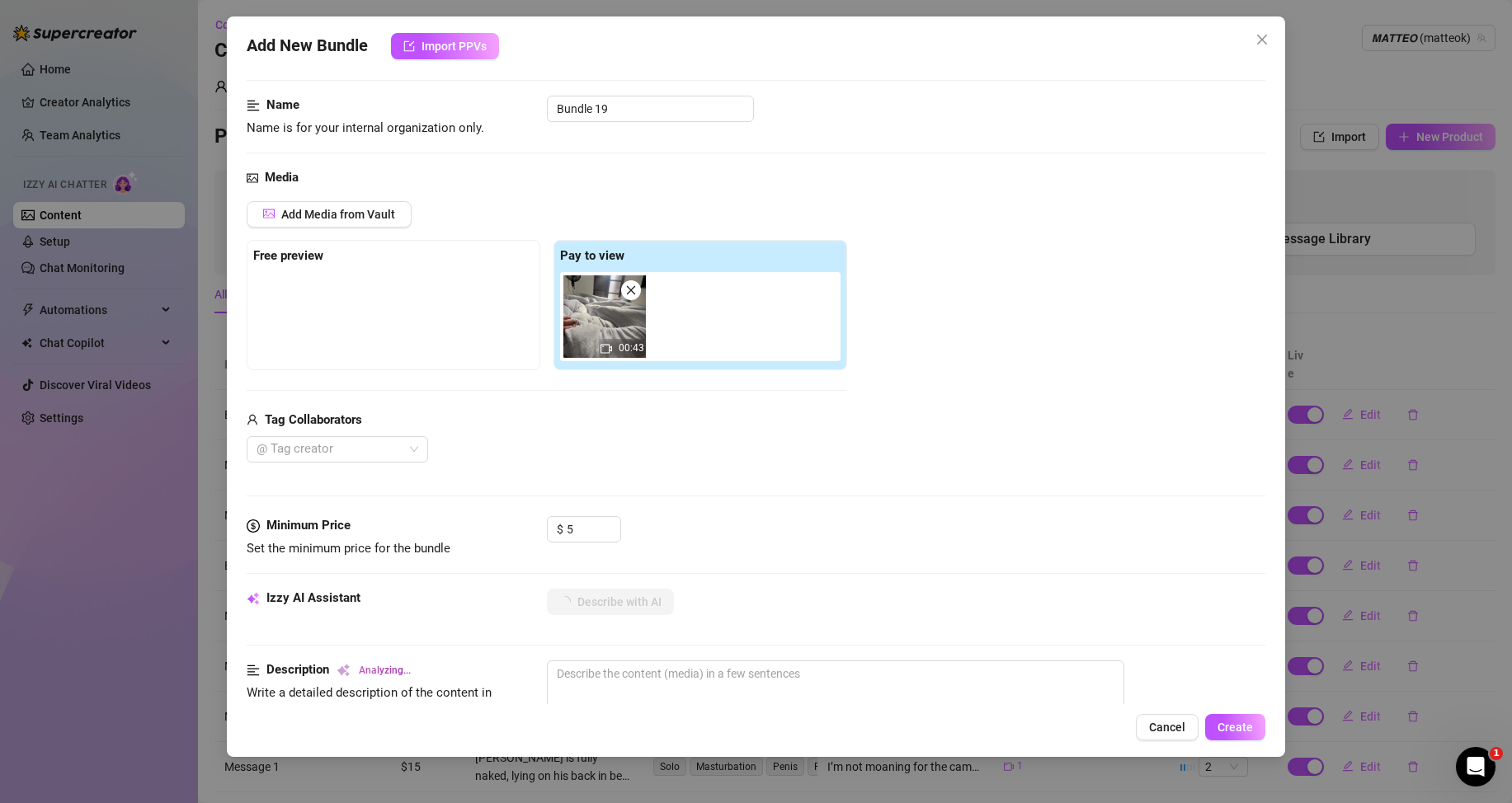
scroll to position [248, 0]
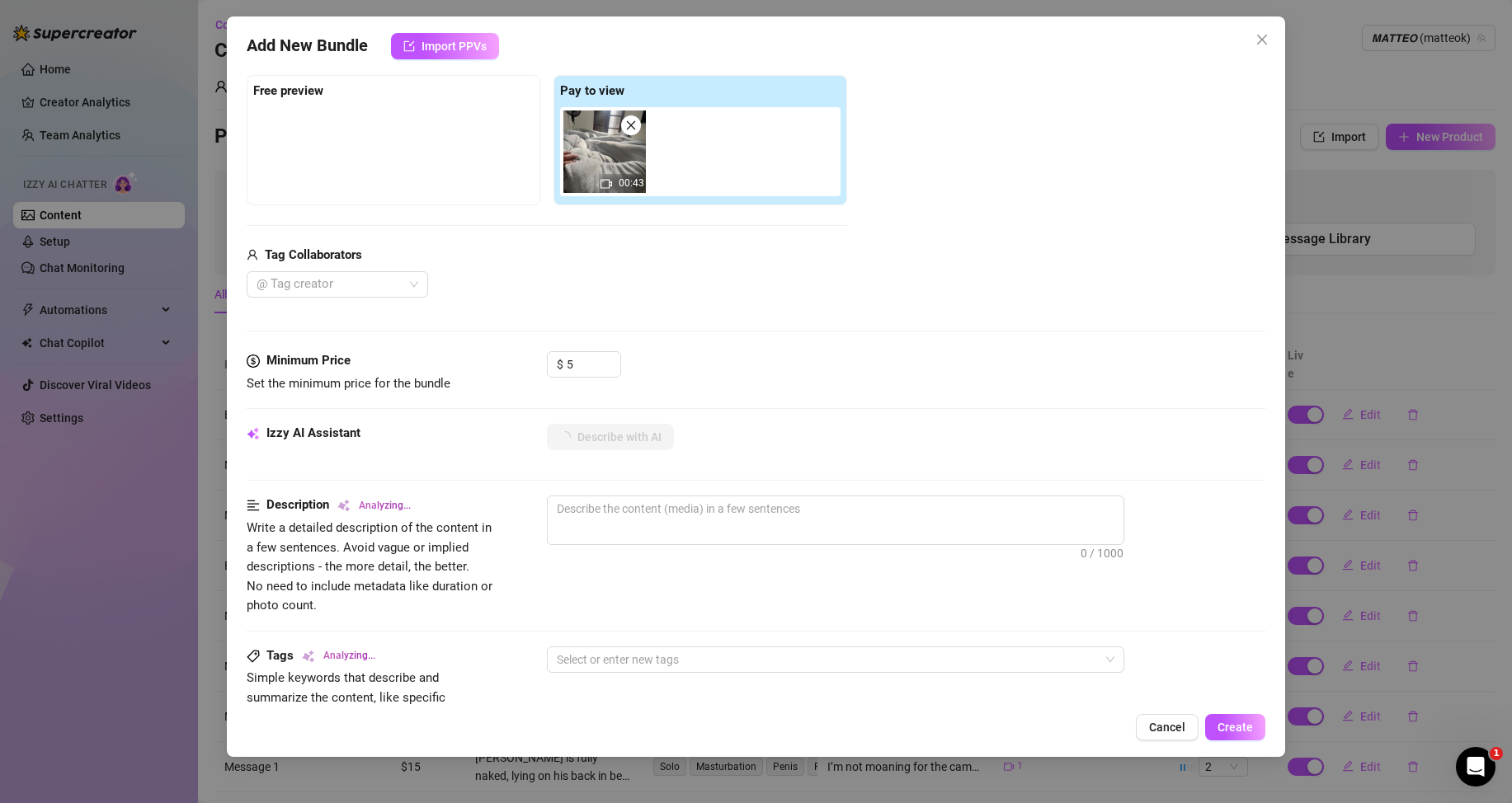
type textarea "[PERSON_NAME]"
type textarea "[PERSON_NAME] is"
type textarea "[PERSON_NAME] is lying"
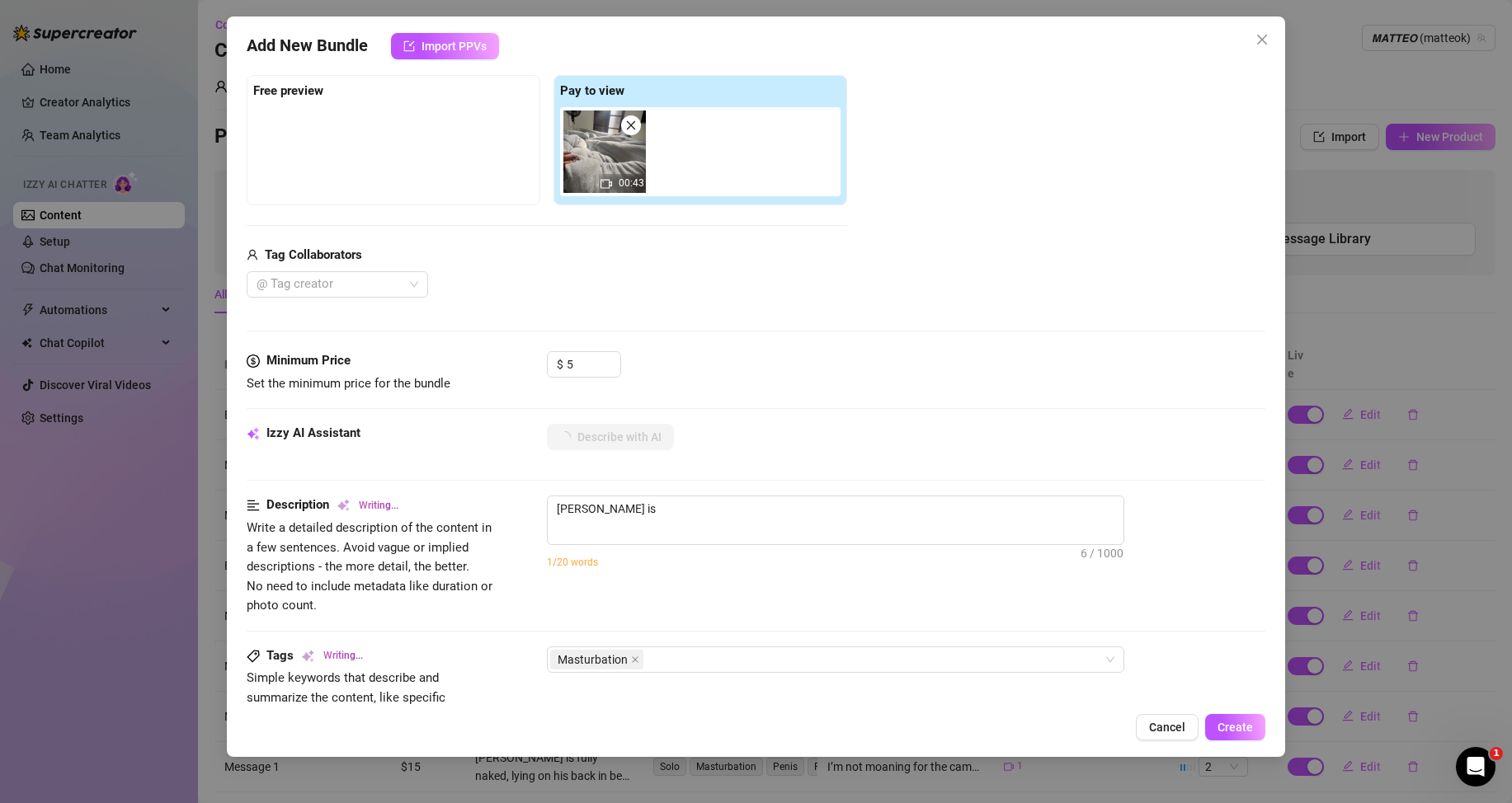
type textarea "[PERSON_NAME] is lying"
type textarea "[PERSON_NAME] is lying in"
type textarea "[PERSON_NAME] is lying in bed"
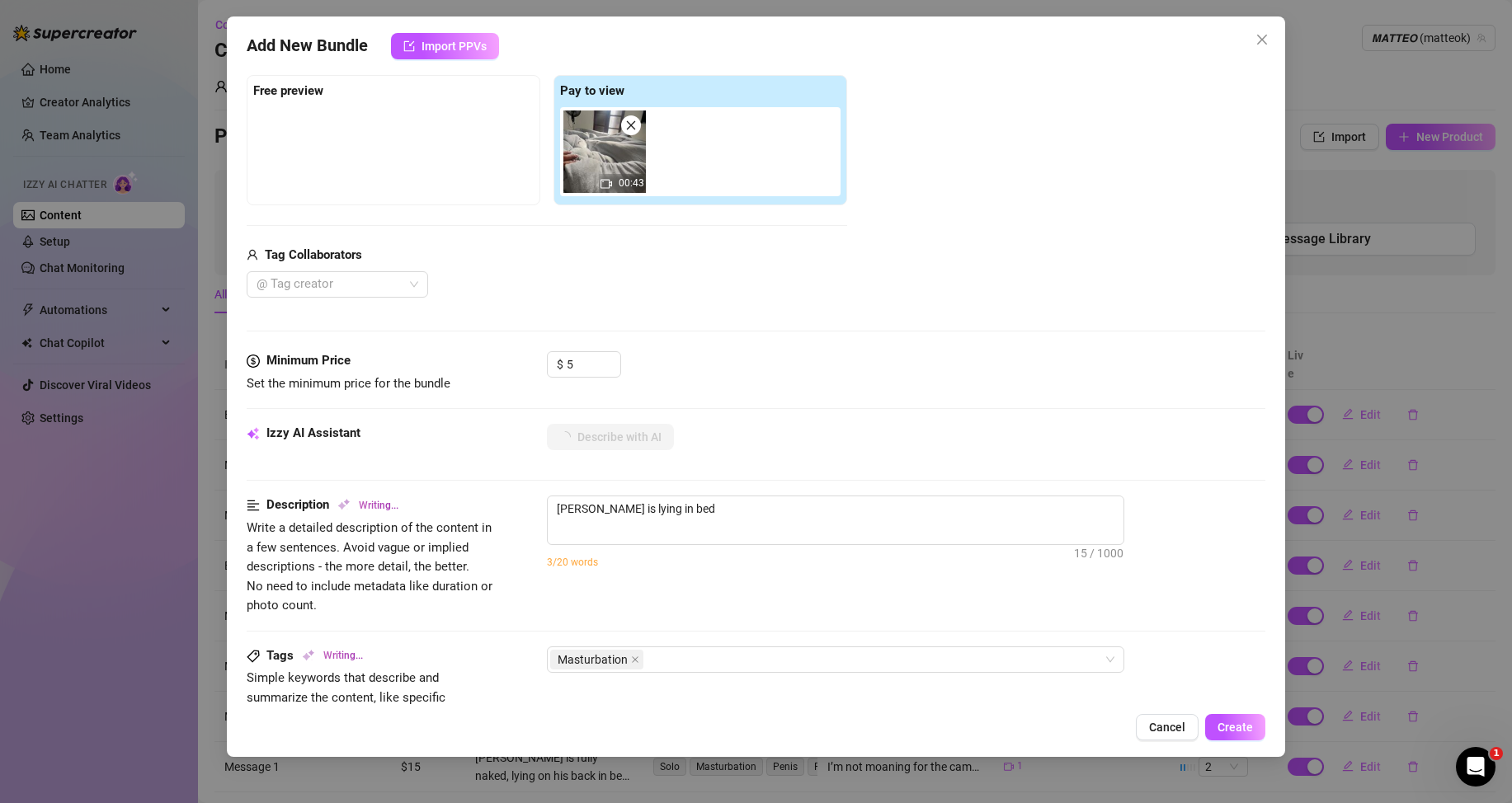
type textarea "[PERSON_NAME] is lying in bed wearing"
type textarea "[PERSON_NAME] is lying in bed wearing red"
type textarea "[PERSON_NAME] is lying in bed wearing red plaid"
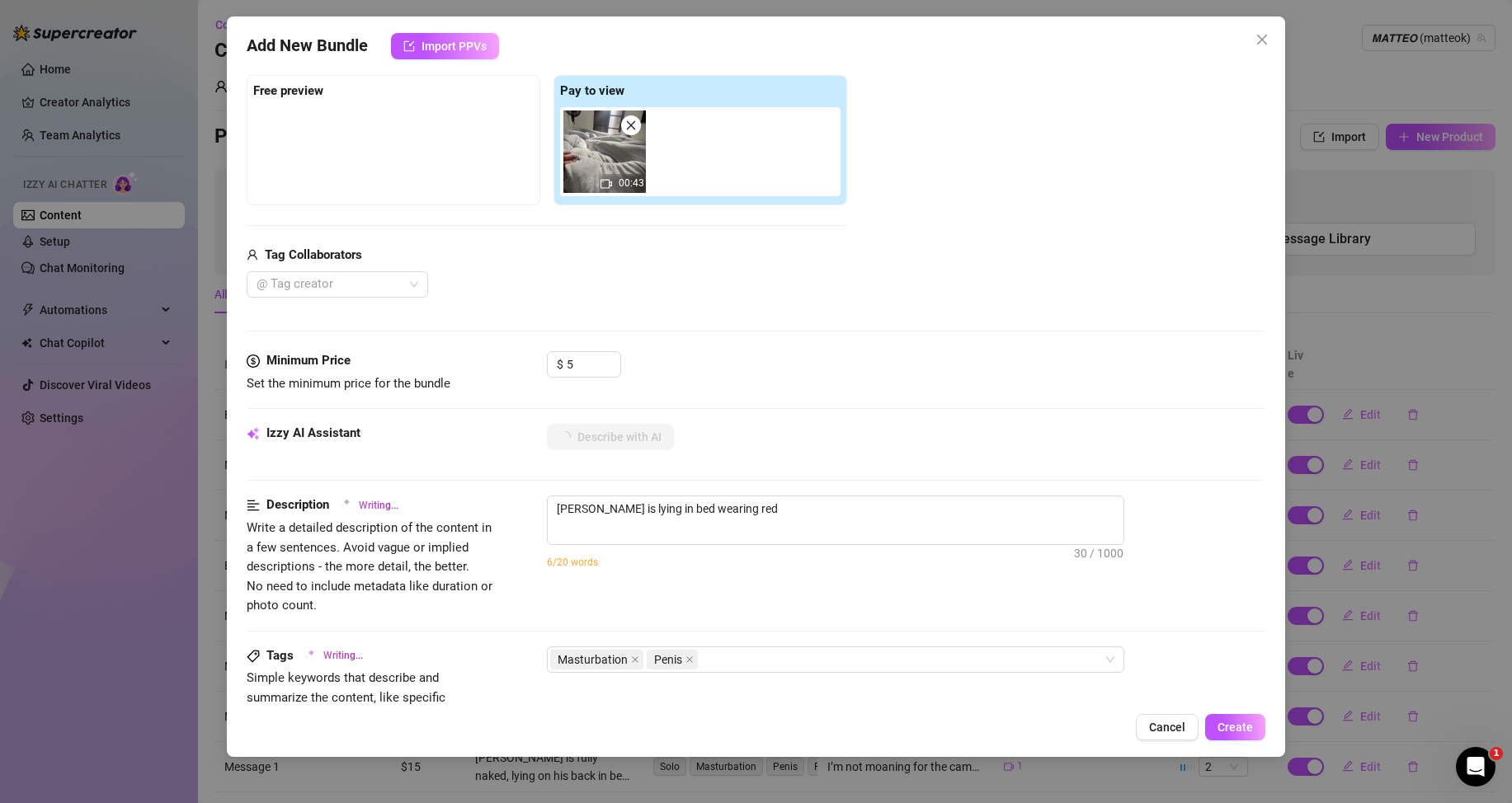
type textarea "[PERSON_NAME] is lying in bed wearing red plaid"
type textarea "[PERSON_NAME] is lying in bed wearing red plaid shorts,"
type textarea "[PERSON_NAME] is lying in bed wearing red plaid shorts, pulling"
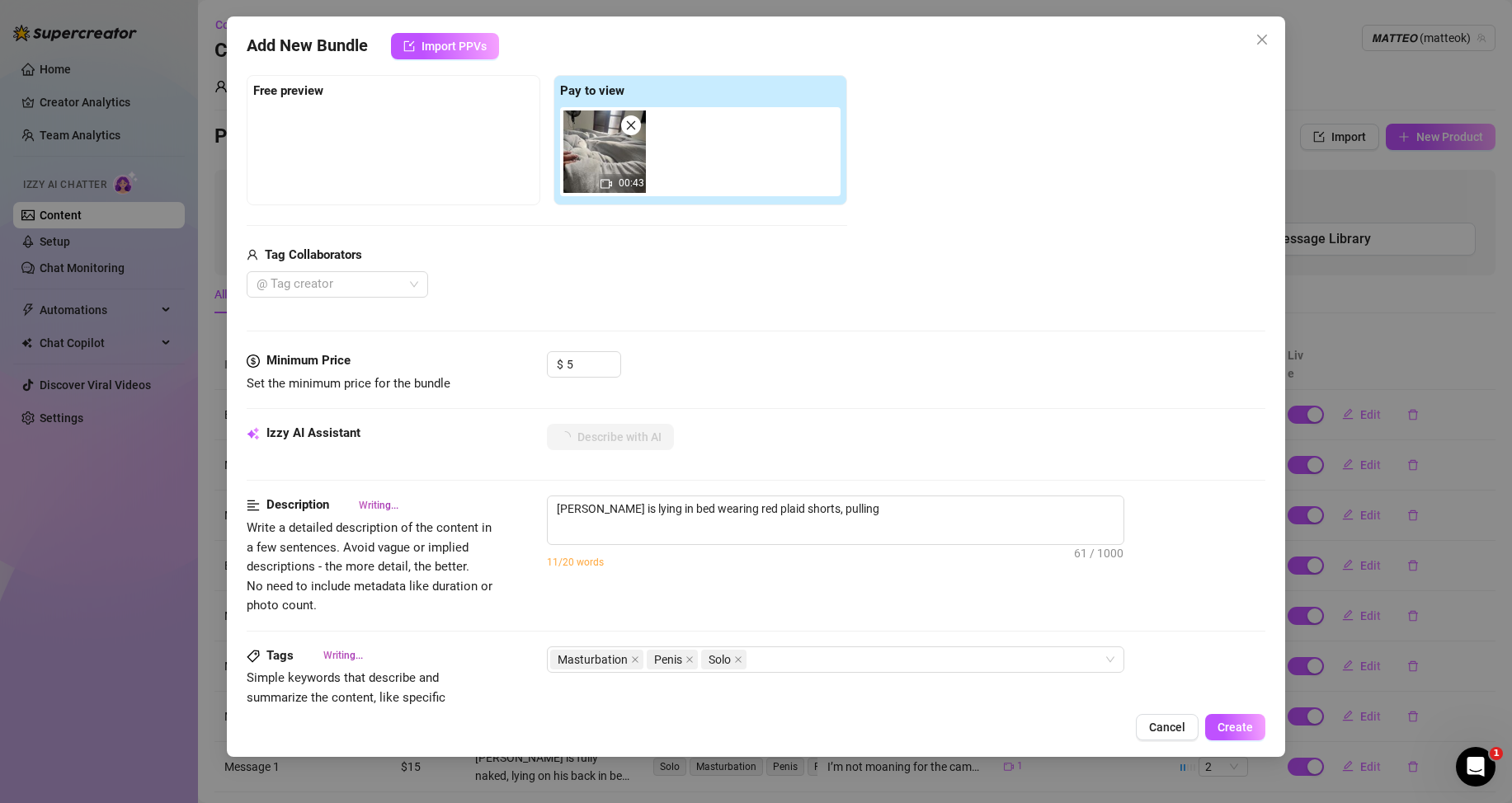
type textarea "[PERSON_NAME] is lying in bed wearing red plaid shorts, pulling them"
type textarea "[PERSON_NAME] is lying in bed wearing red plaid shorts, pulling them down"
type textarea "[PERSON_NAME] is lying in bed wearing red plaid shorts, pulling them down to"
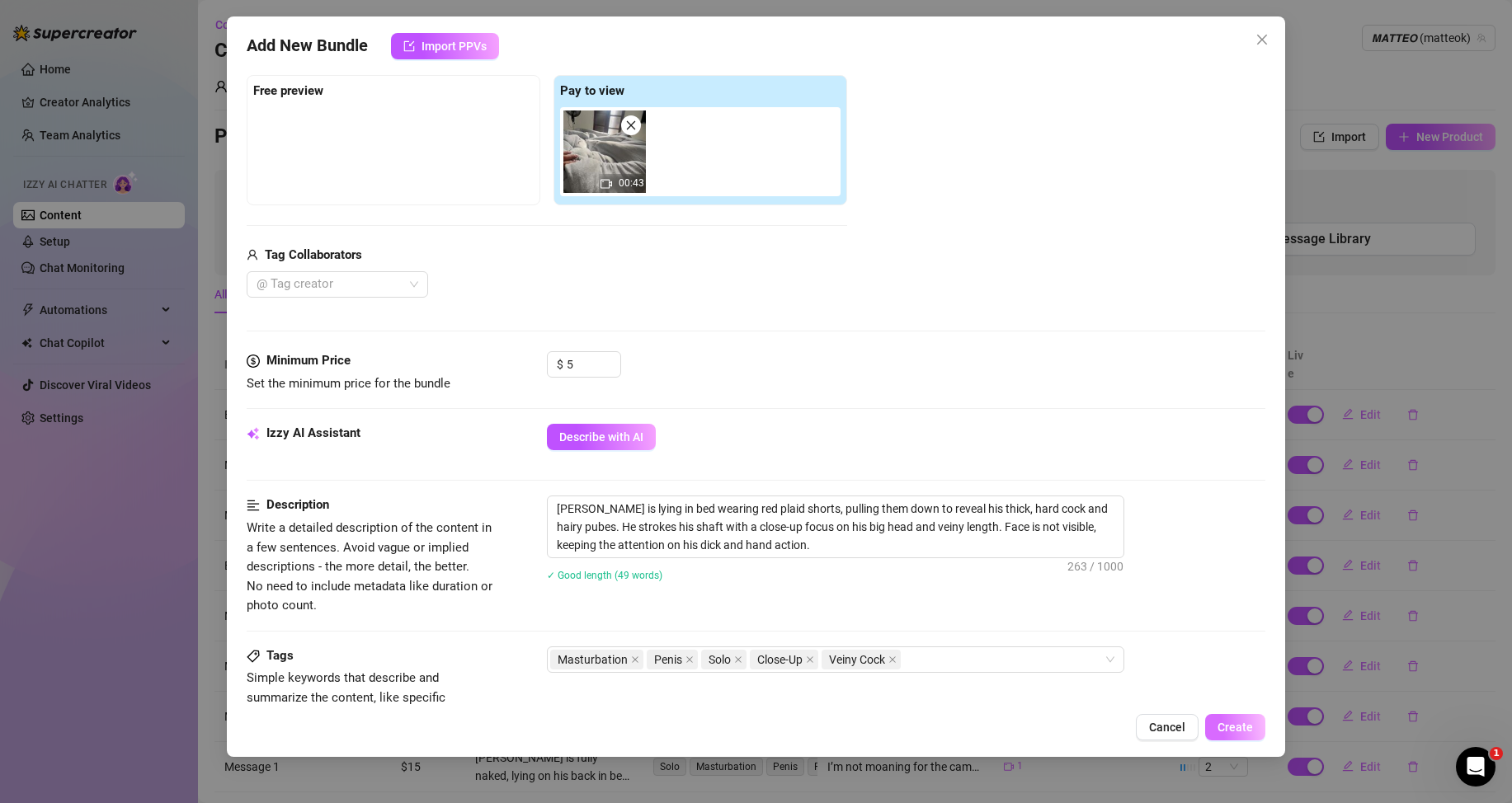
click at [1222, 724] on span "Create" at bounding box center [1234, 727] width 35 height 13
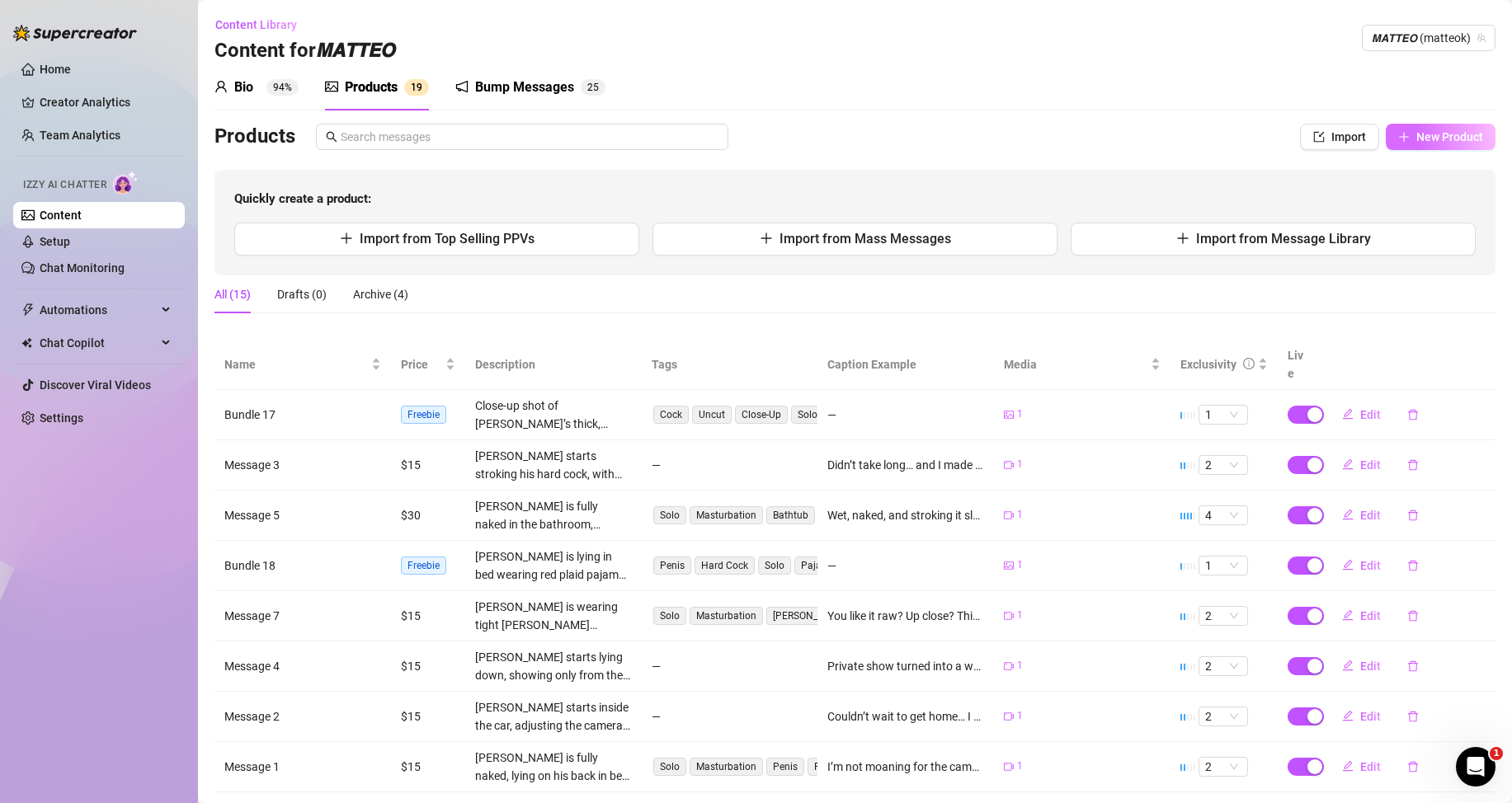
click at [1416, 139] on span "New Product" at bounding box center [1449, 136] width 67 height 13
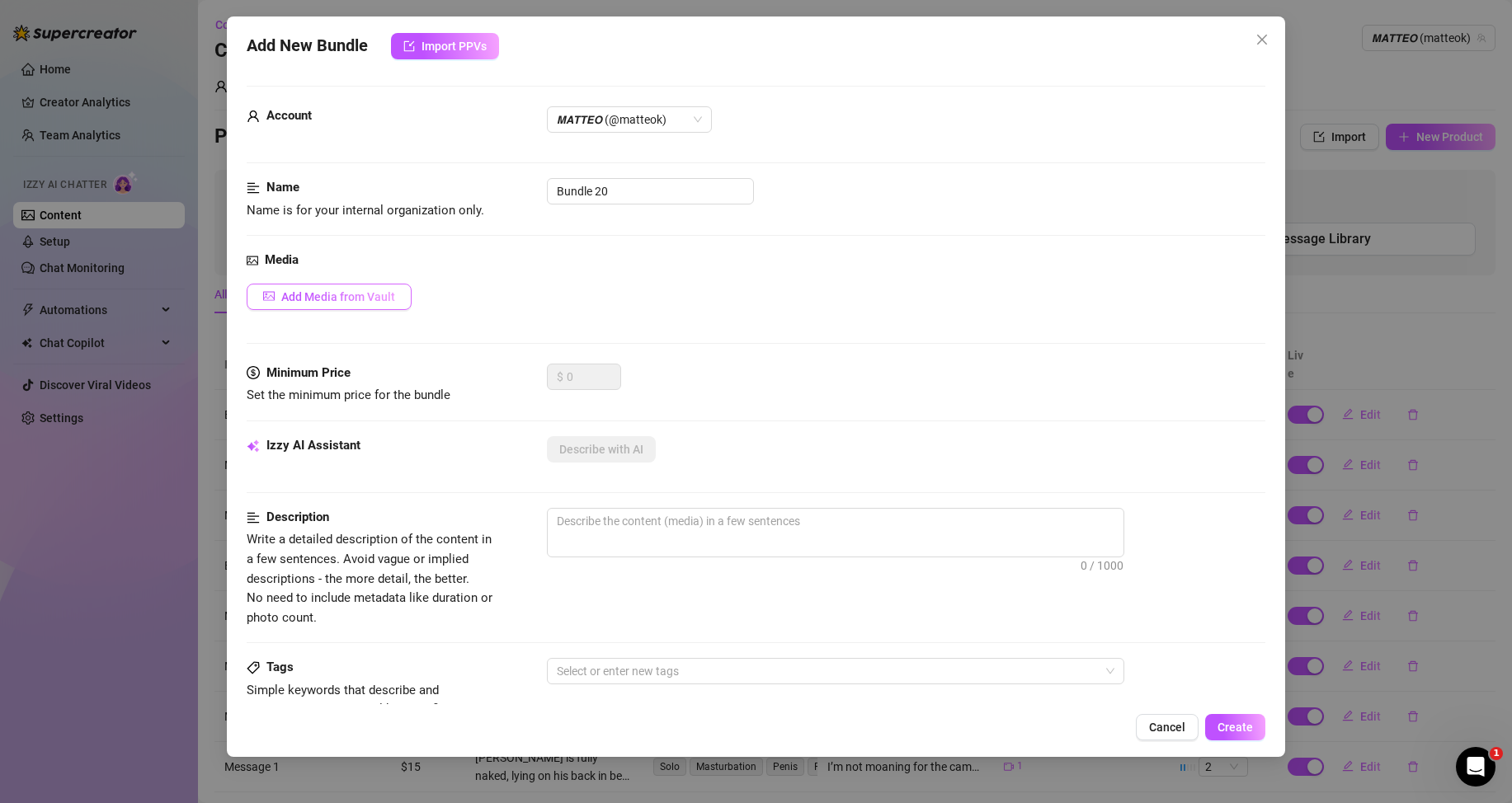
click at [360, 297] on span "Add Media from Vault" at bounding box center [338, 297] width 114 height 13
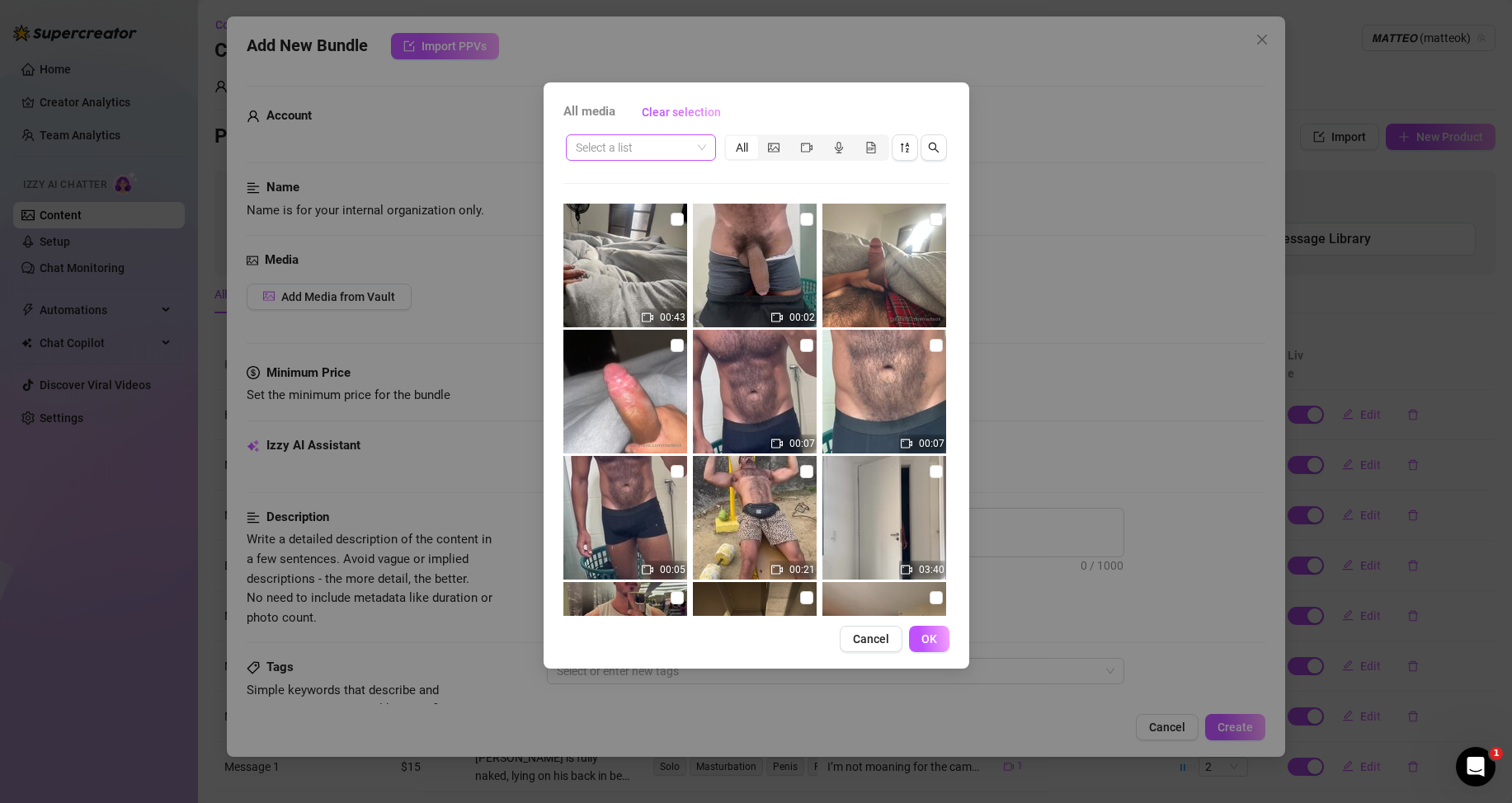
click at [675, 146] on input "search" at bounding box center [633, 147] width 116 height 25
click at [652, 236] on div "Messages" at bounding box center [641, 233] width 123 height 18
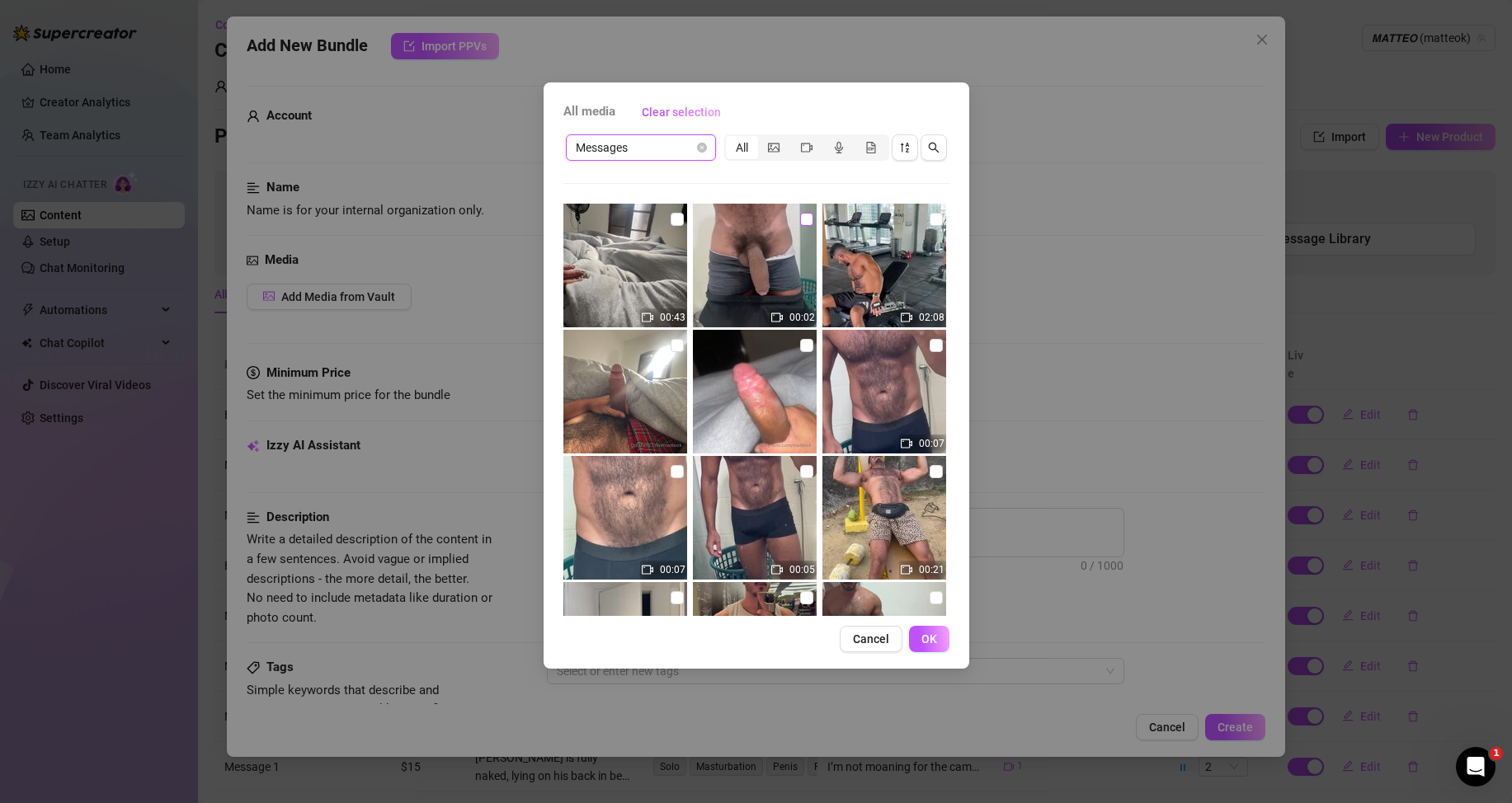
click at [801, 222] on input "checkbox" at bounding box center [807, 219] width 13 height 13
click at [938, 643] on button "OK" at bounding box center [929, 638] width 40 height 27
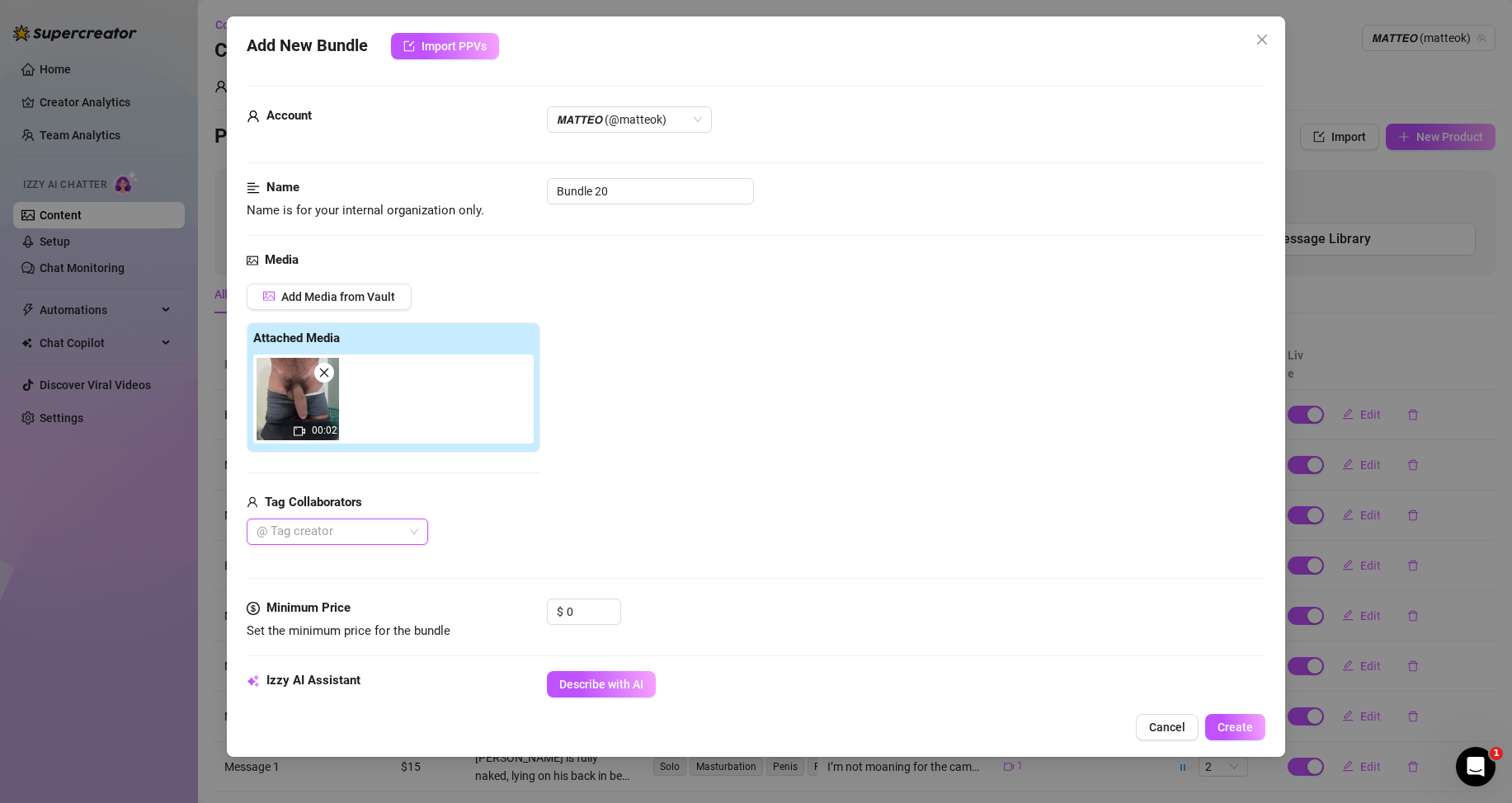
scroll to position [82, 0]
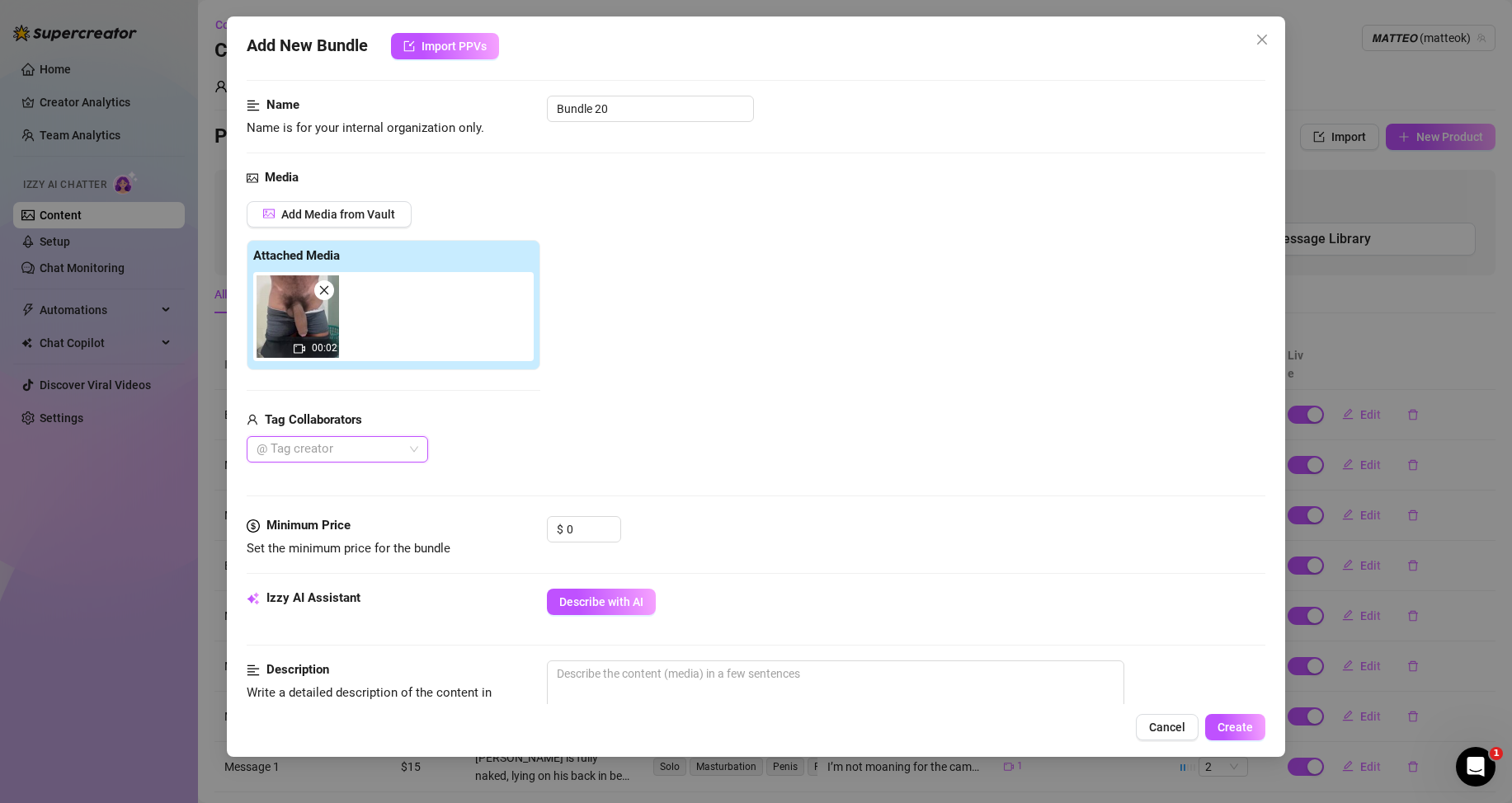
drag, startPoint x: 602, startPoint y: 597, endPoint x: 639, endPoint y: 403, distance: 197.5
click at [602, 598] on span "Describe with AI" at bounding box center [601, 602] width 84 height 13
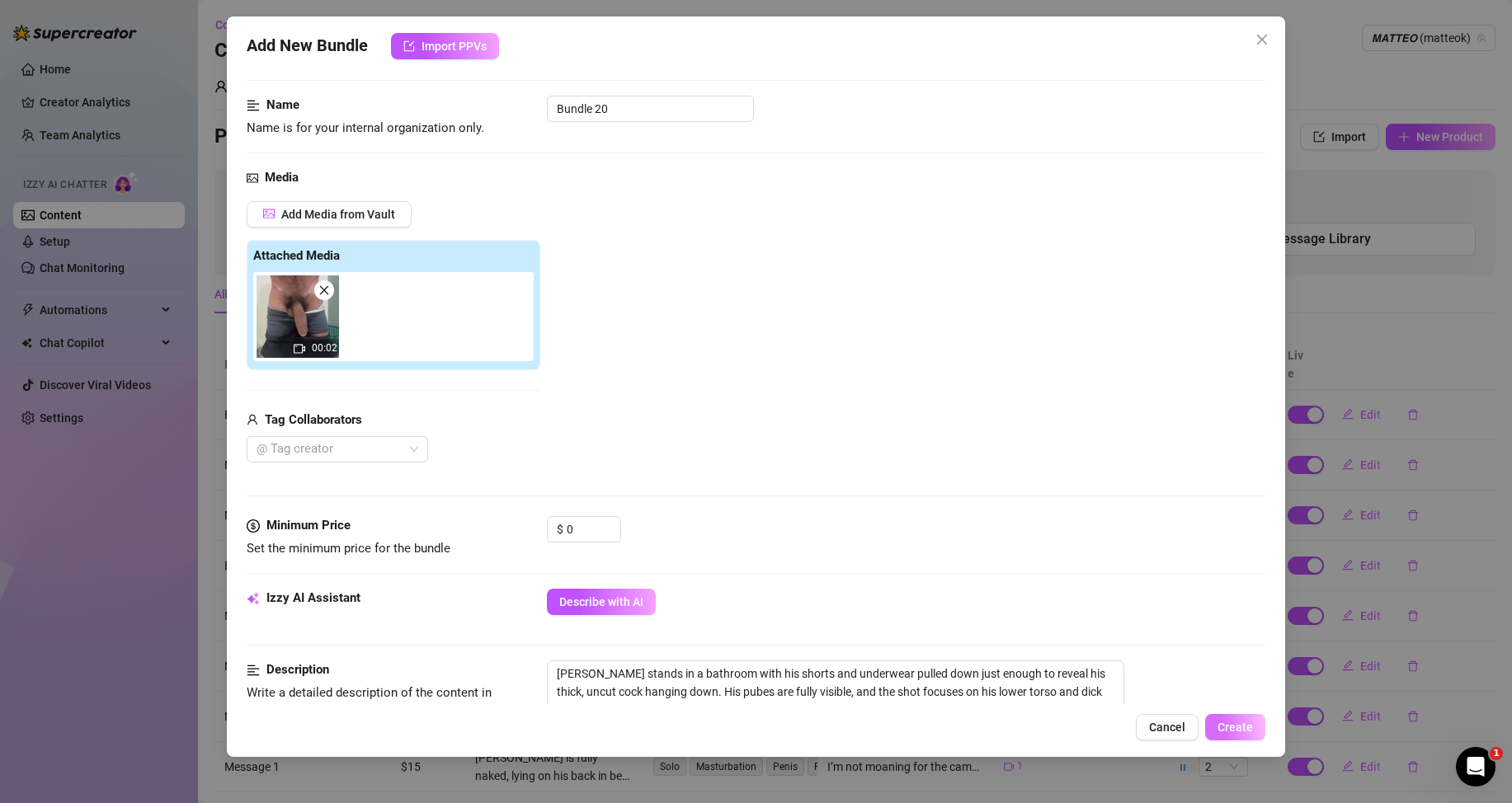
click at [1235, 721] on span "Create" at bounding box center [1234, 727] width 35 height 13
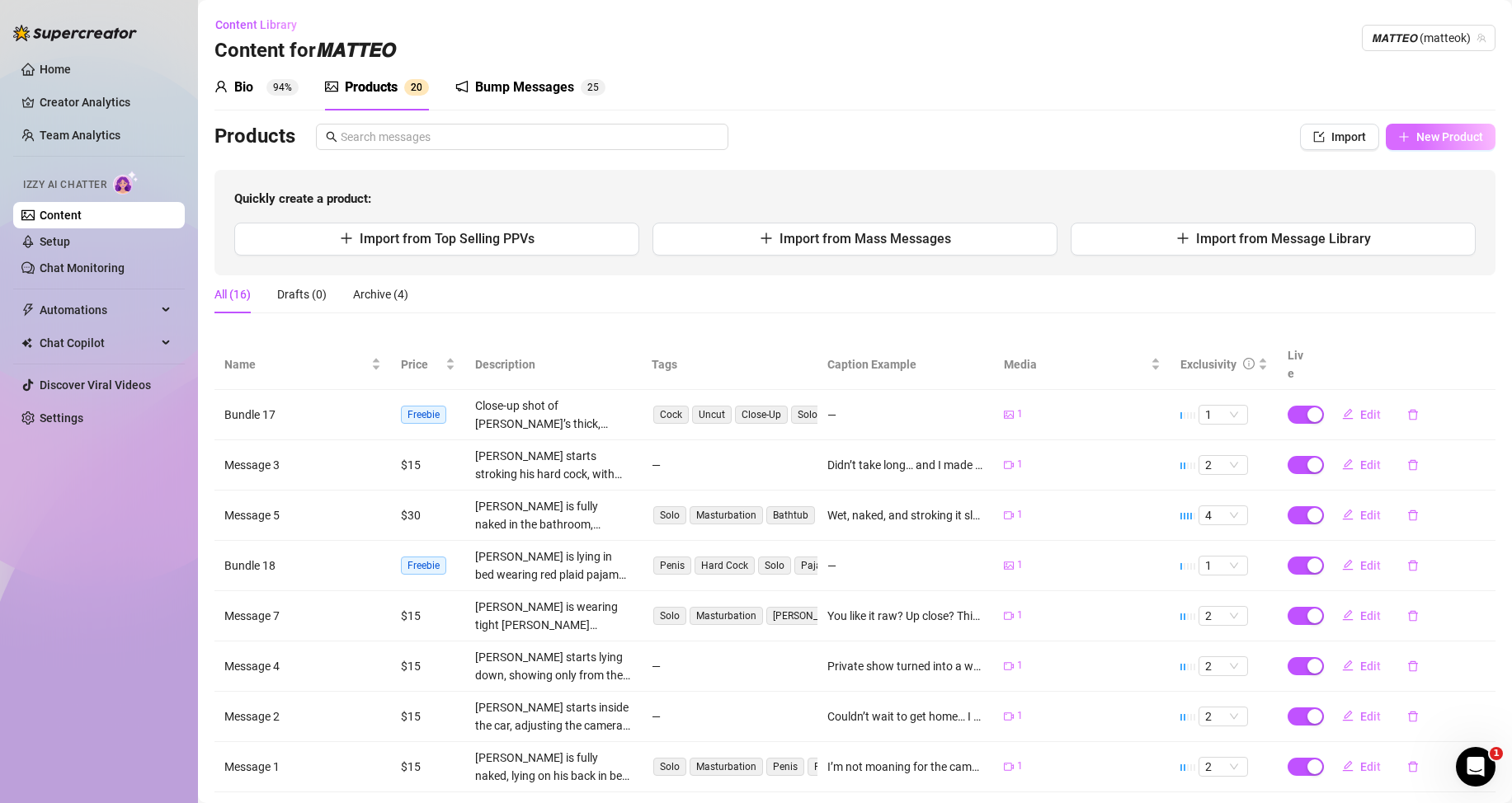
click at [1423, 134] on span "New Product" at bounding box center [1449, 136] width 67 height 13
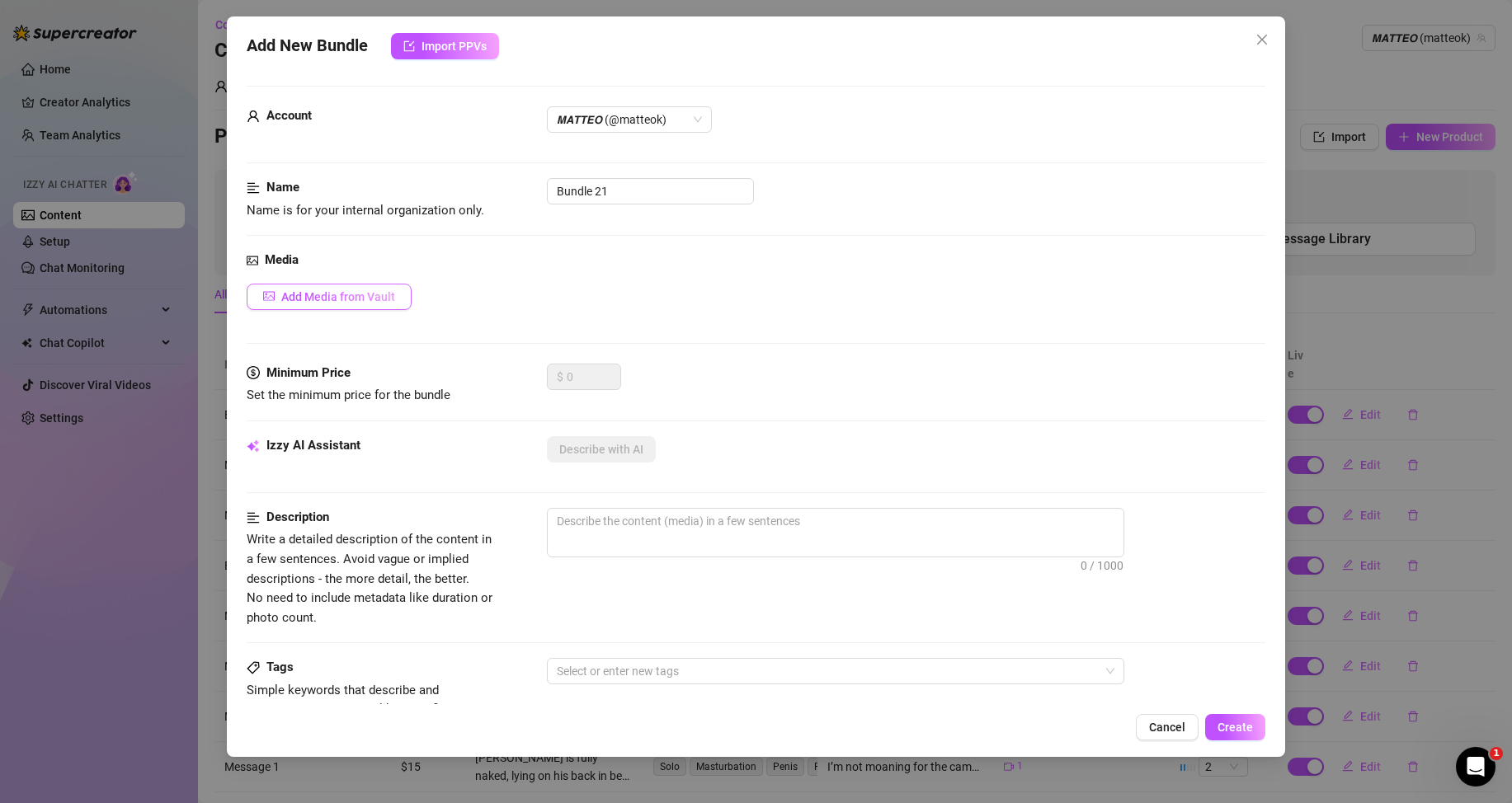
click at [380, 291] on span "Add Media from Vault" at bounding box center [338, 297] width 114 height 13
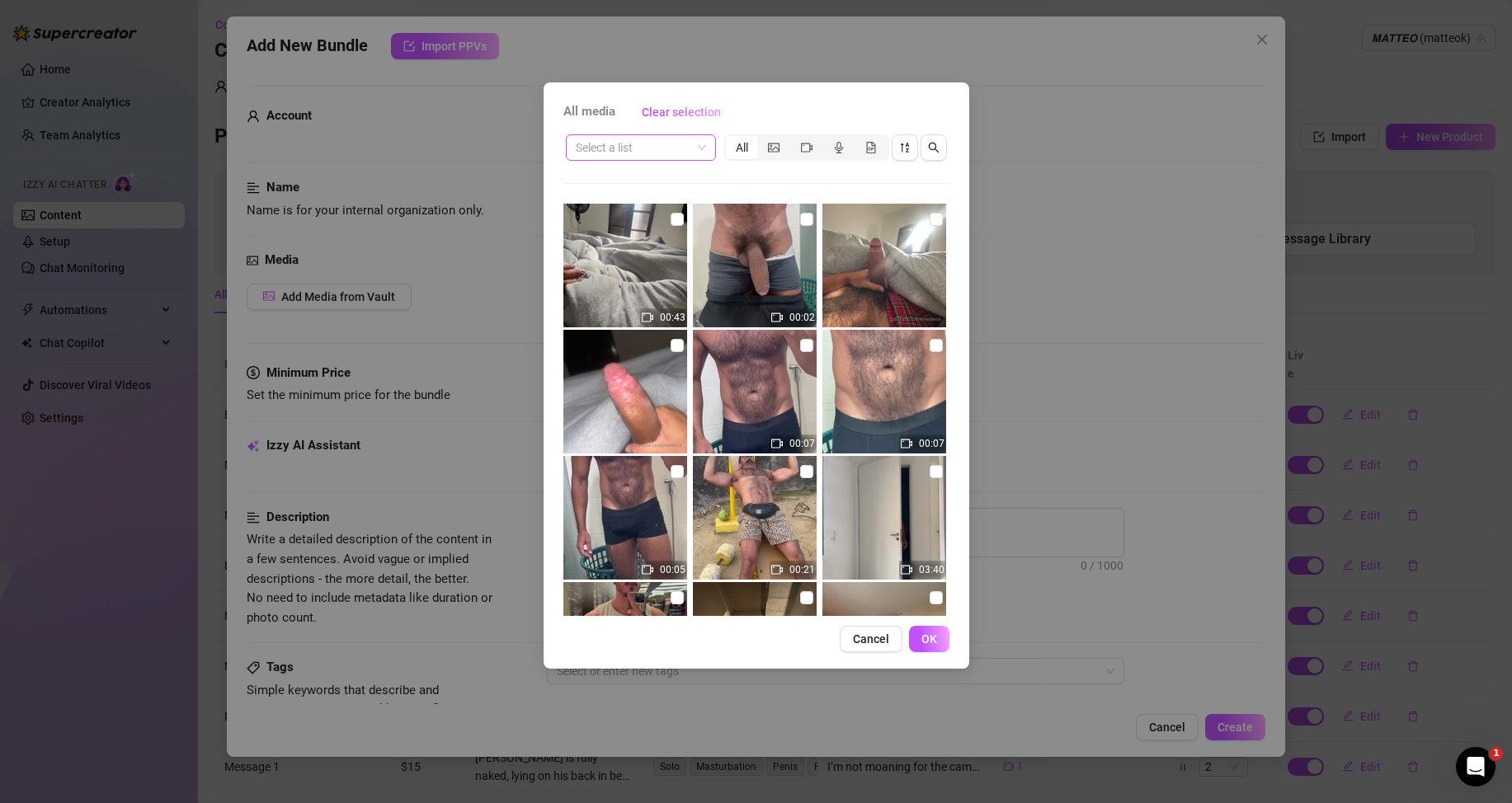
click at [625, 153] on input "search" at bounding box center [633, 147] width 116 height 25
click at [617, 231] on div "Messages" at bounding box center [641, 233] width 123 height 18
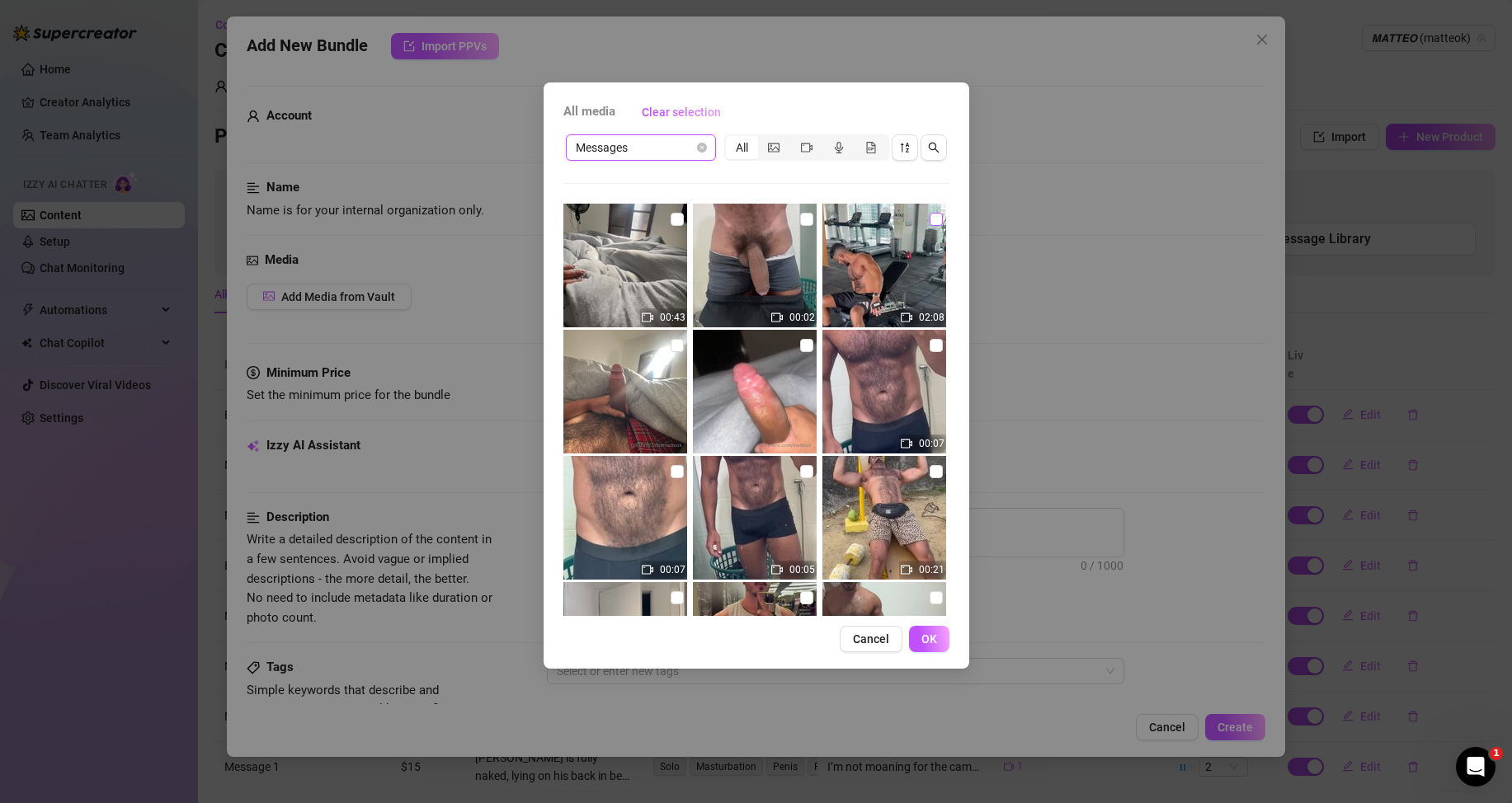
click at [930, 216] on input "checkbox" at bounding box center [936, 219] width 13 height 13
click at [924, 644] on span "OK" at bounding box center [929, 638] width 15 height 13
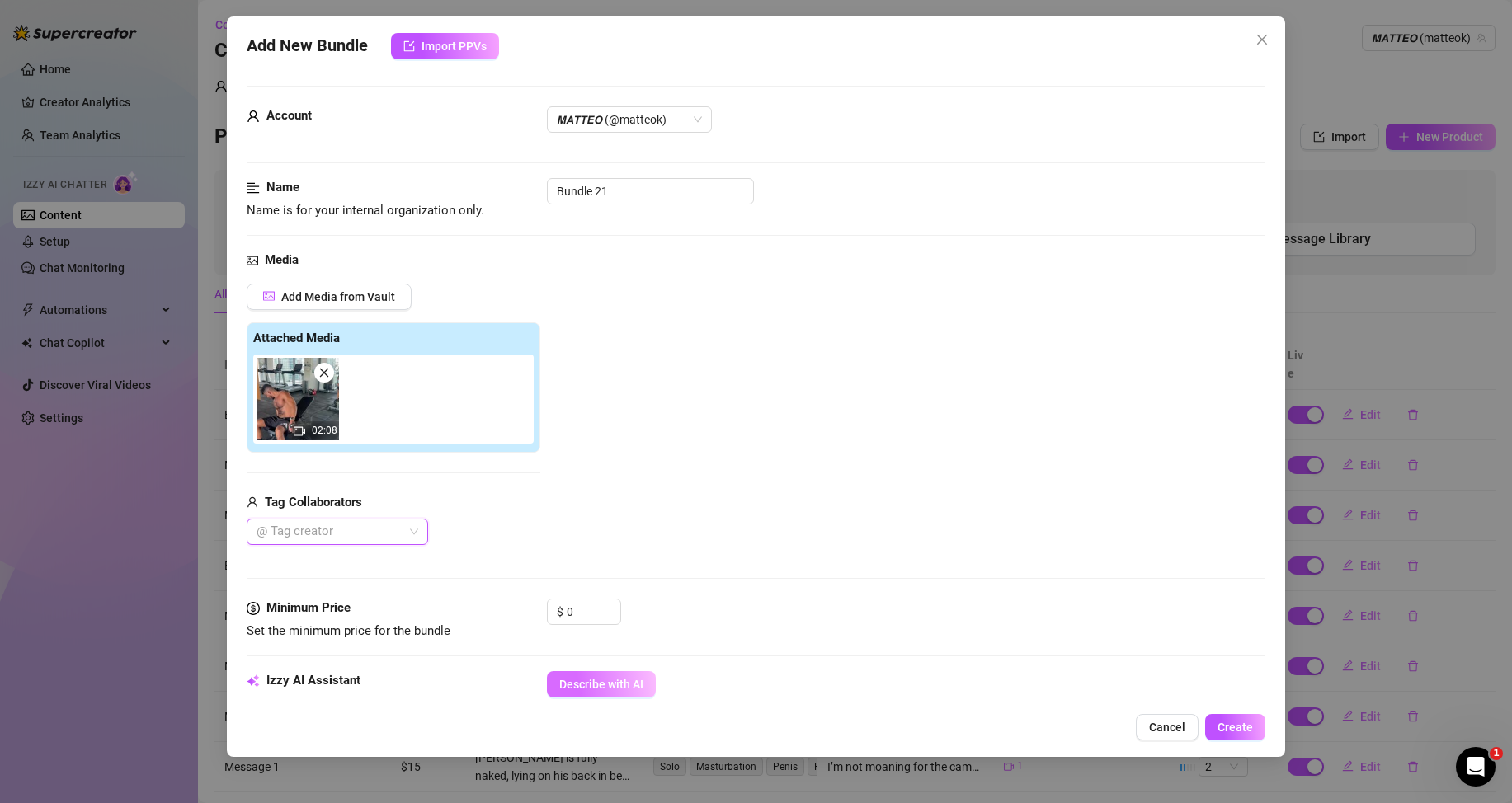
click at [597, 683] on span "Describe with AI" at bounding box center [601, 684] width 84 height 13
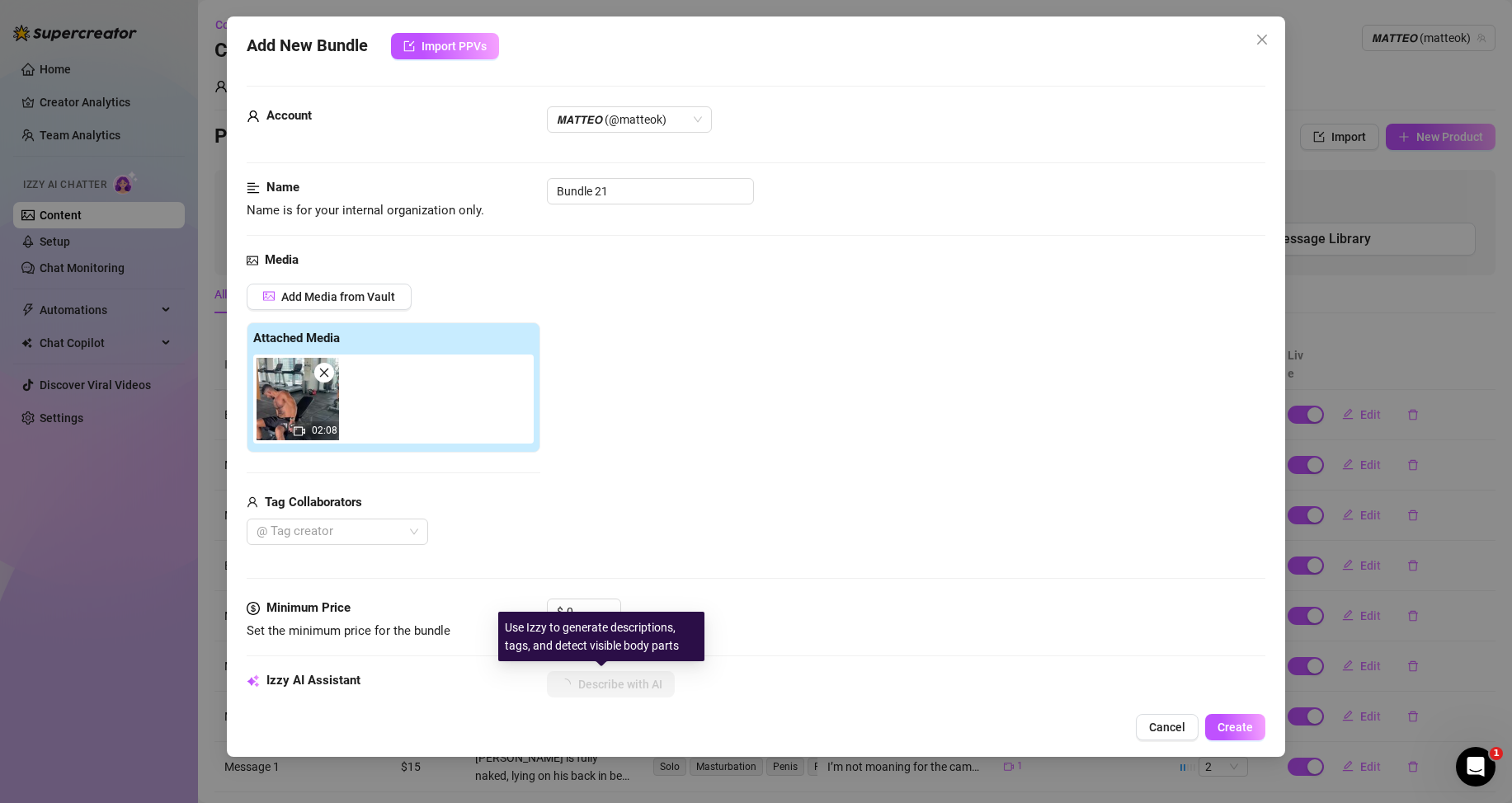
scroll to position [165, 0]
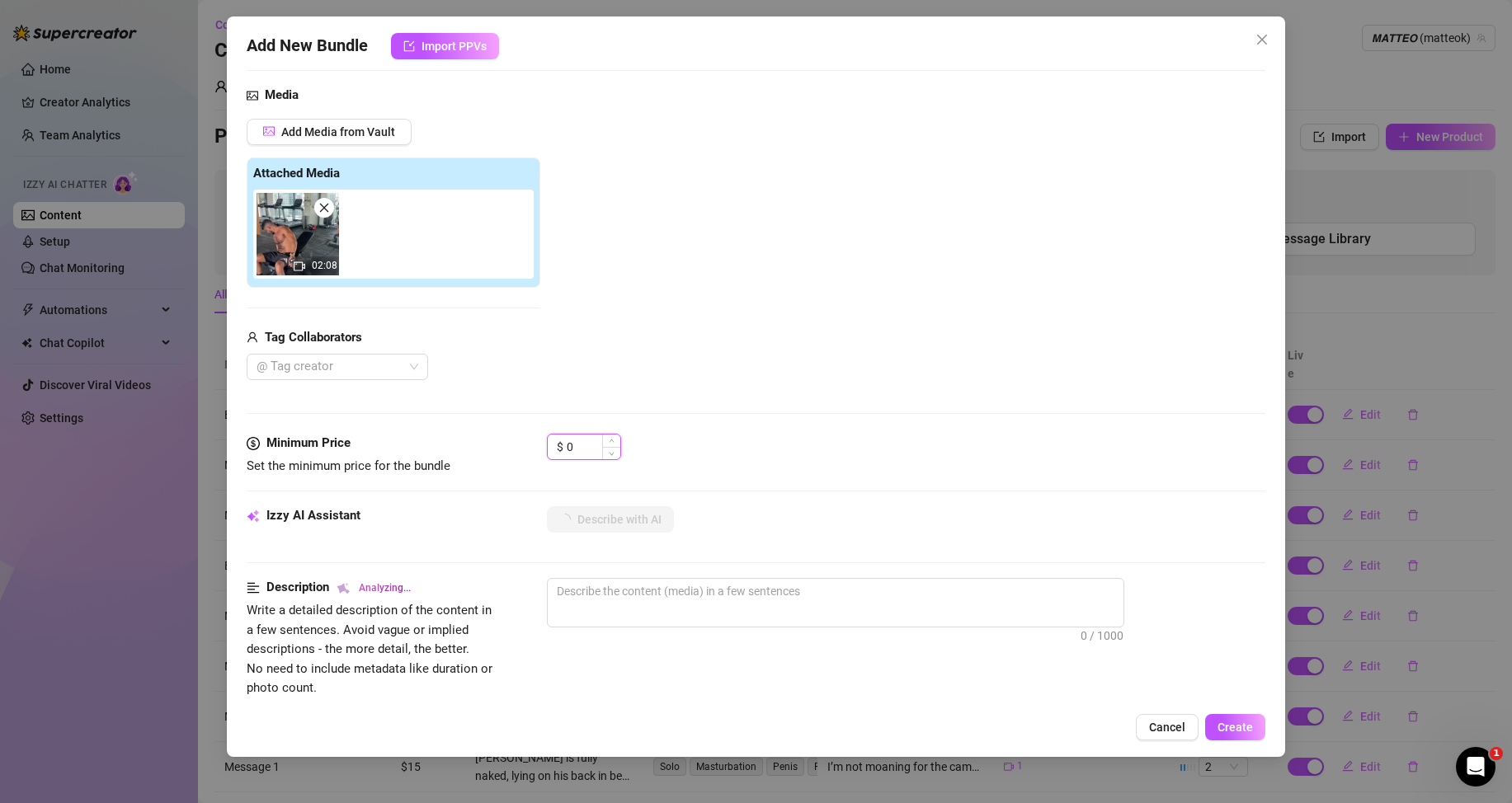
click at [578, 445] on input "0" at bounding box center [593, 446] width 54 height 25
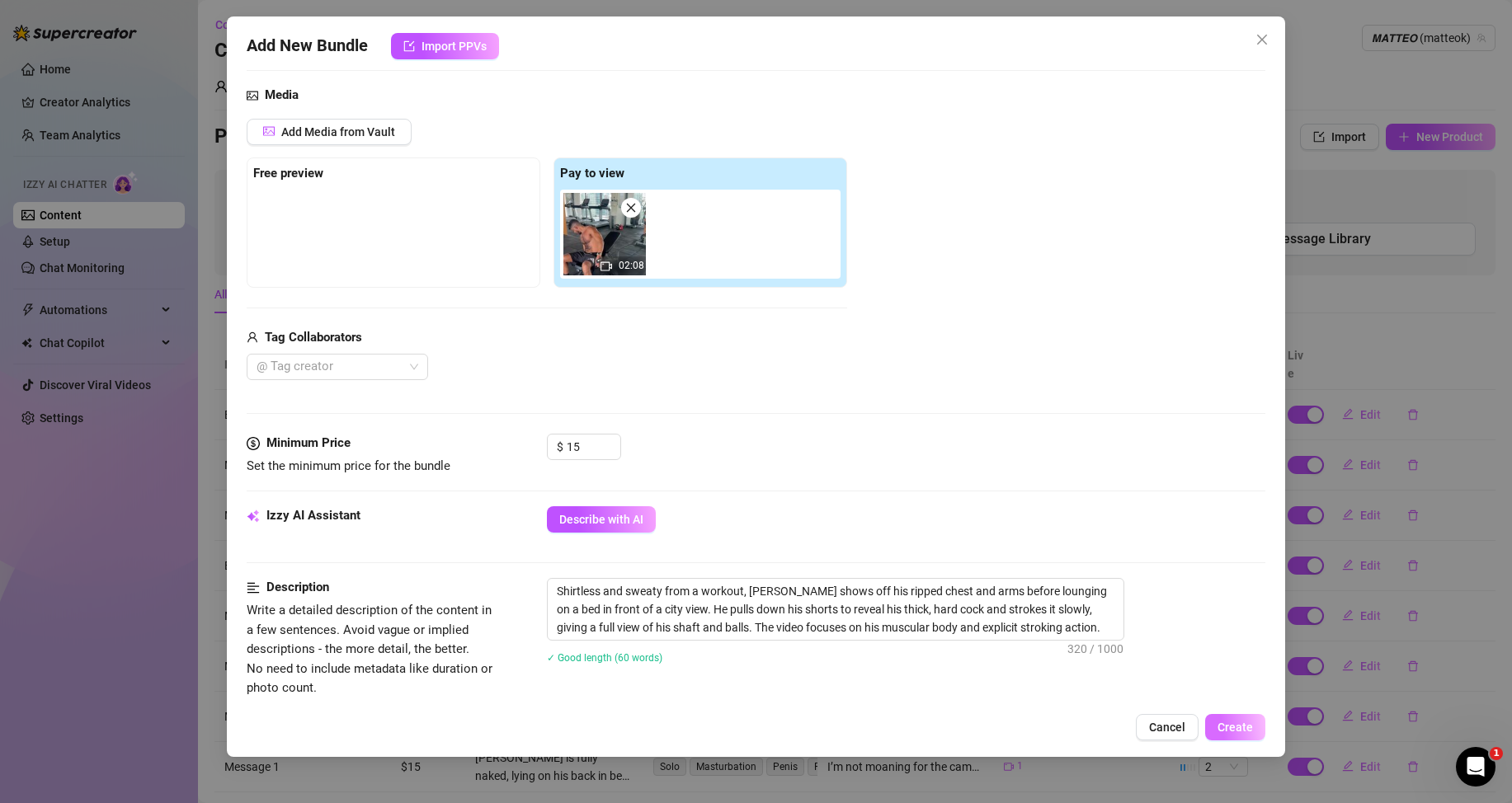
click at [1233, 728] on span "Create" at bounding box center [1234, 727] width 35 height 13
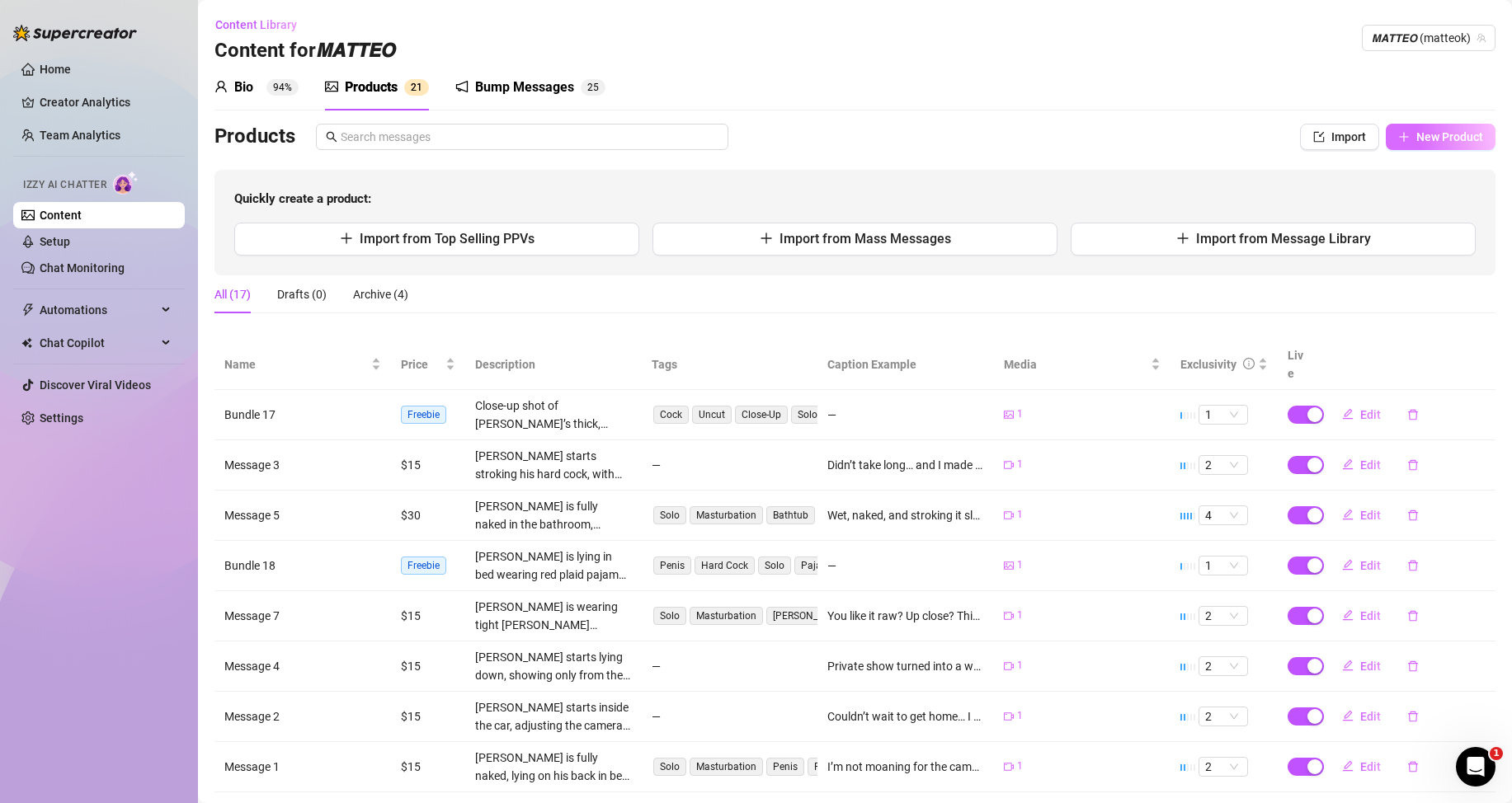
click at [1416, 138] on span "New Product" at bounding box center [1449, 136] width 67 height 13
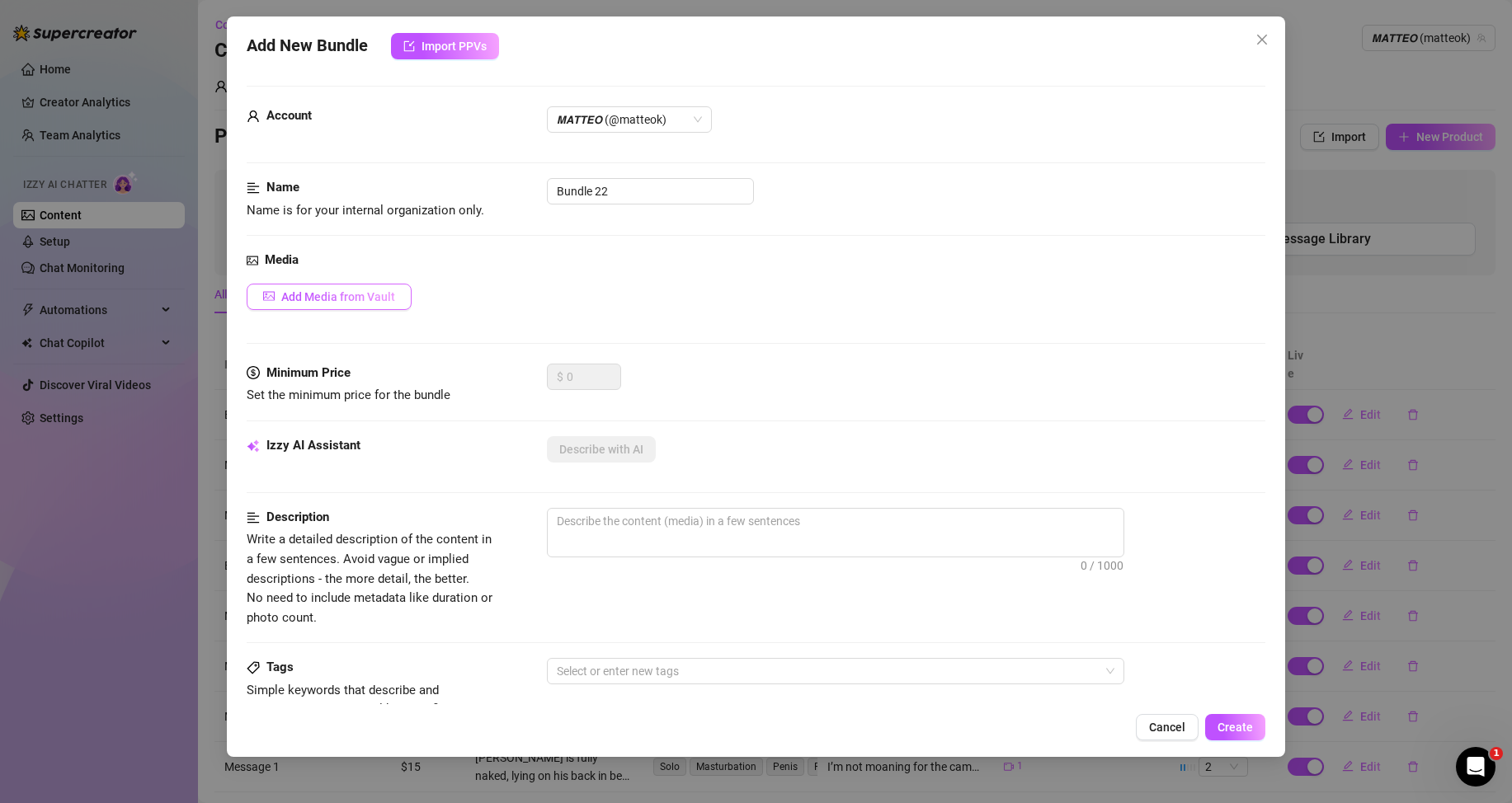
click at [348, 291] on span "Add Media from Vault" at bounding box center [338, 297] width 114 height 13
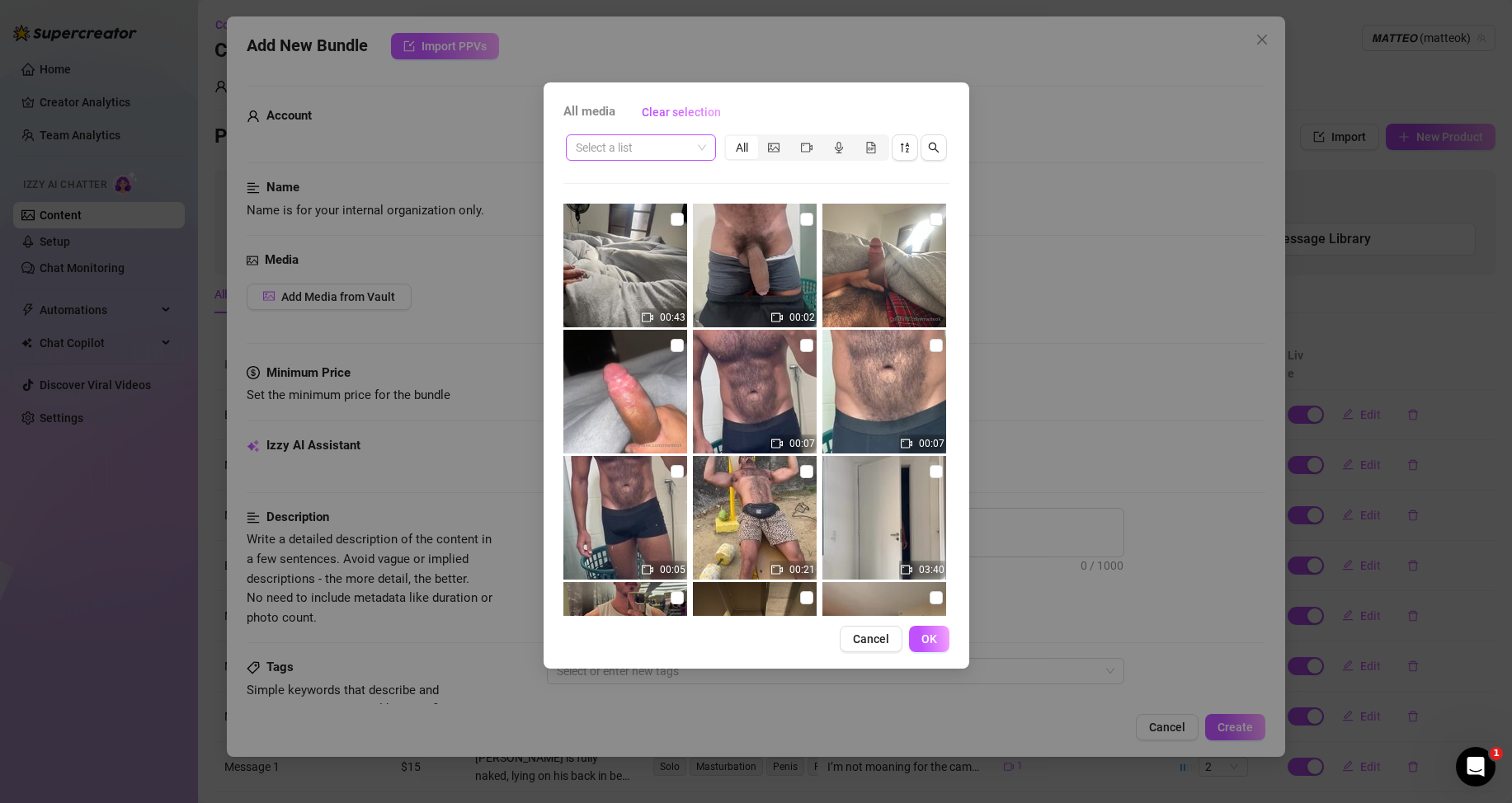
click at [699, 136] on span at bounding box center [641, 147] width 130 height 25
click at [622, 232] on div "Messages" at bounding box center [641, 233] width 123 height 18
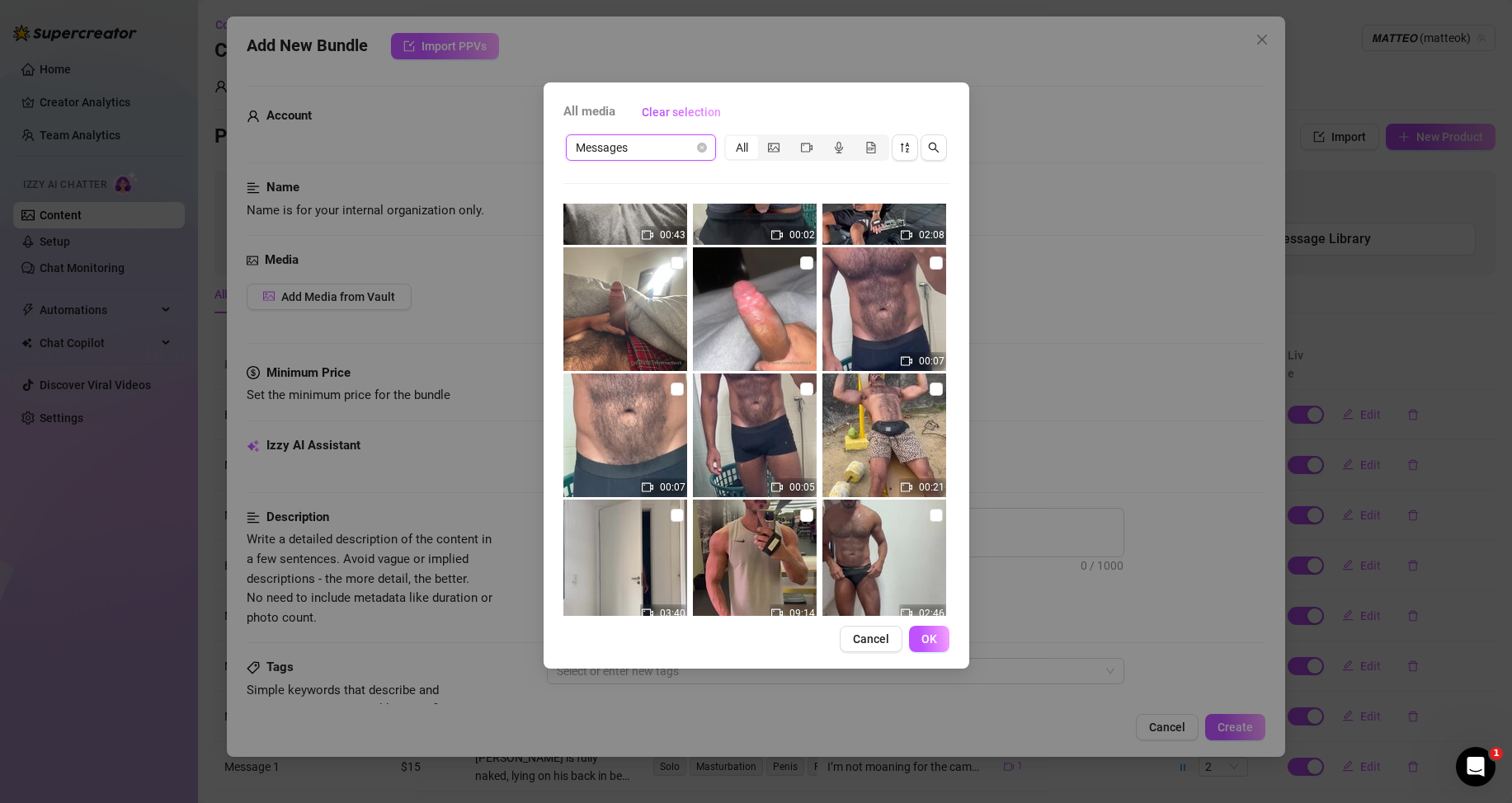
scroll to position [0, 0]
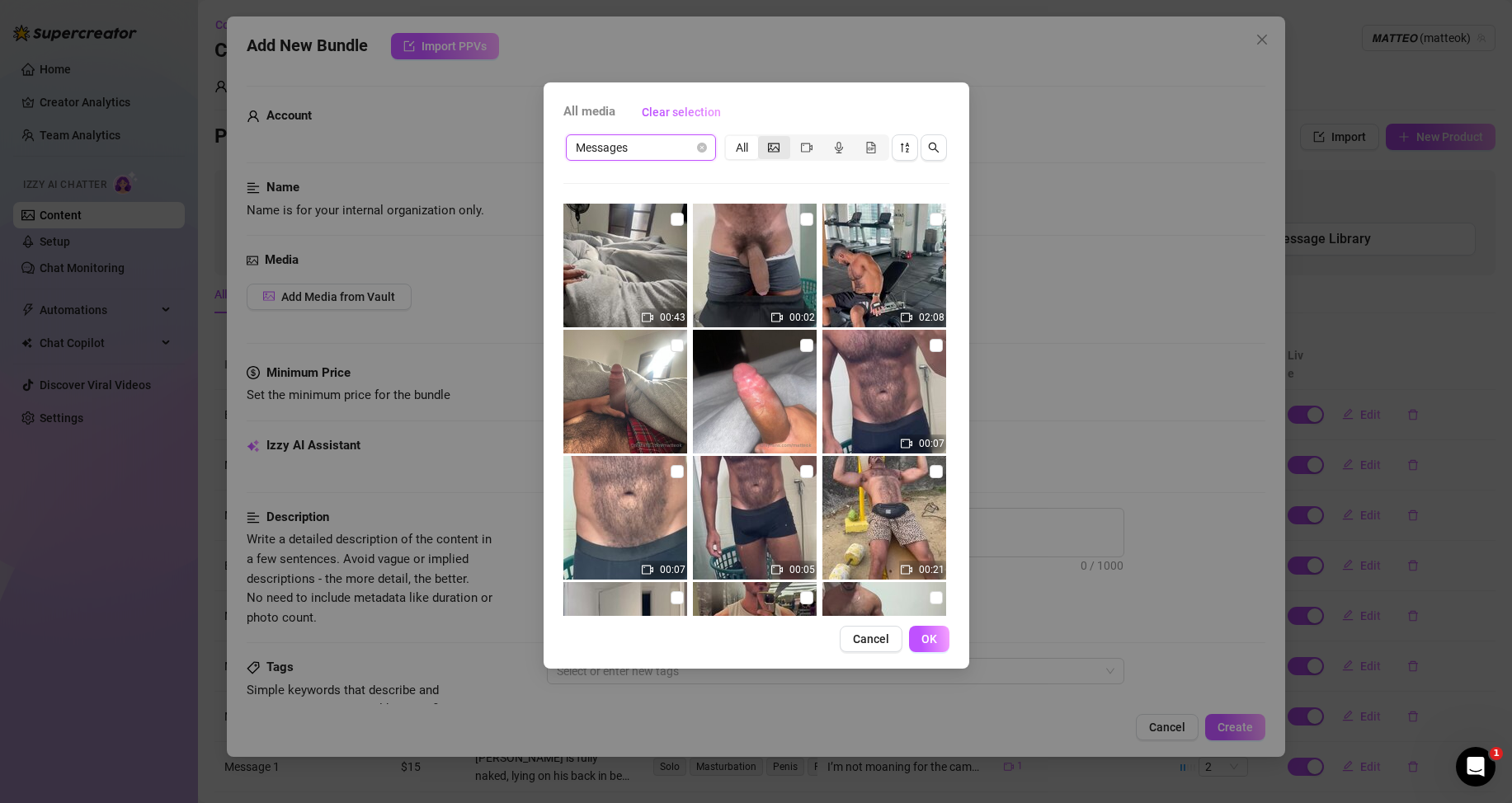
click at [776, 144] on icon "picture" at bounding box center [773, 147] width 11 height 11
click at [762, 139] on input "segmented control" at bounding box center [762, 139] width 0 height 0
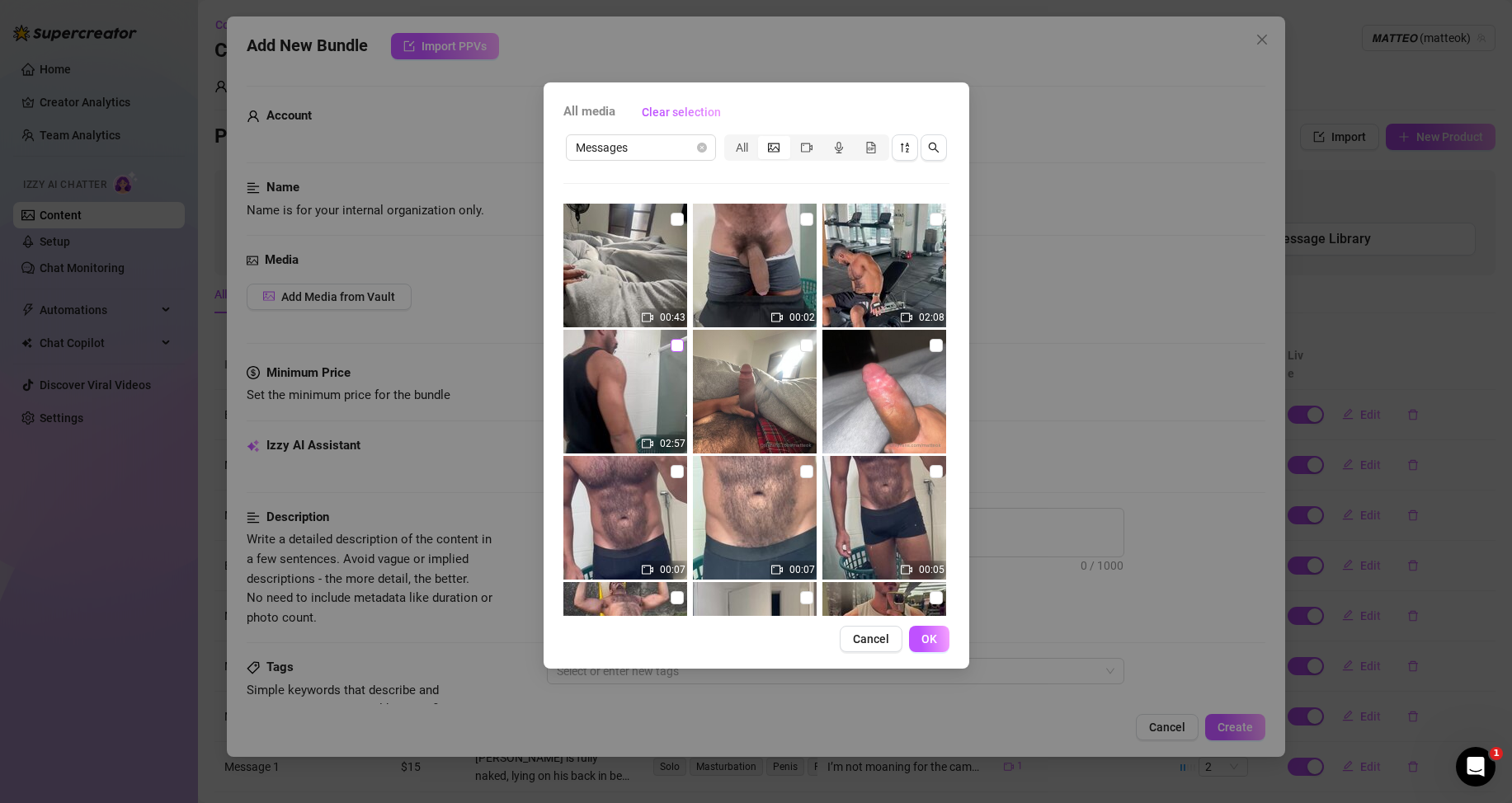
click at [673, 341] on input "checkbox" at bounding box center [676, 345] width 13 height 13
click at [940, 642] on button "OK" at bounding box center [929, 638] width 40 height 27
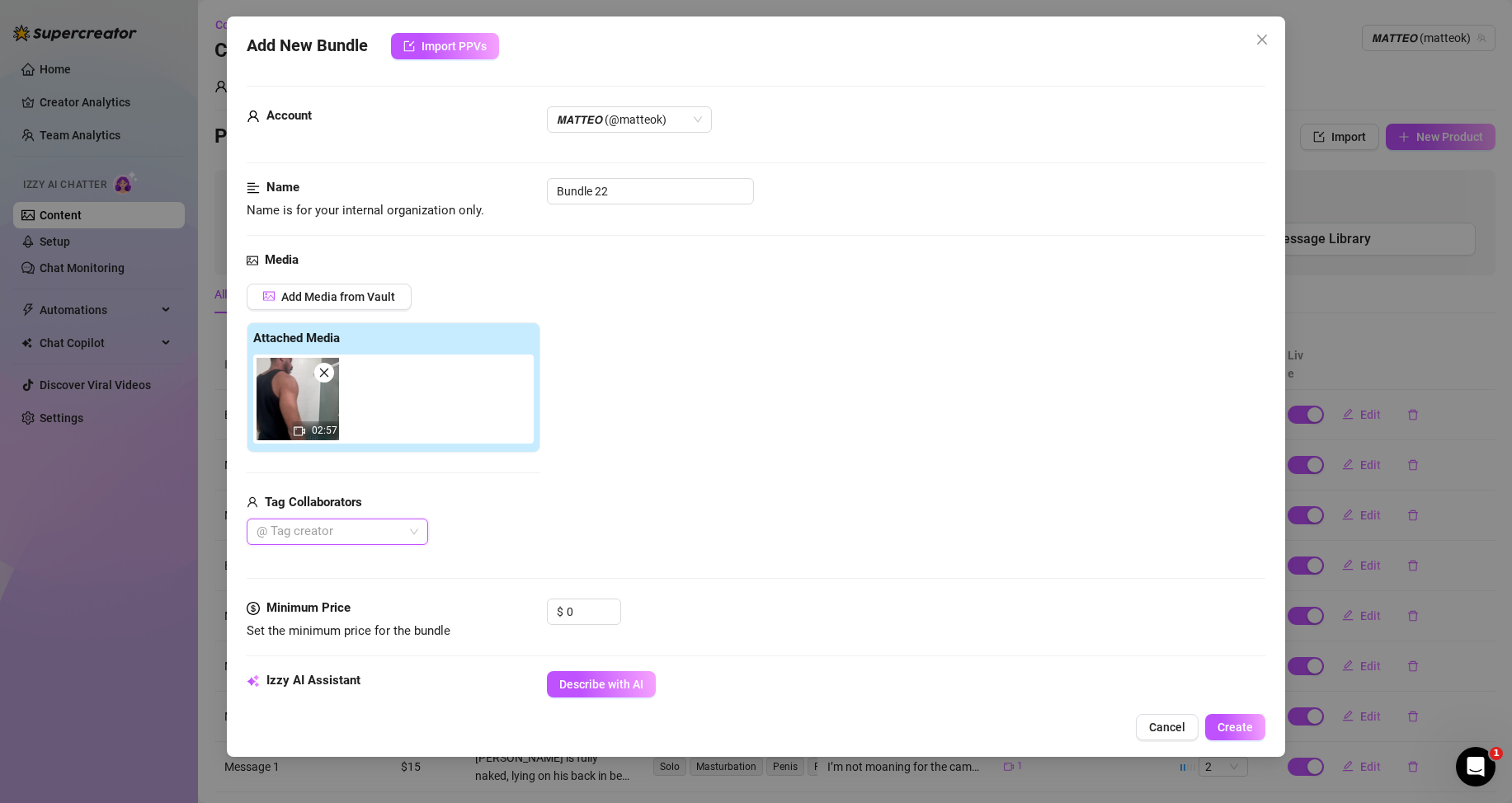
scroll to position [82, 0]
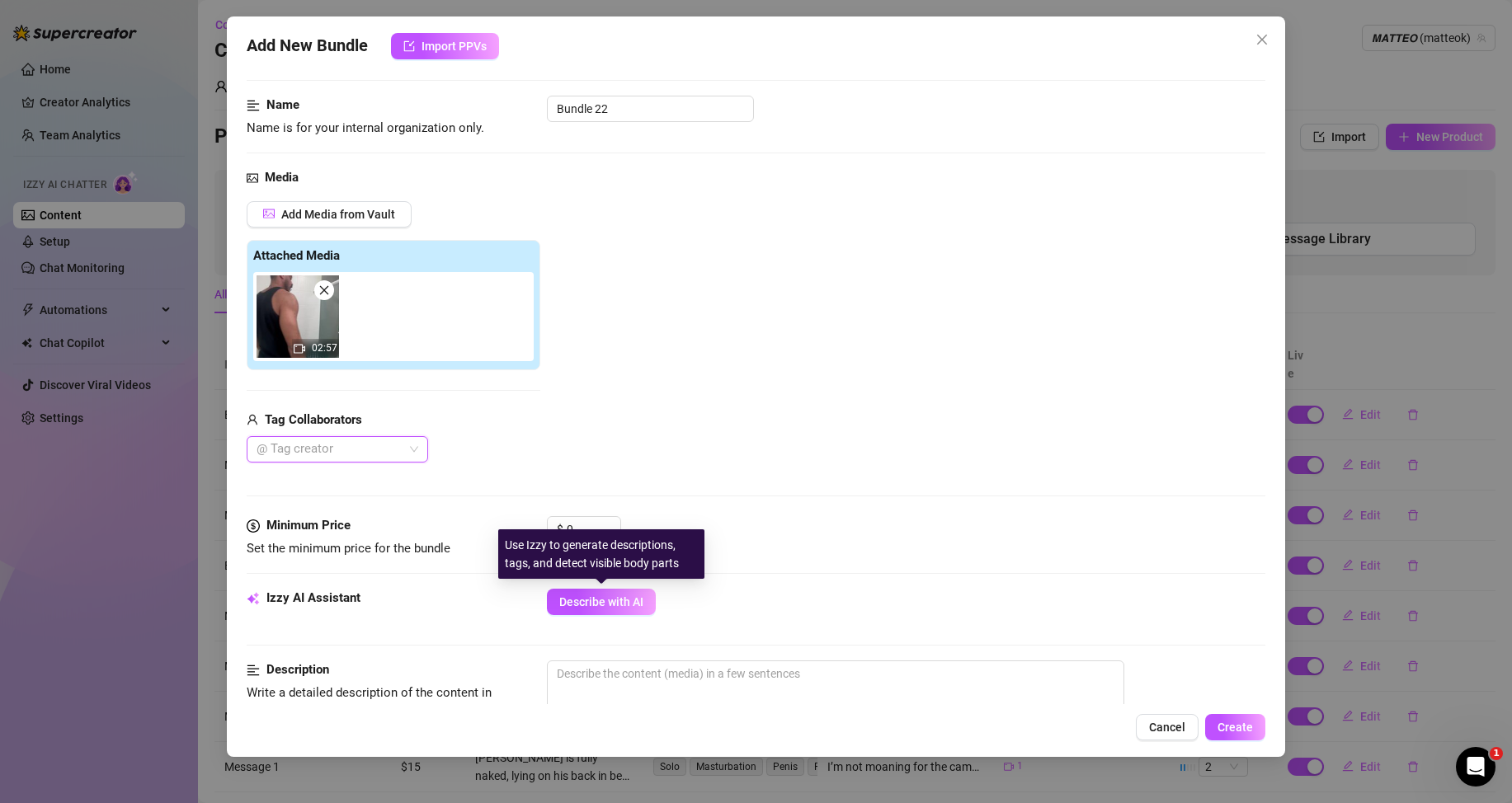
drag, startPoint x: 602, startPoint y: 596, endPoint x: 595, endPoint y: 493, distance: 103.2
click at [601, 596] on span "Describe with AI" at bounding box center [601, 602] width 84 height 13
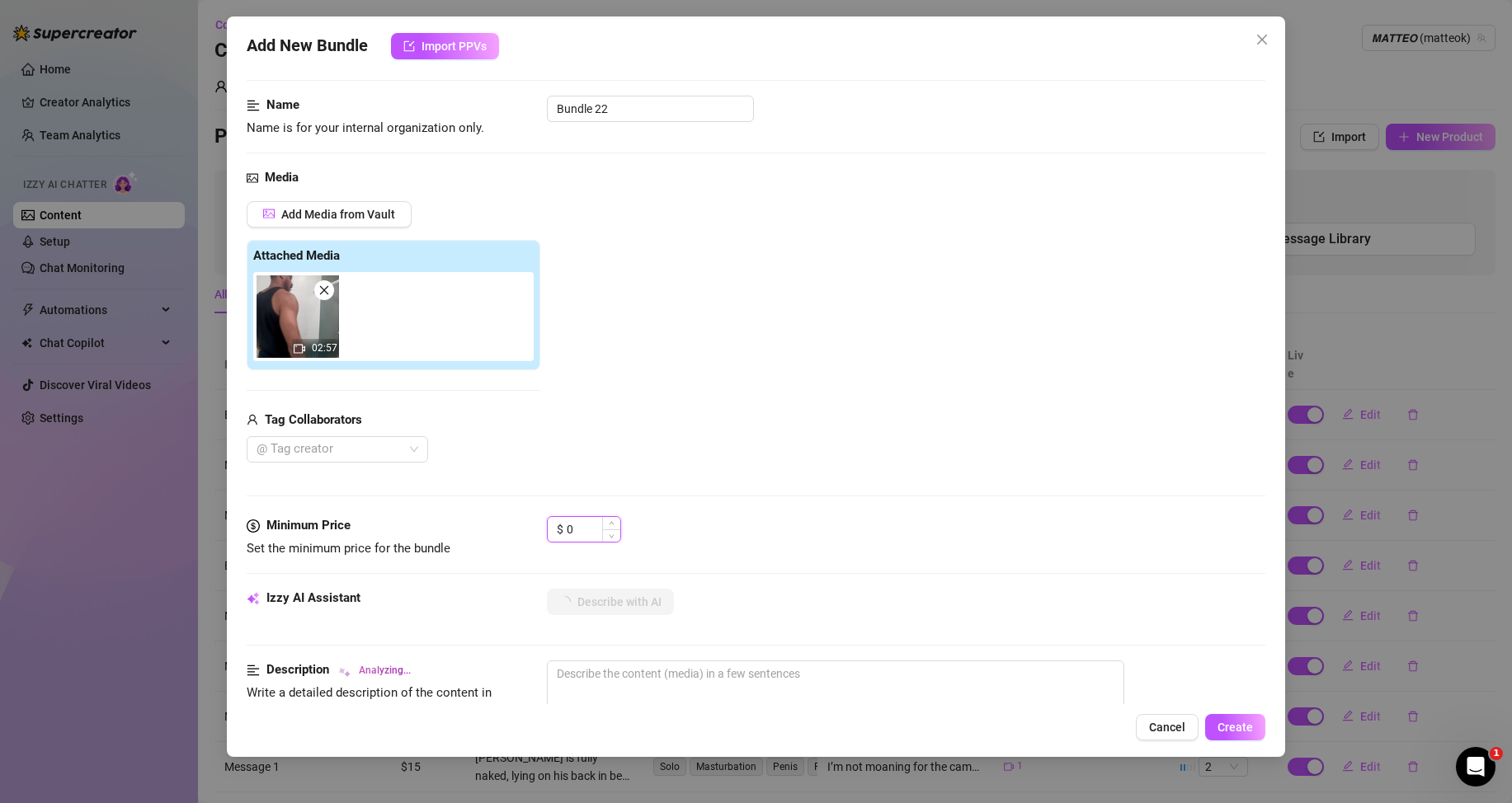
click at [591, 525] on input "0" at bounding box center [593, 529] width 54 height 25
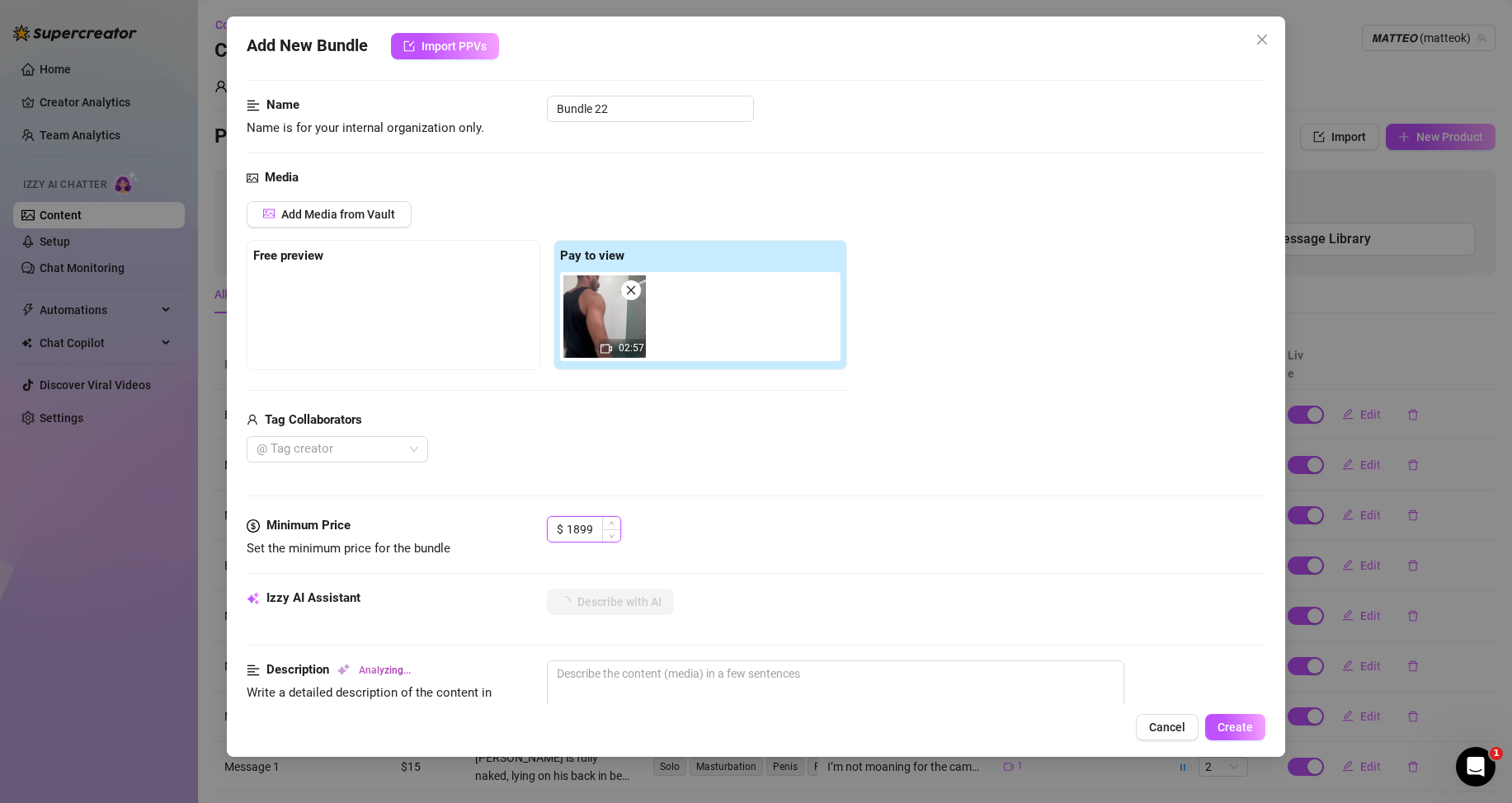
click at [577, 530] on input "1899" at bounding box center [593, 529] width 54 height 25
click at [699, 524] on div "$ 1899" at bounding box center [906, 536] width 718 height 41
click at [604, 536] on span "Decrease Value" at bounding box center [611, 534] width 18 height 15
click at [600, 531] on input "1898" at bounding box center [593, 529] width 54 height 25
click at [713, 494] on div "Media Add Media from Vault Free preview Pay to view 02:57 Tag Collaborators @ T…" at bounding box center [756, 342] width 1019 height 348
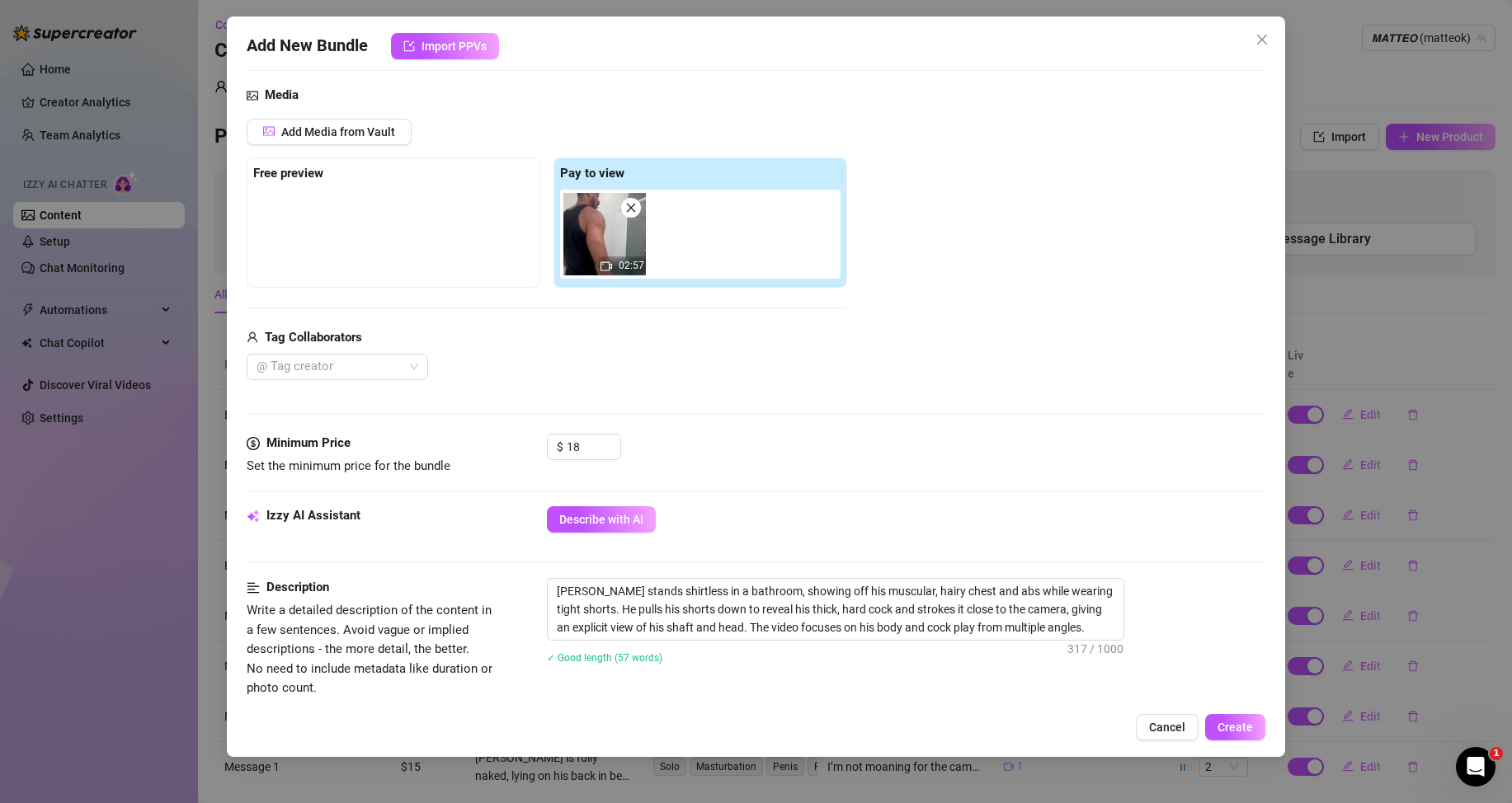
scroll to position [248, 0]
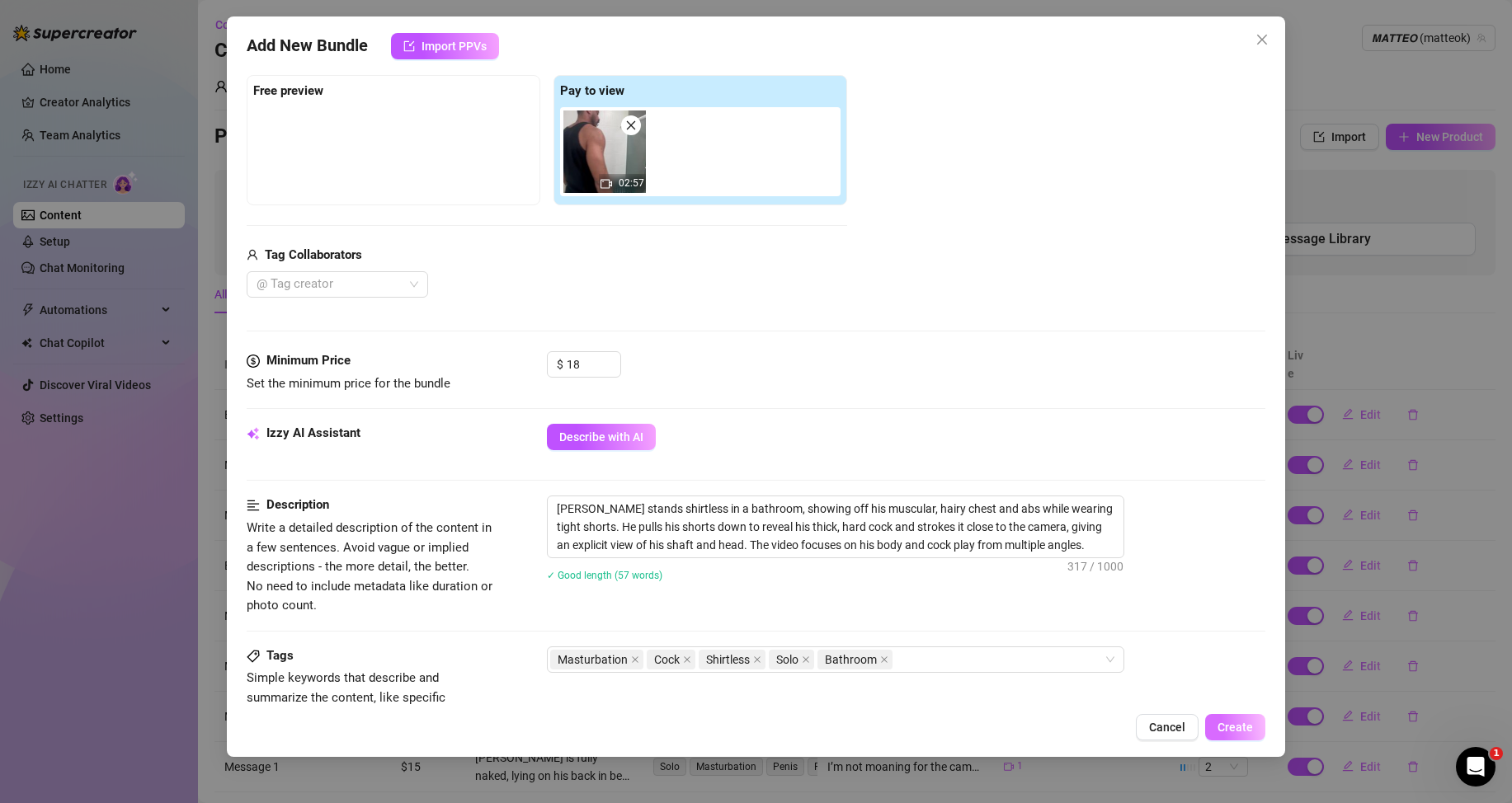
click at [1233, 728] on span "Create" at bounding box center [1234, 727] width 35 height 13
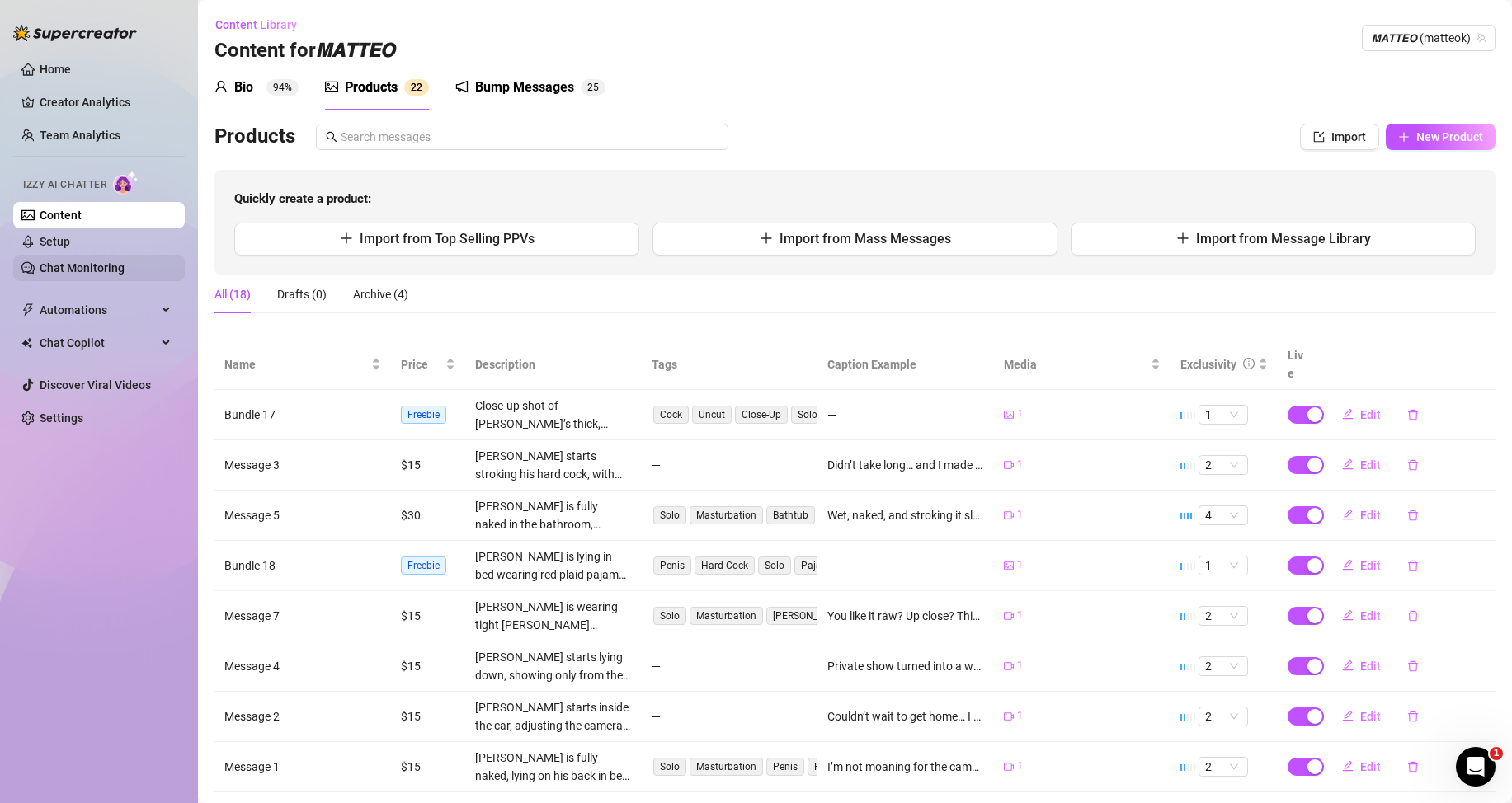
click at [74, 271] on link "Chat Monitoring" at bounding box center [81, 267] width 85 height 13
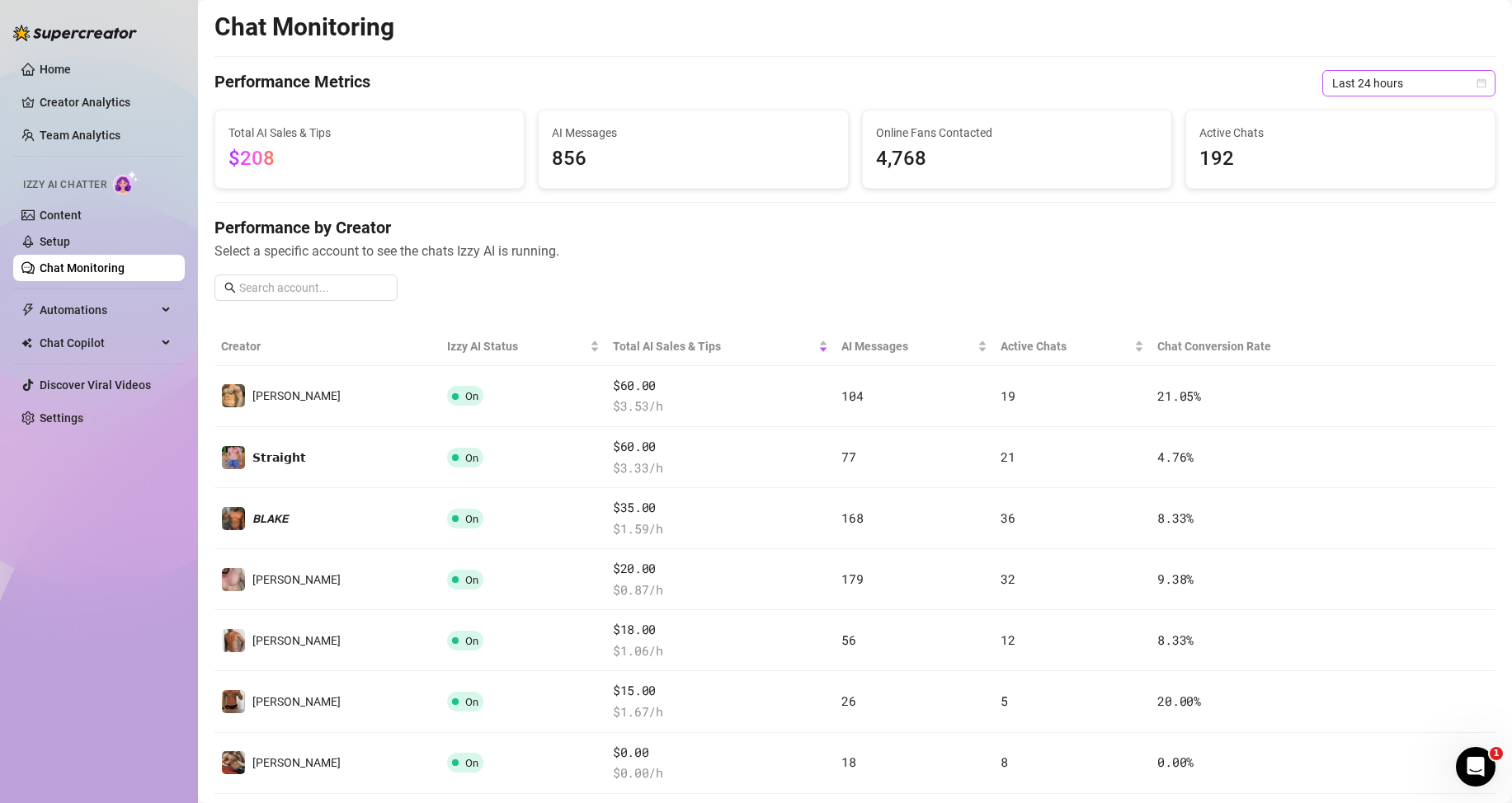
click at [1380, 81] on span "Last 24 hours" at bounding box center [1408, 83] width 153 height 25
click at [1364, 136] on div "Last 7 days" at bounding box center [1395, 142] width 147 height 18
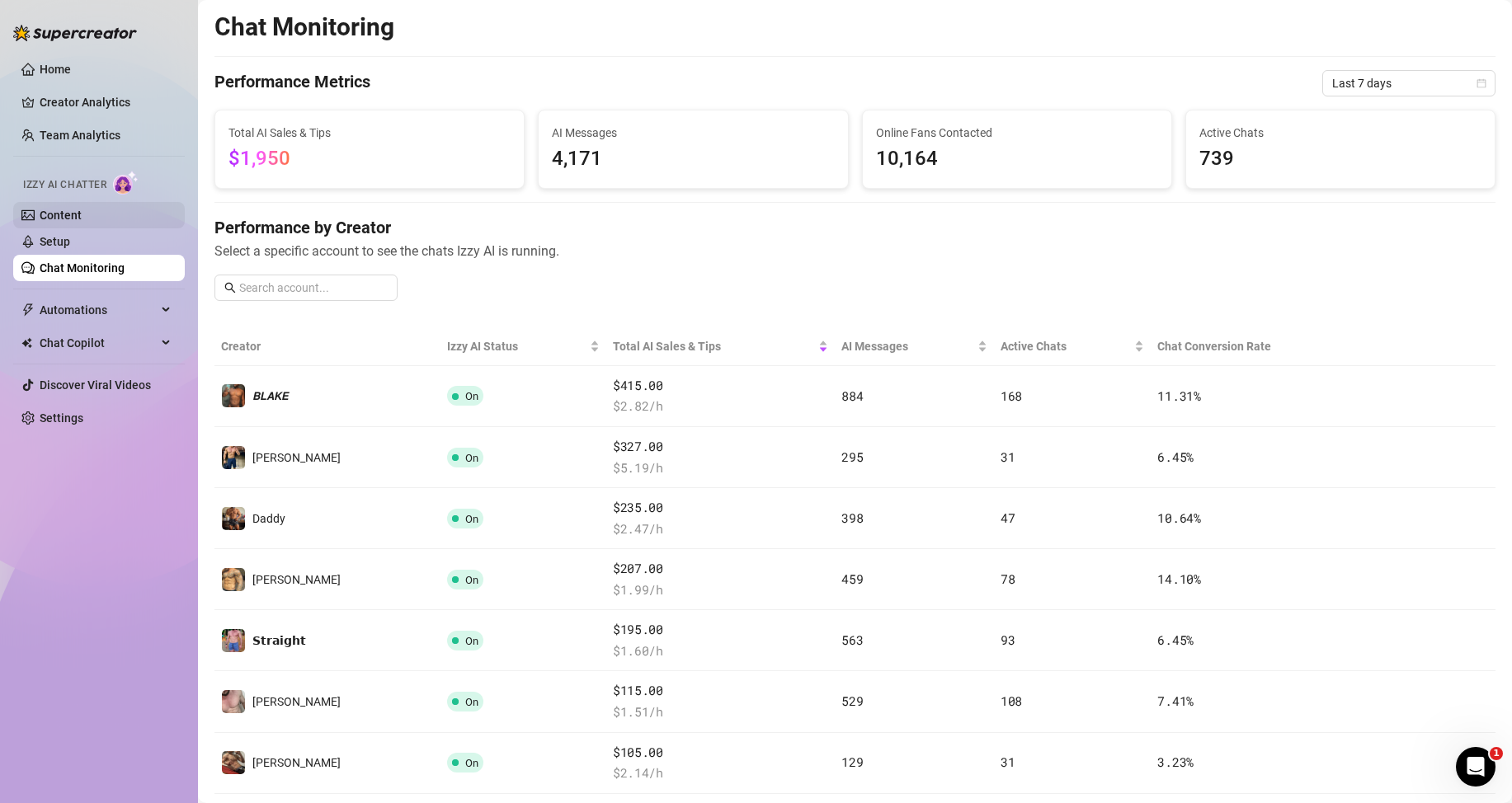
click at [81, 219] on link "Content" at bounding box center [60, 214] width 42 height 13
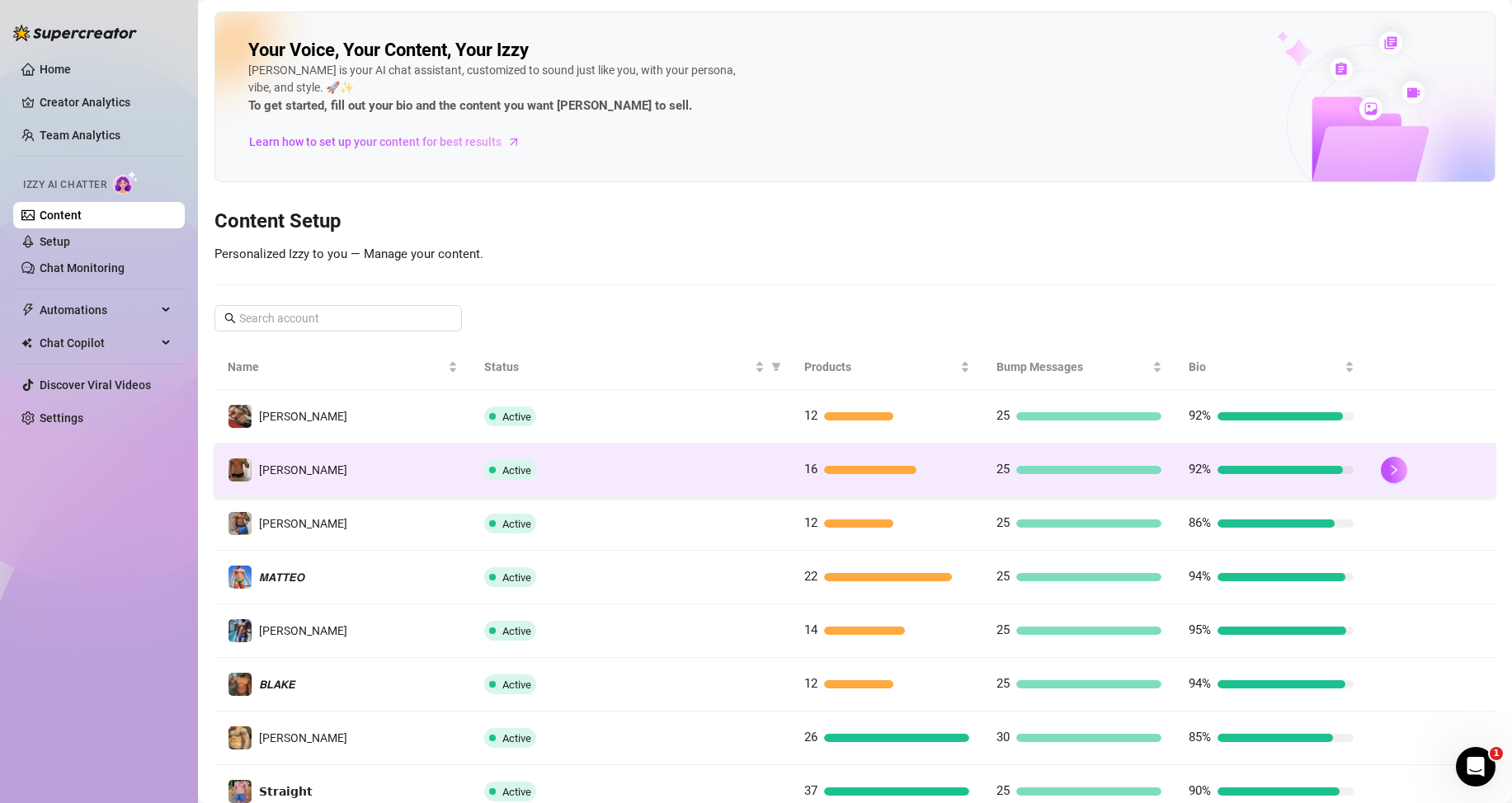
click at [855, 471] on div at bounding box center [870, 470] width 93 height 9
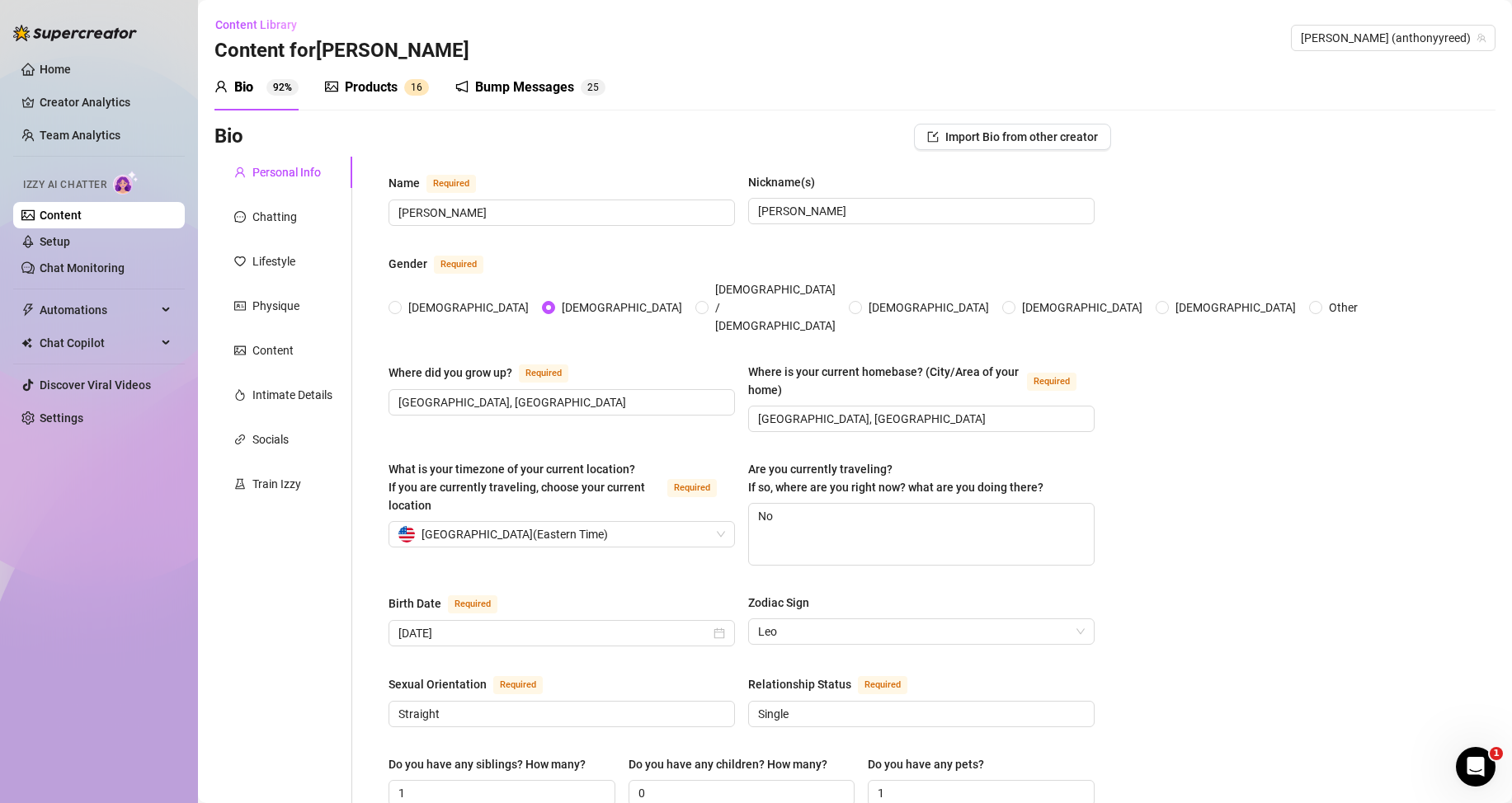
click at [379, 93] on div "Products" at bounding box center [371, 87] width 53 height 20
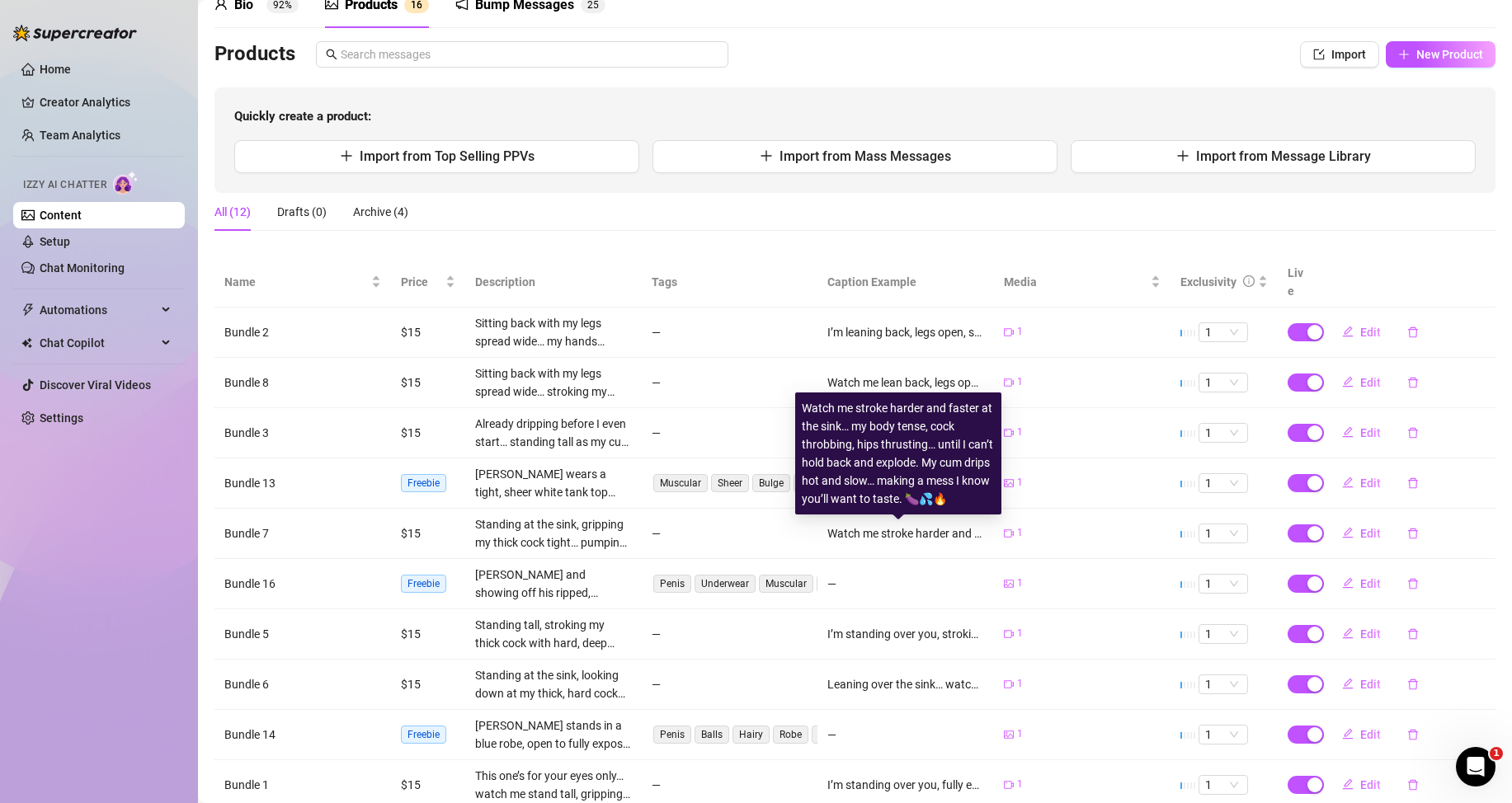
scroll to position [186, 0]
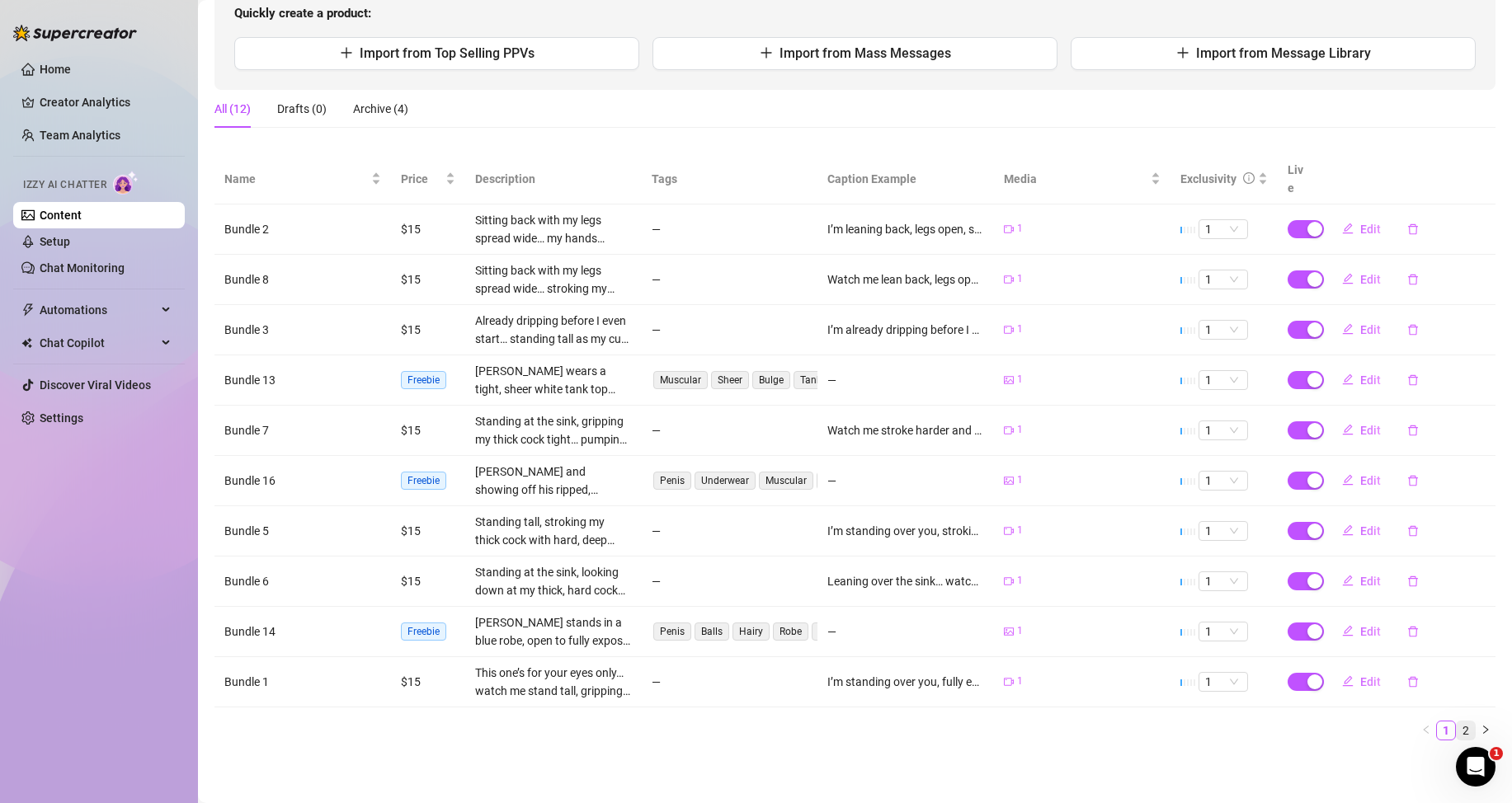
click at [1457, 728] on link "2" at bounding box center [1466, 730] width 18 height 18
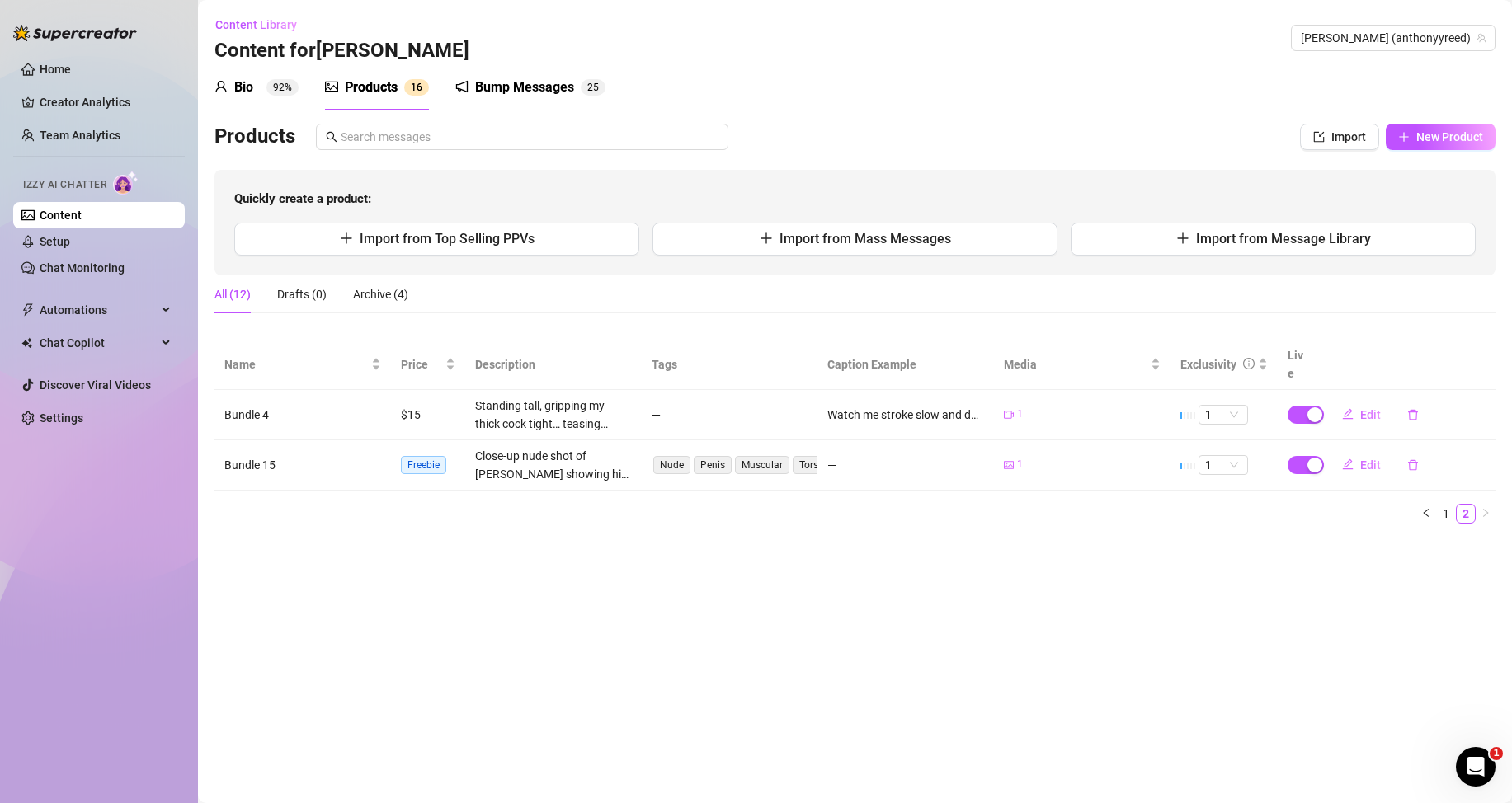
click at [1023, 579] on main "Content Library Content for [PERSON_NAME] (anthonyyreed) Bio 92% Products 1 6 B…" at bounding box center [855, 401] width 1314 height 803
